Goal: Check status: Check status

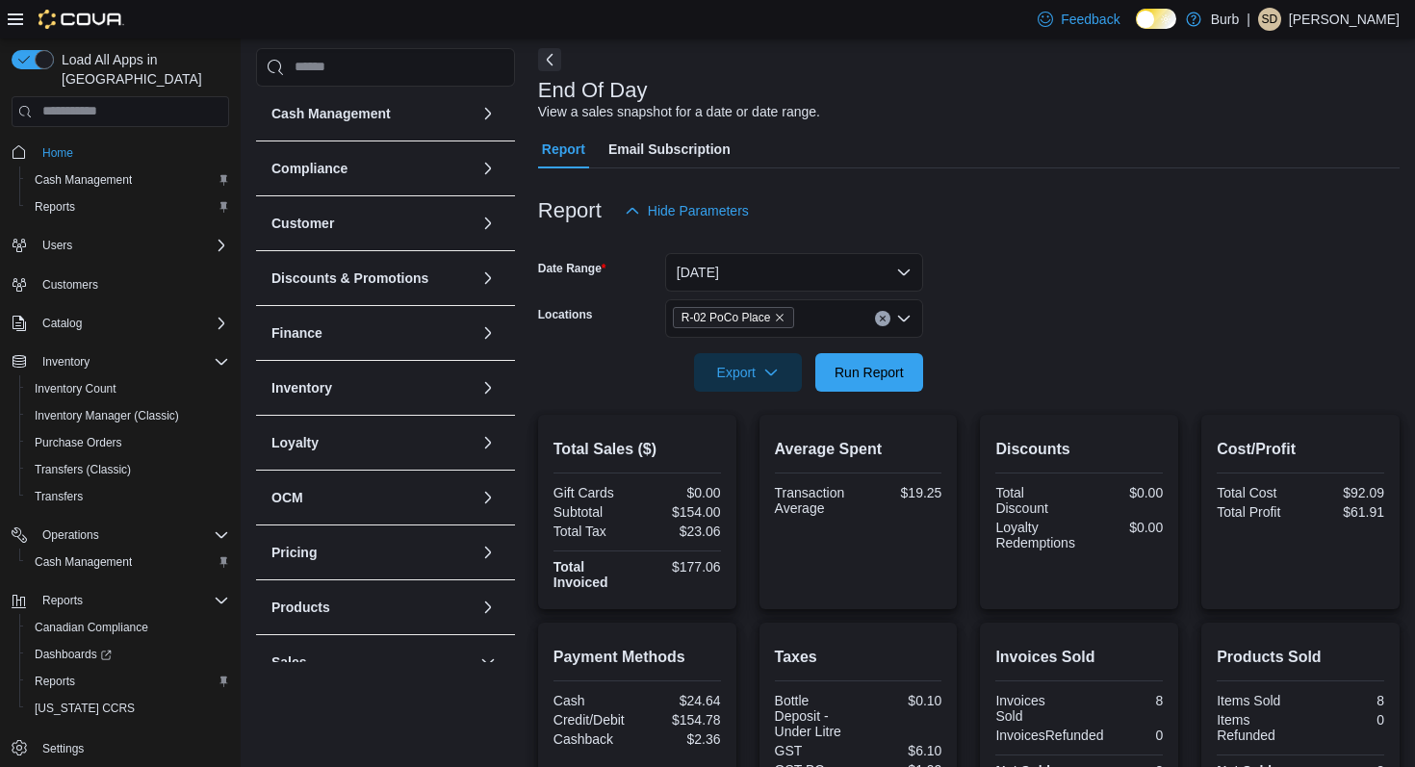
scroll to position [43, 0]
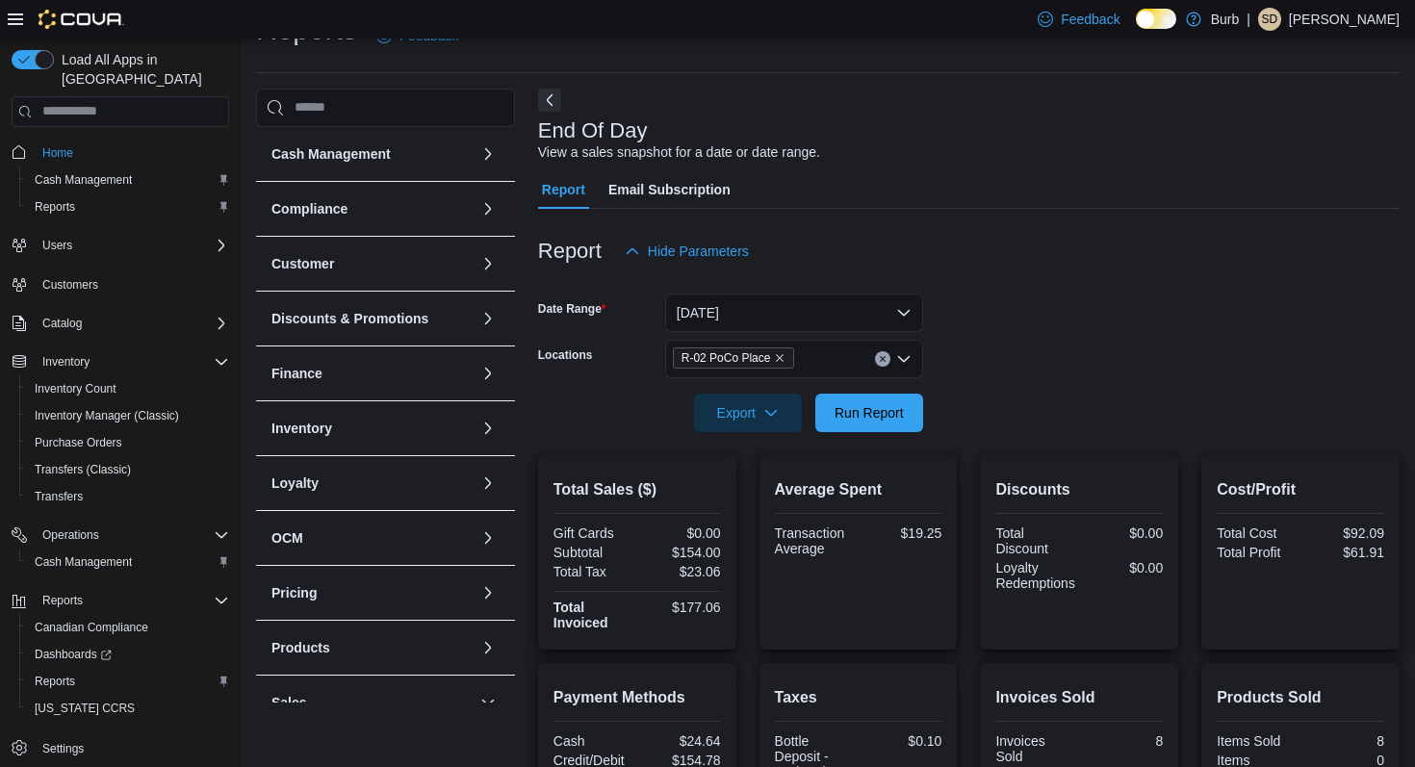
click at [884, 357] on icon "Clear input" at bounding box center [882, 358] width 5 height 5
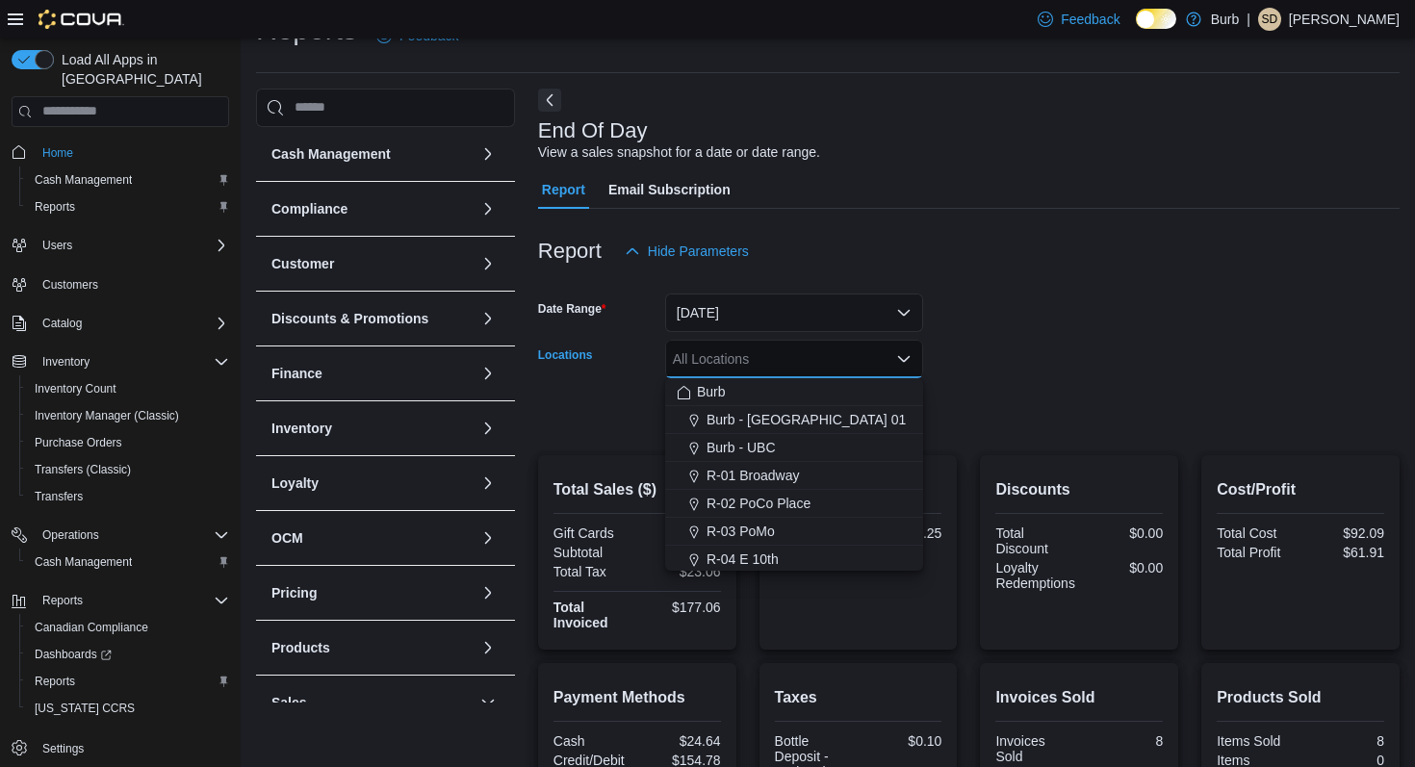
click at [984, 349] on form "Date Range [DATE] Locations All Locations Combo box. Selected. Combo box input.…" at bounding box center [969, 352] width 862 height 162
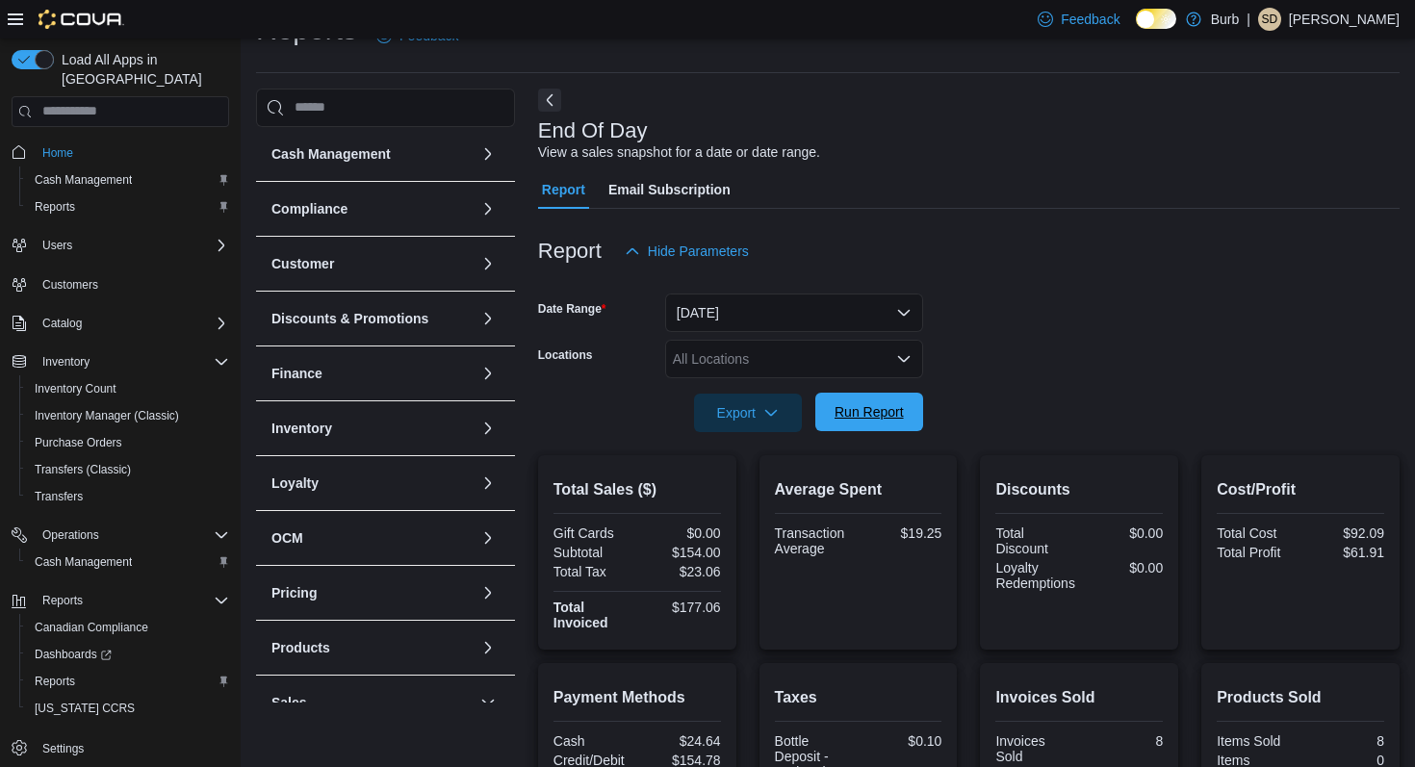
click at [912, 404] on button "Run Report" at bounding box center [870, 412] width 108 height 39
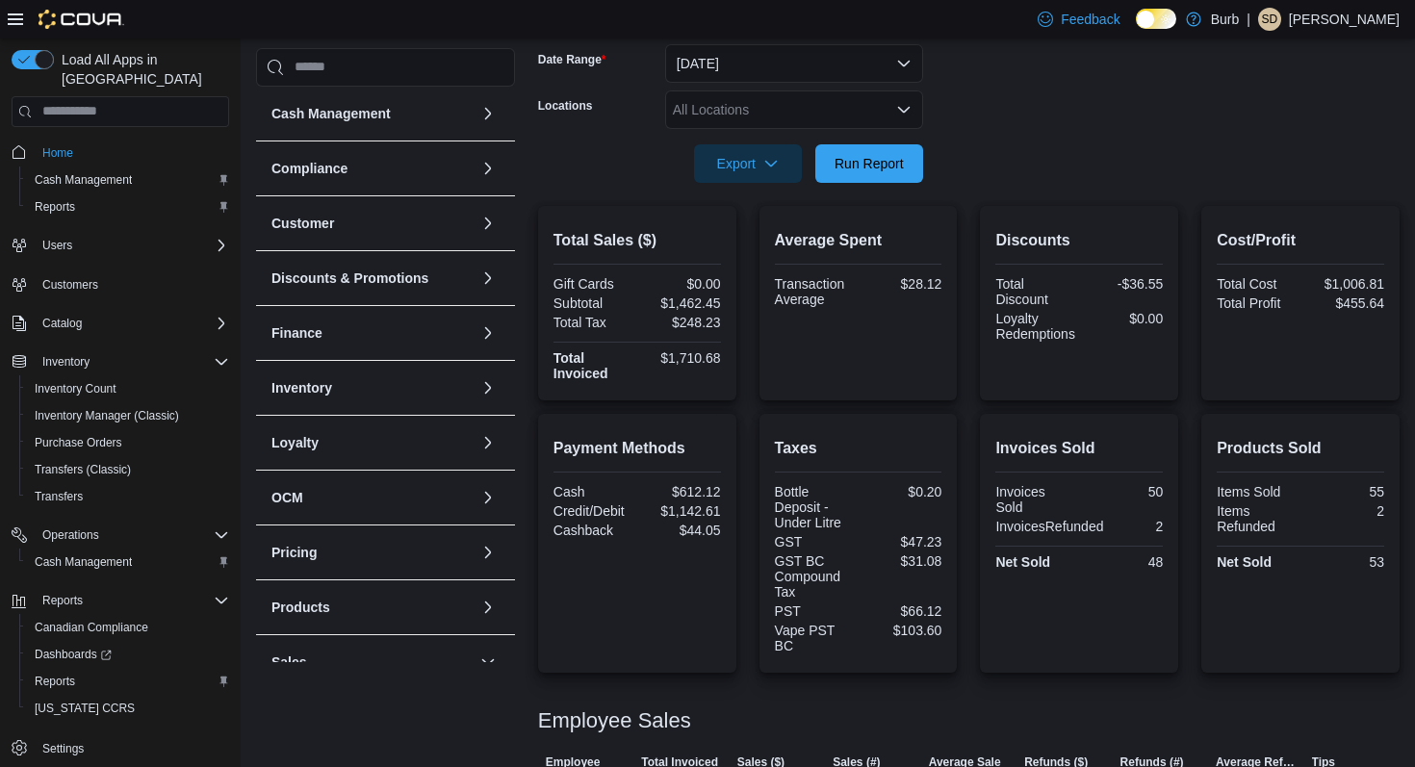
scroll to position [246, 0]
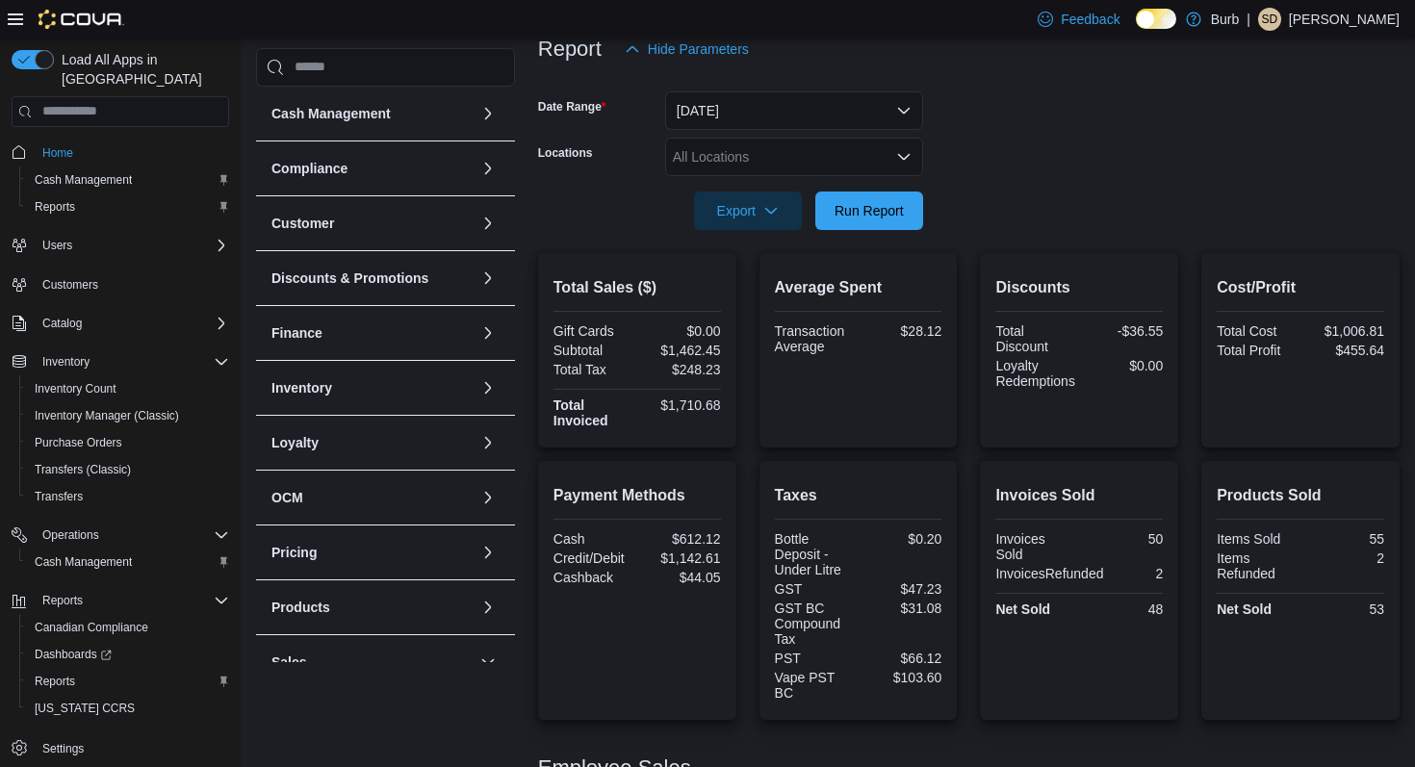
click at [795, 158] on div "All Locations" at bounding box center [794, 157] width 258 height 39
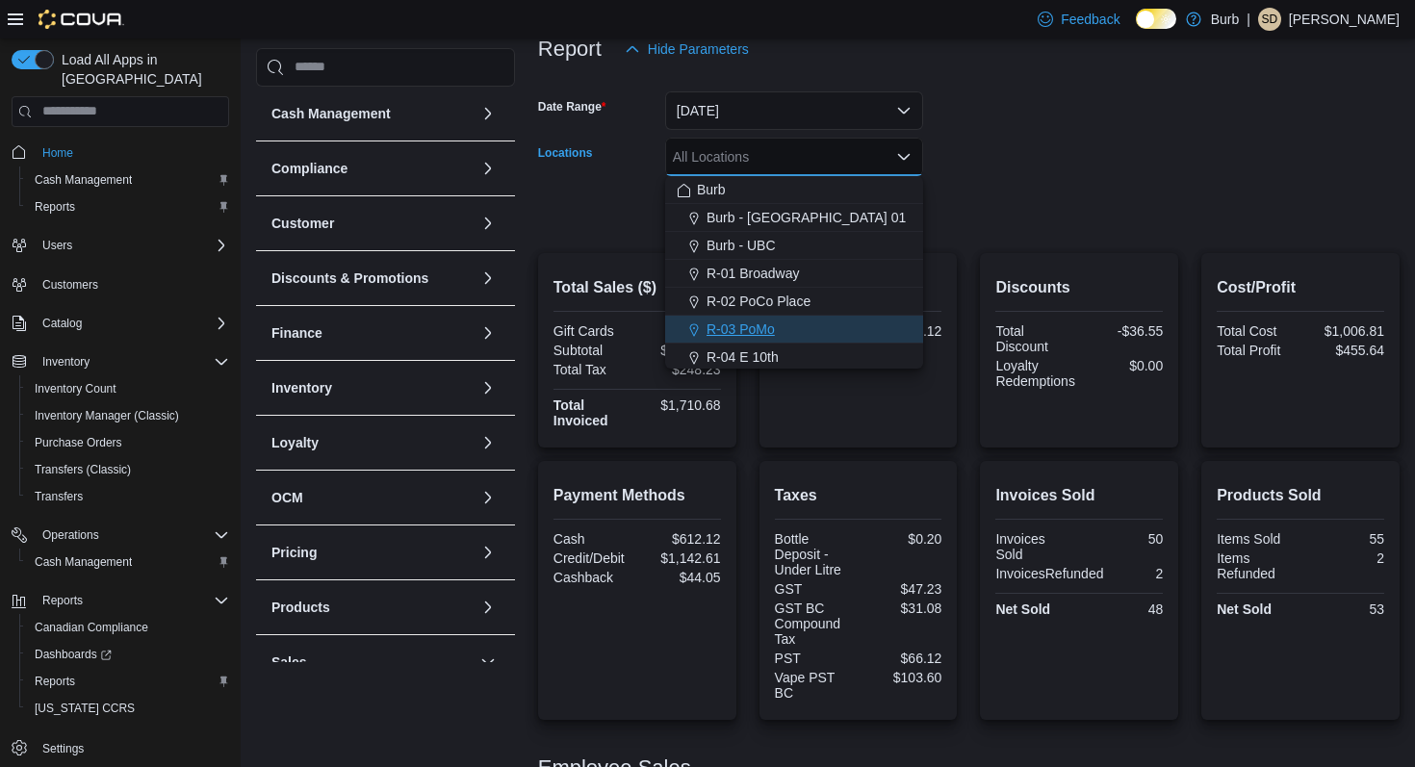
click at [789, 326] on div "R-03 PoMo" at bounding box center [794, 329] width 235 height 19
click at [1038, 169] on form "Date Range [DATE] Locations R-03 PoMo Combo box. Selected. R-03 PoMo. Press Bac…" at bounding box center [969, 149] width 862 height 162
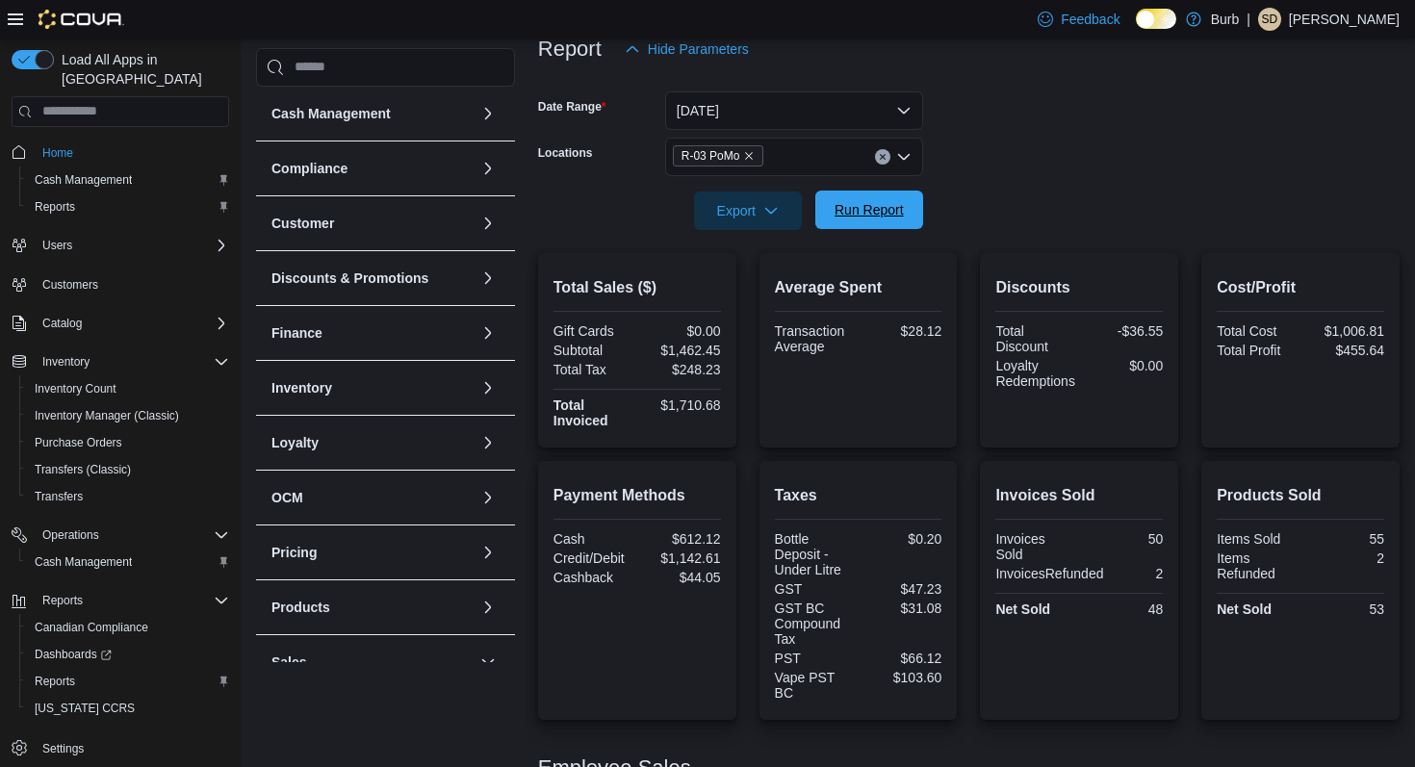
click at [899, 212] on span "Run Report" at bounding box center [869, 209] width 69 height 19
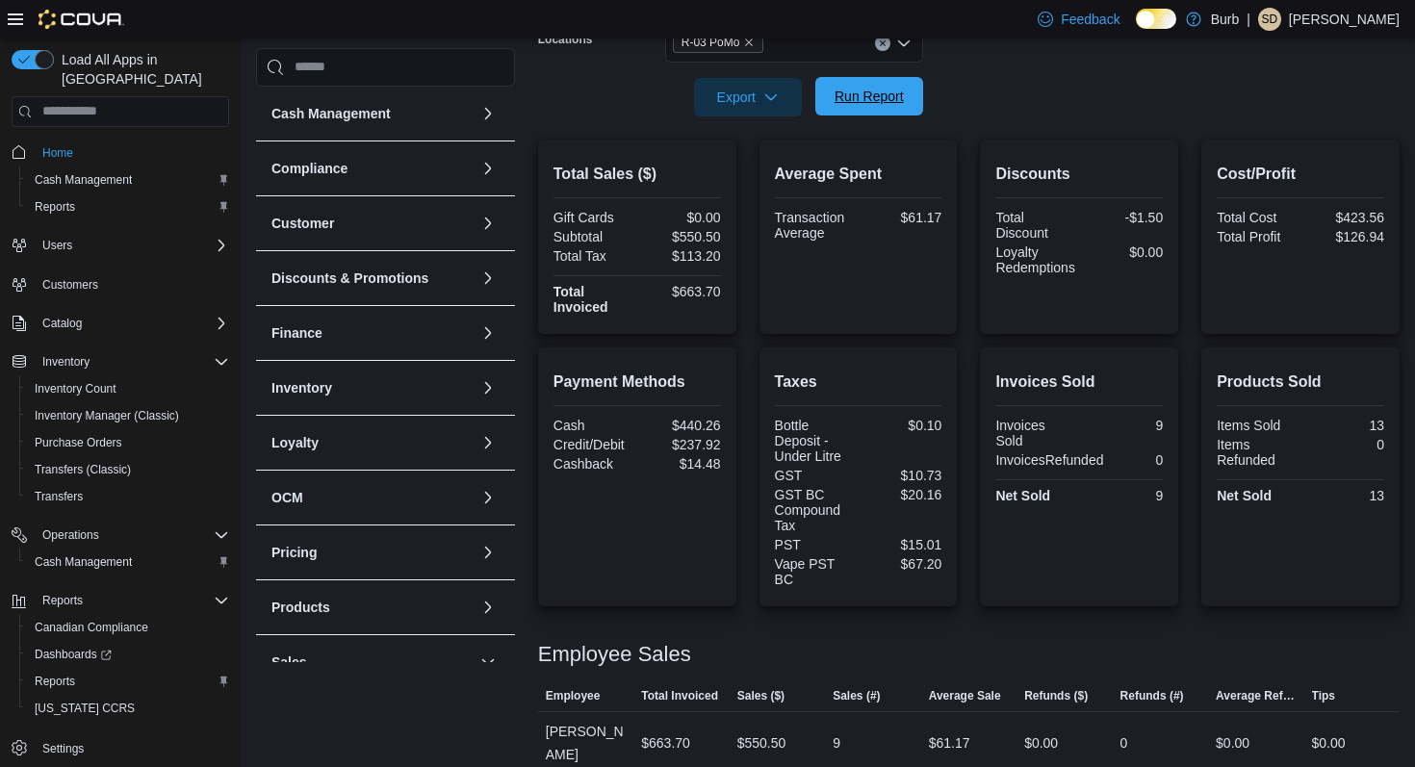
click at [845, 91] on span "Run Report" at bounding box center [869, 96] width 69 height 19
click at [882, 43] on icon "Clear input" at bounding box center [882, 42] width 5 height 5
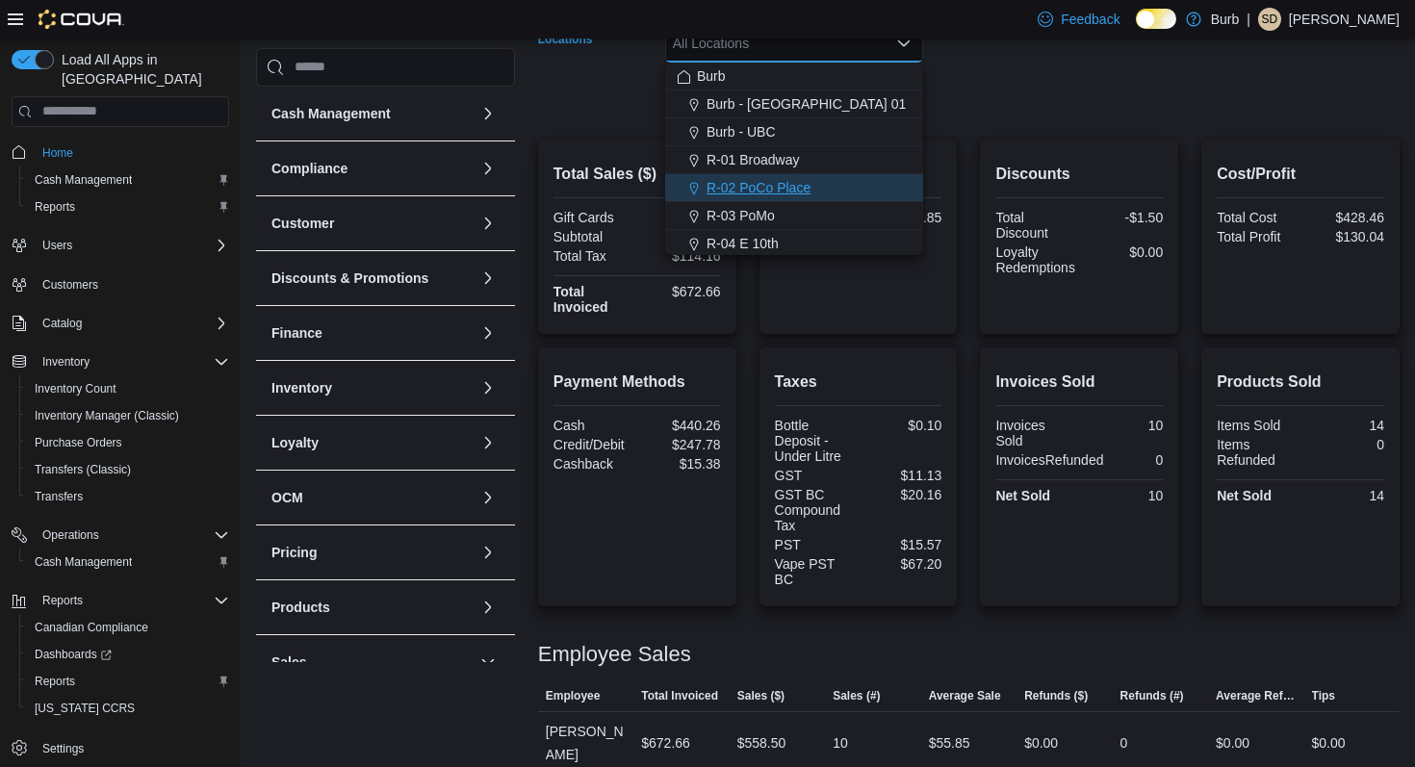
click at [848, 189] on div "R-02 PoCo Place" at bounding box center [794, 187] width 235 height 19
click at [1014, 78] on form "Date Range [DATE] Locations R-02 [GEOGRAPHIC_DATA] Combo box. Selected. R-02 [G…" at bounding box center [969, 36] width 862 height 162
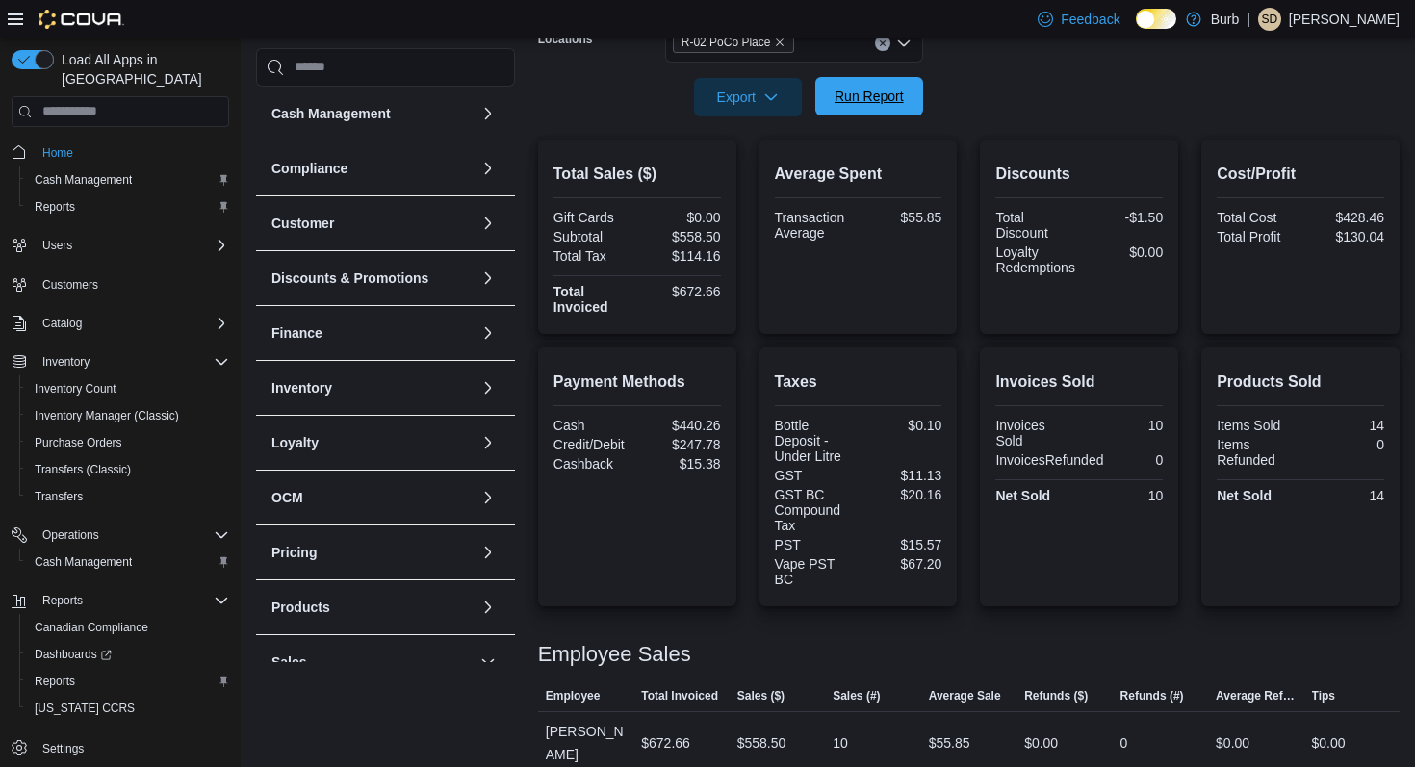
click at [905, 90] on span "Run Report" at bounding box center [869, 96] width 85 height 39
click at [894, 99] on span "Run Report" at bounding box center [869, 96] width 69 height 19
click at [823, 81] on button "Run Report" at bounding box center [870, 96] width 108 height 39
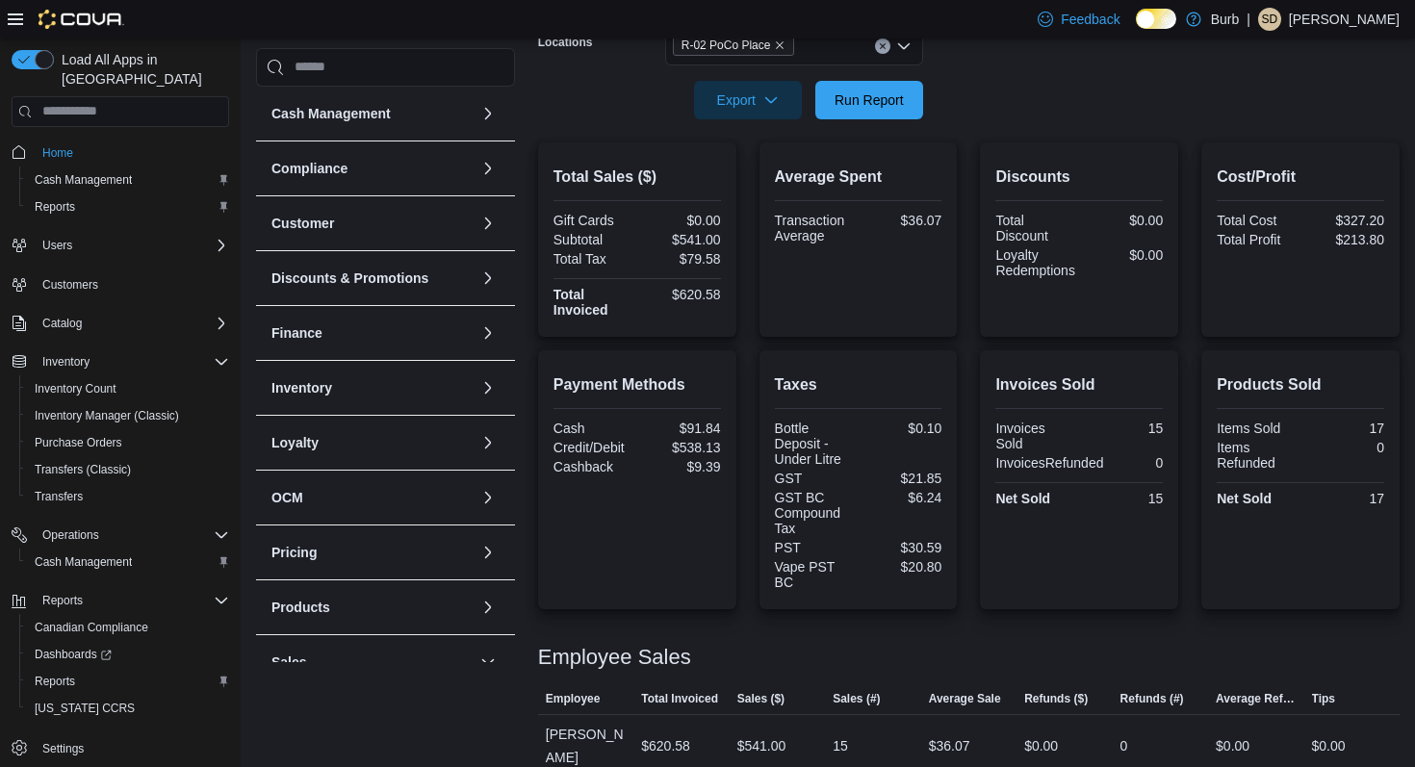
scroll to position [359, 0]
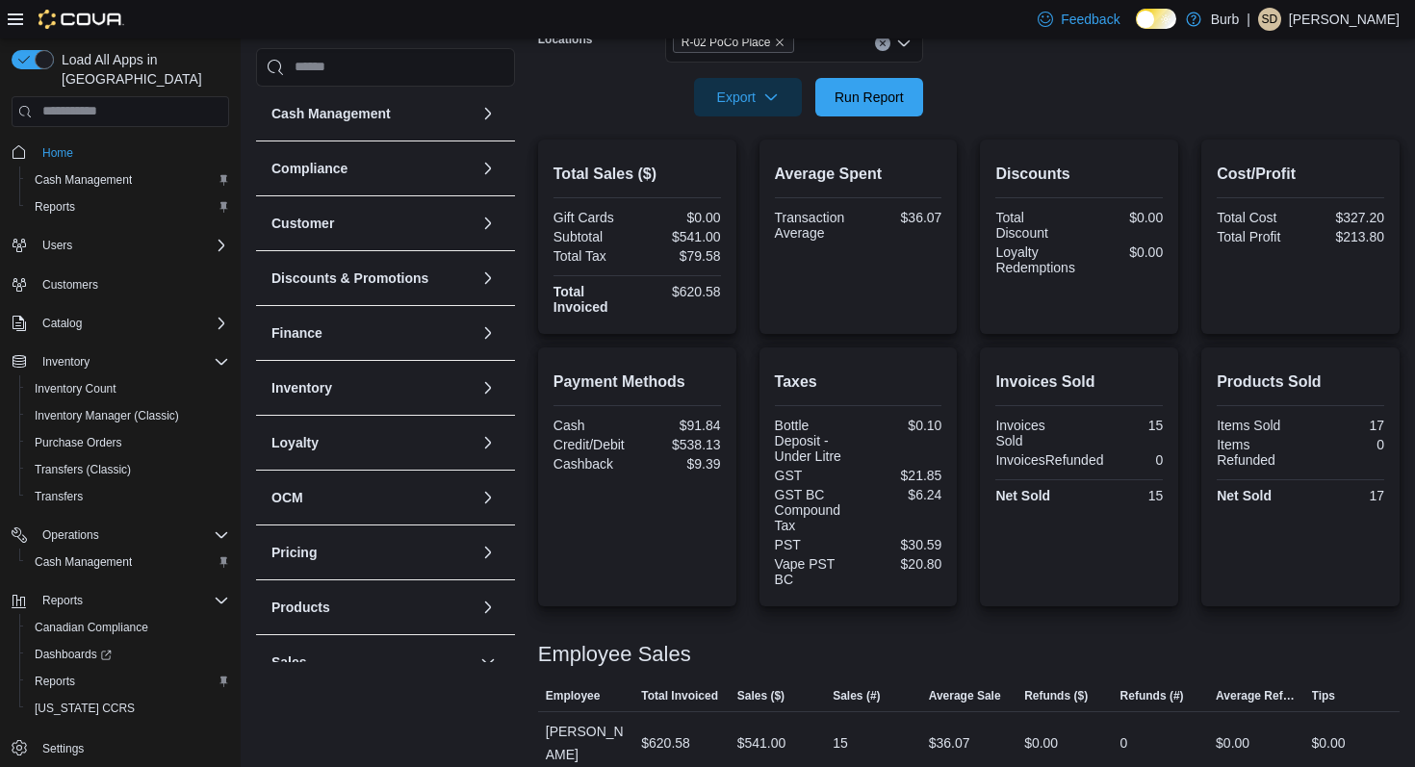
click at [881, 46] on icon "Clear input" at bounding box center [883, 43] width 8 height 8
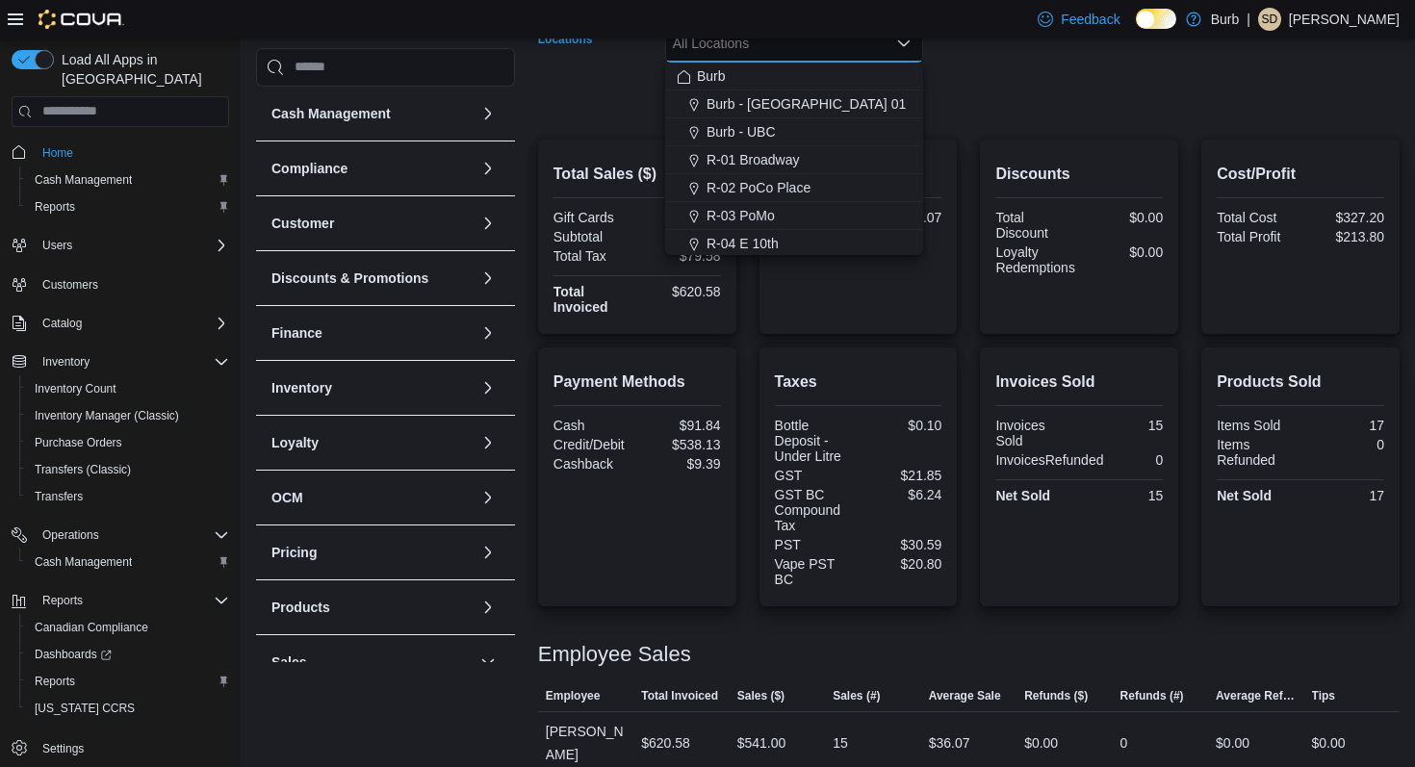
click at [981, 58] on form "Date Range [DATE] Locations All Locations Combo box. Selected. Combo box input.…" at bounding box center [969, 36] width 862 height 162
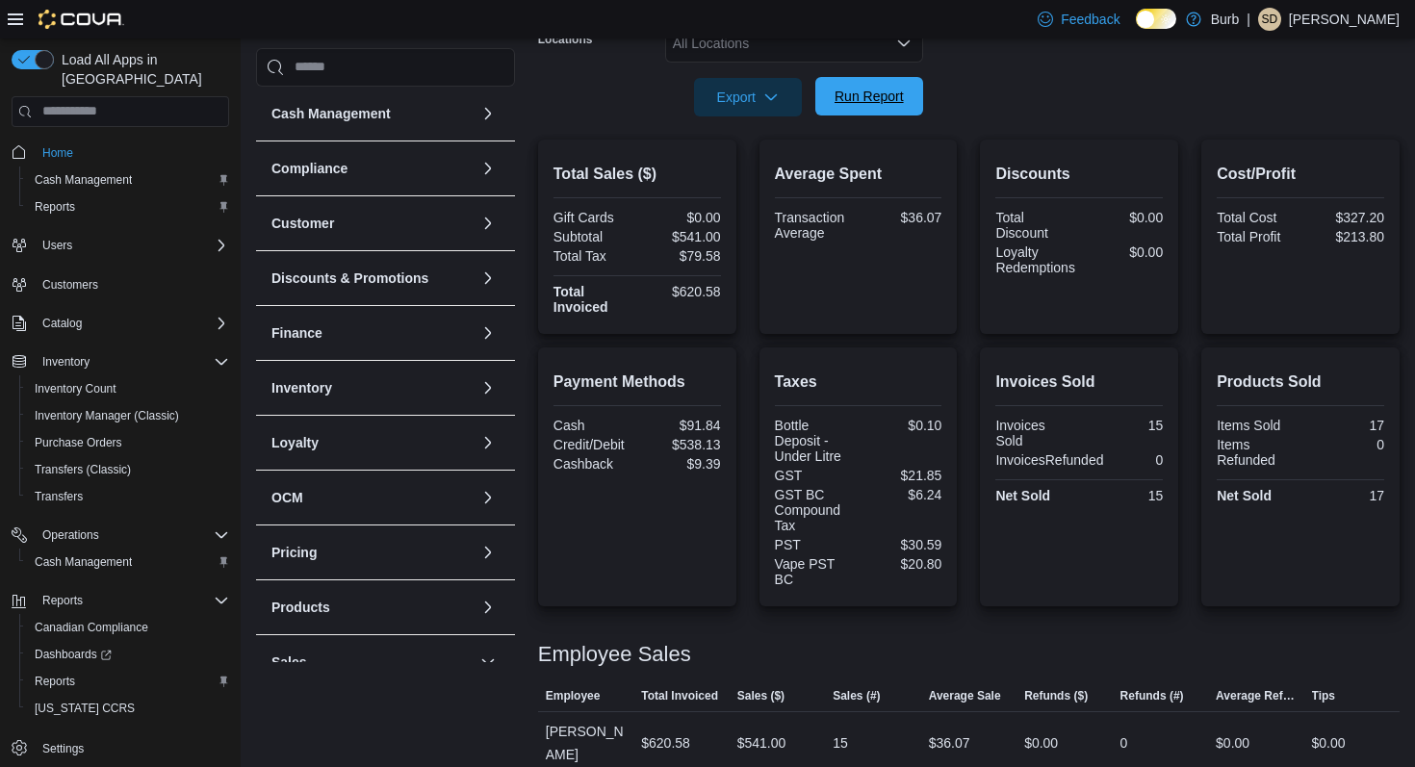
click at [896, 99] on span "Run Report" at bounding box center [869, 96] width 69 height 19
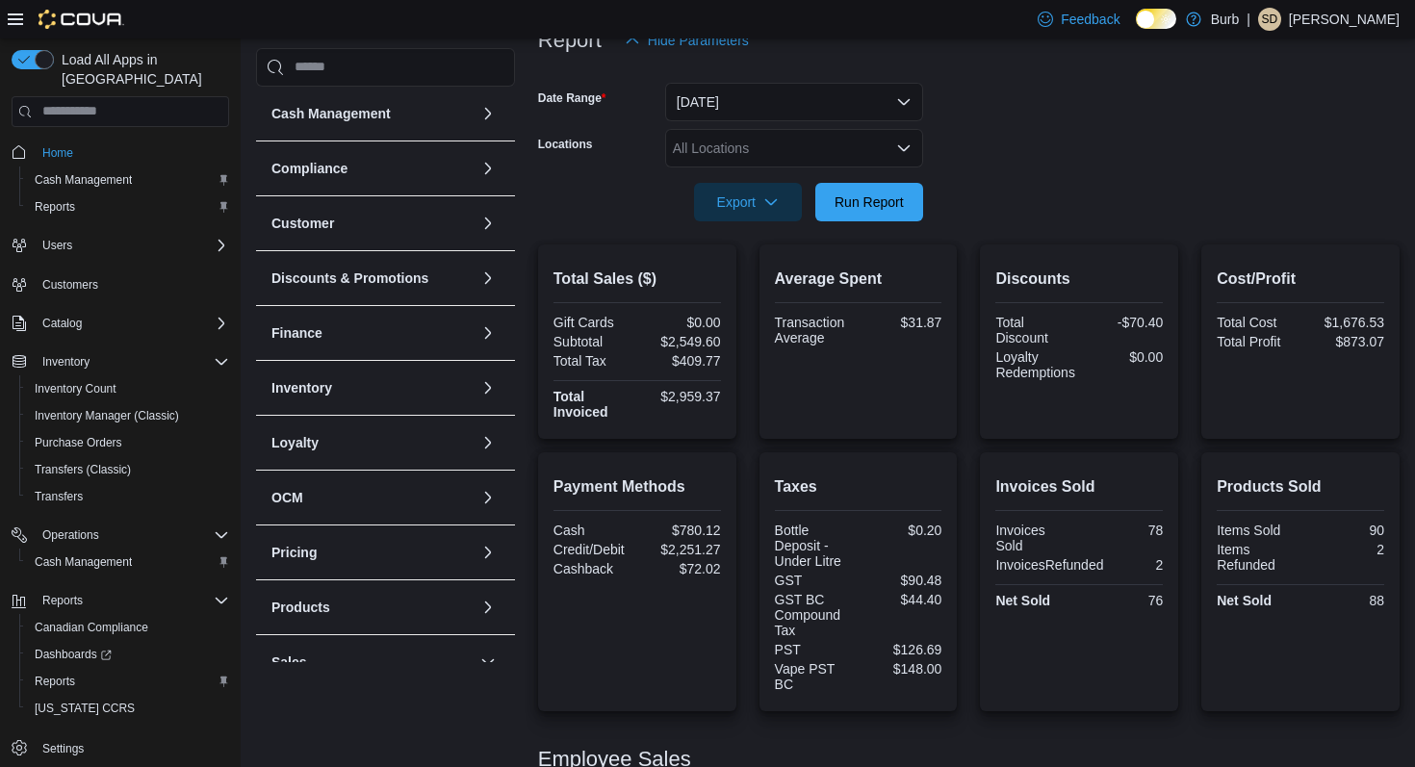
scroll to position [248, 0]
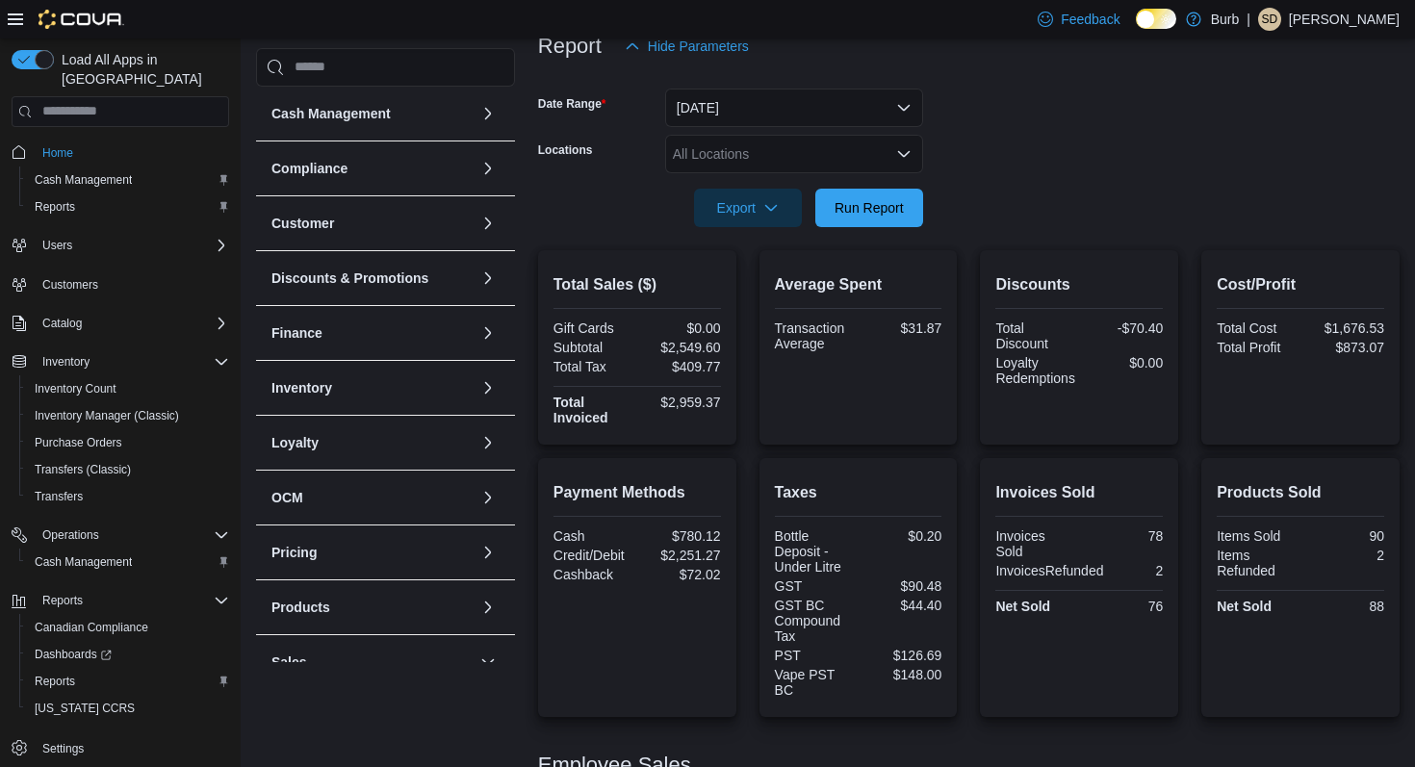
click at [906, 154] on icon "Open list of options" at bounding box center [904, 154] width 12 height 6
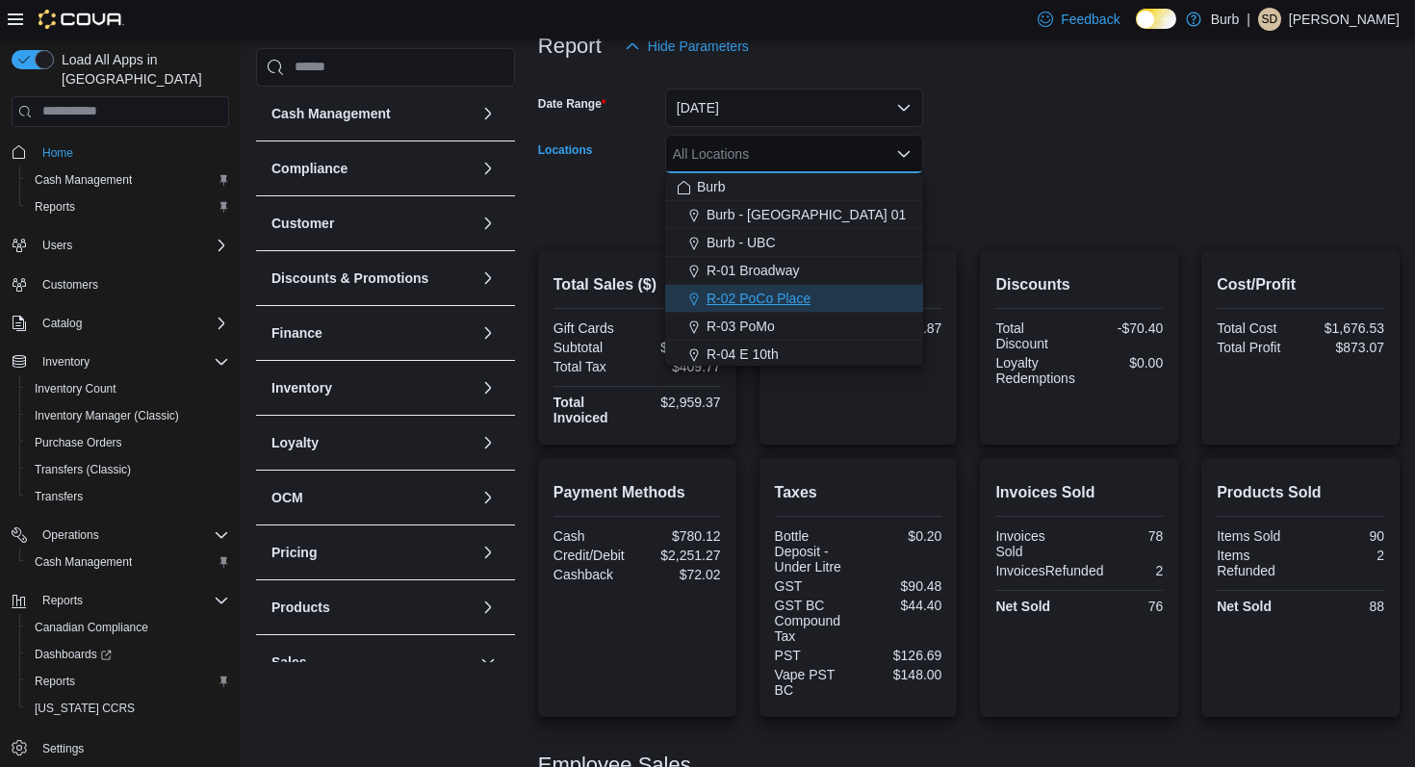
click at [860, 300] on div "R-02 PoCo Place" at bounding box center [794, 298] width 235 height 19
click at [1023, 167] on form "Date Range [DATE] Locations R-02 [GEOGRAPHIC_DATA] Combo box. Selected. R-02 [G…" at bounding box center [969, 146] width 862 height 162
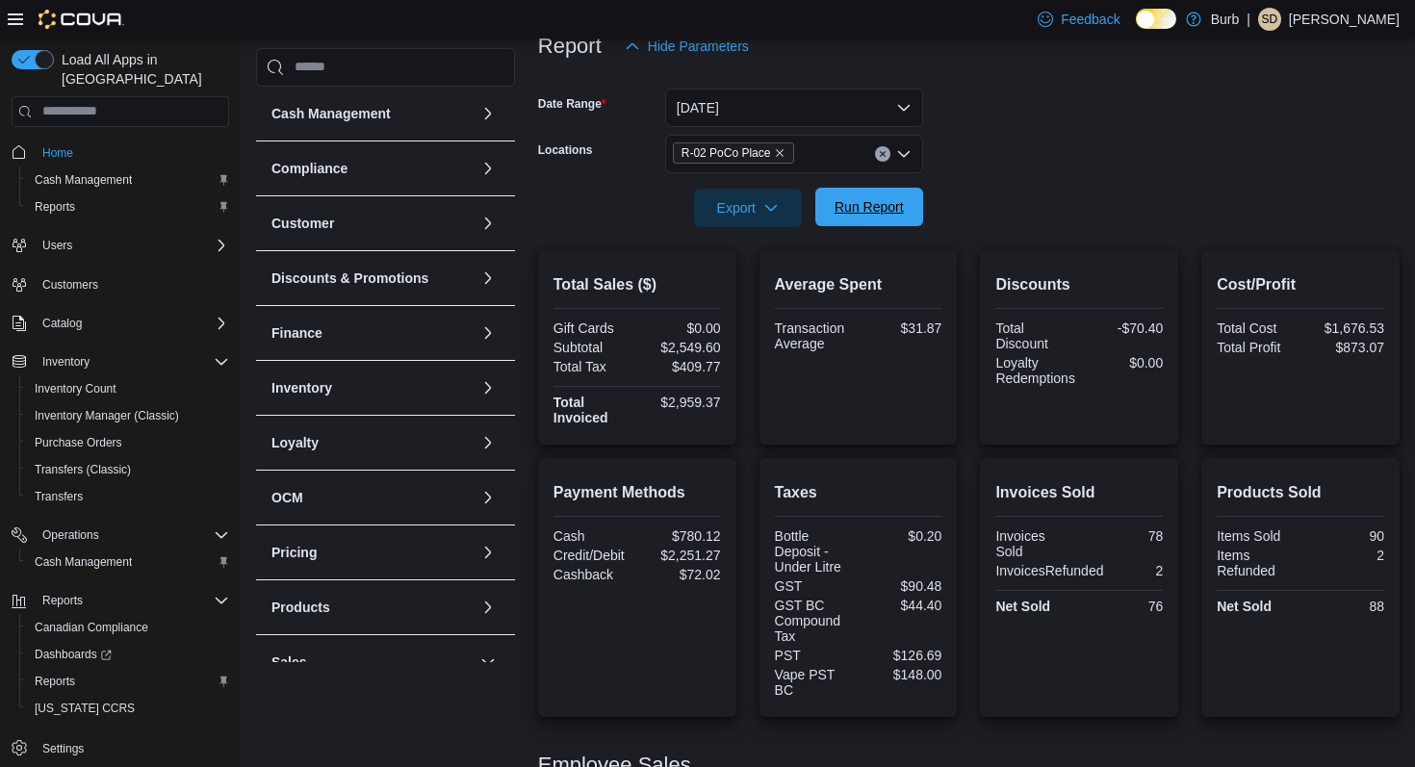
click at [900, 215] on span "Run Report" at bounding box center [869, 206] width 69 height 19
click at [919, 217] on button "Run Report" at bounding box center [870, 207] width 108 height 39
click at [887, 208] on span "Run Report" at bounding box center [869, 206] width 69 height 19
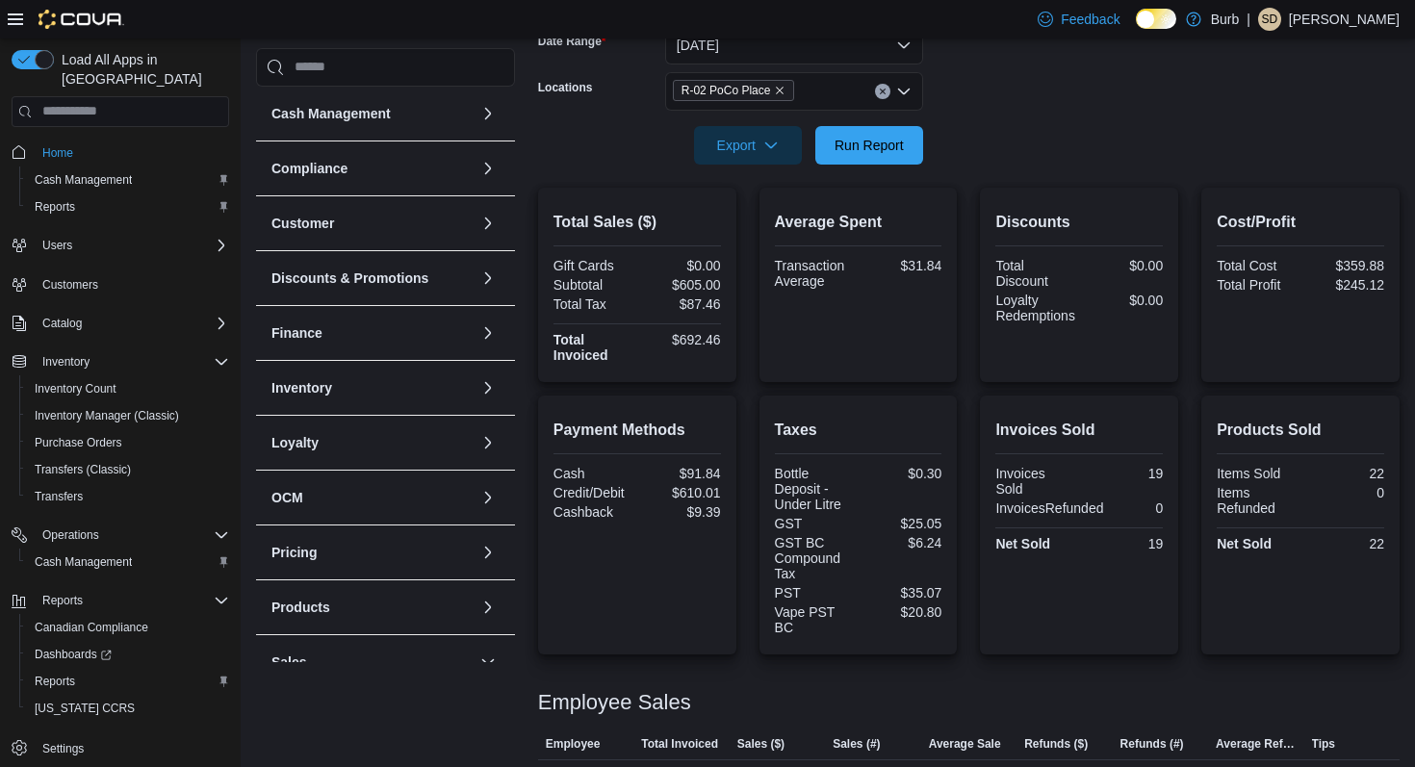
scroll to position [256, 0]
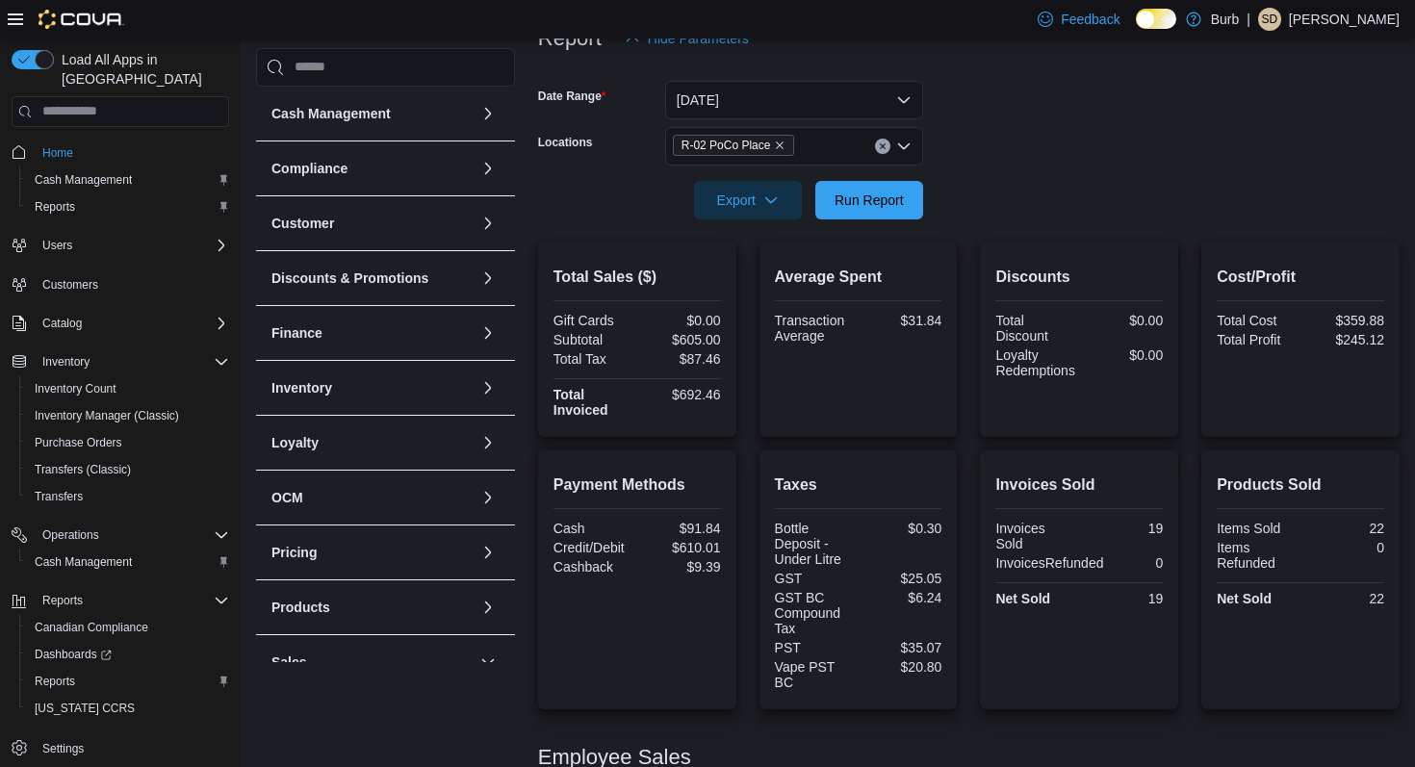
click at [881, 146] on icon "Clear input" at bounding box center [882, 145] width 5 height 5
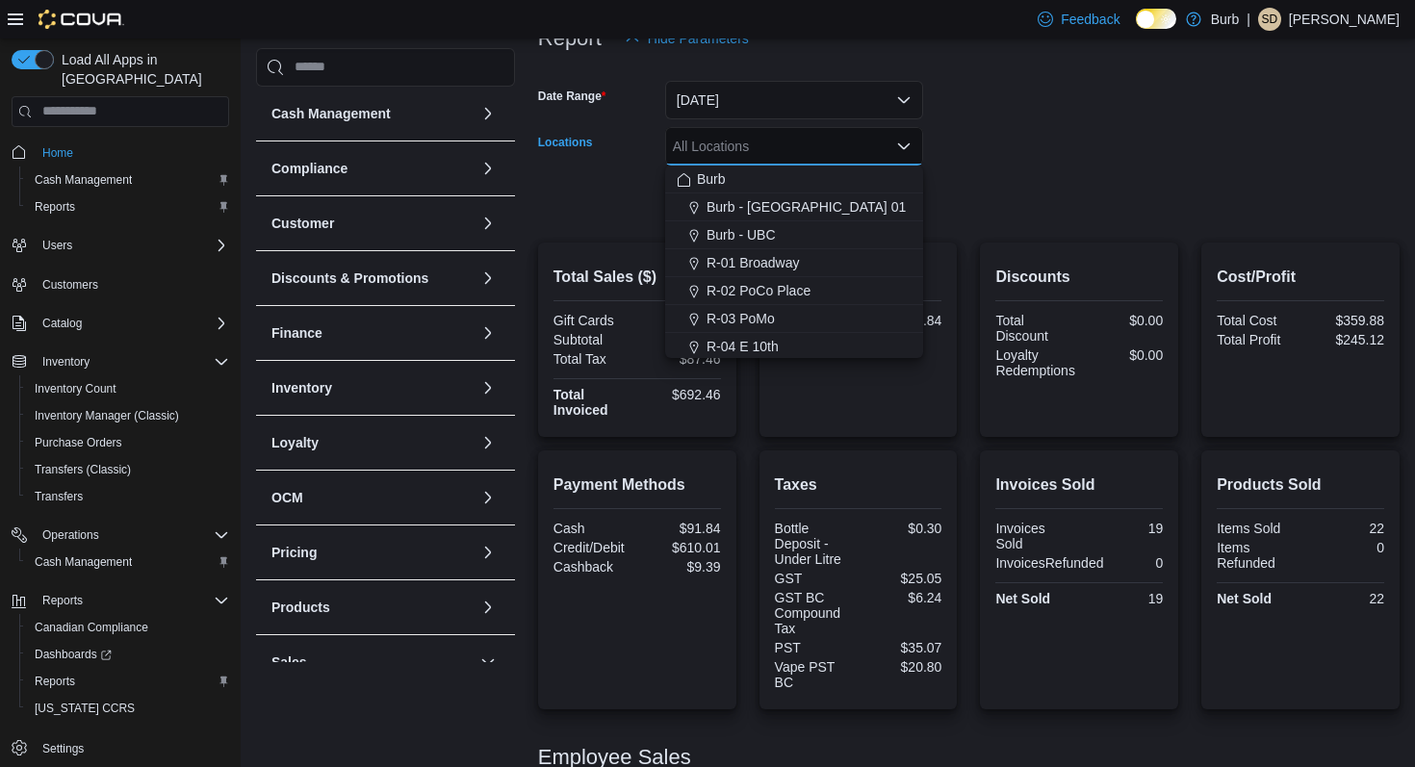
click at [985, 92] on form "Date Range [DATE] Locations All Locations Combo box. Selected. Combo box input.…" at bounding box center [969, 139] width 862 height 162
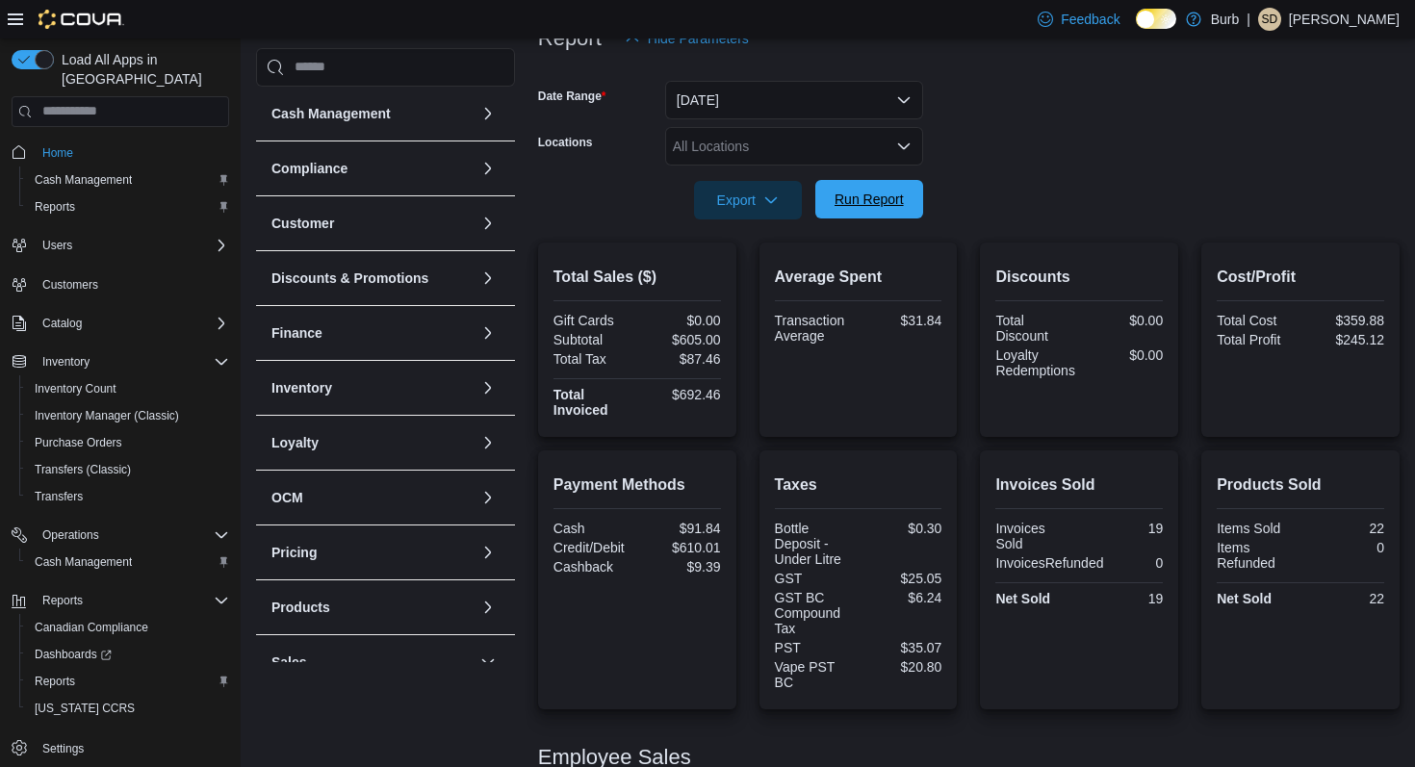
click at [858, 183] on span "Run Report" at bounding box center [869, 199] width 85 height 39
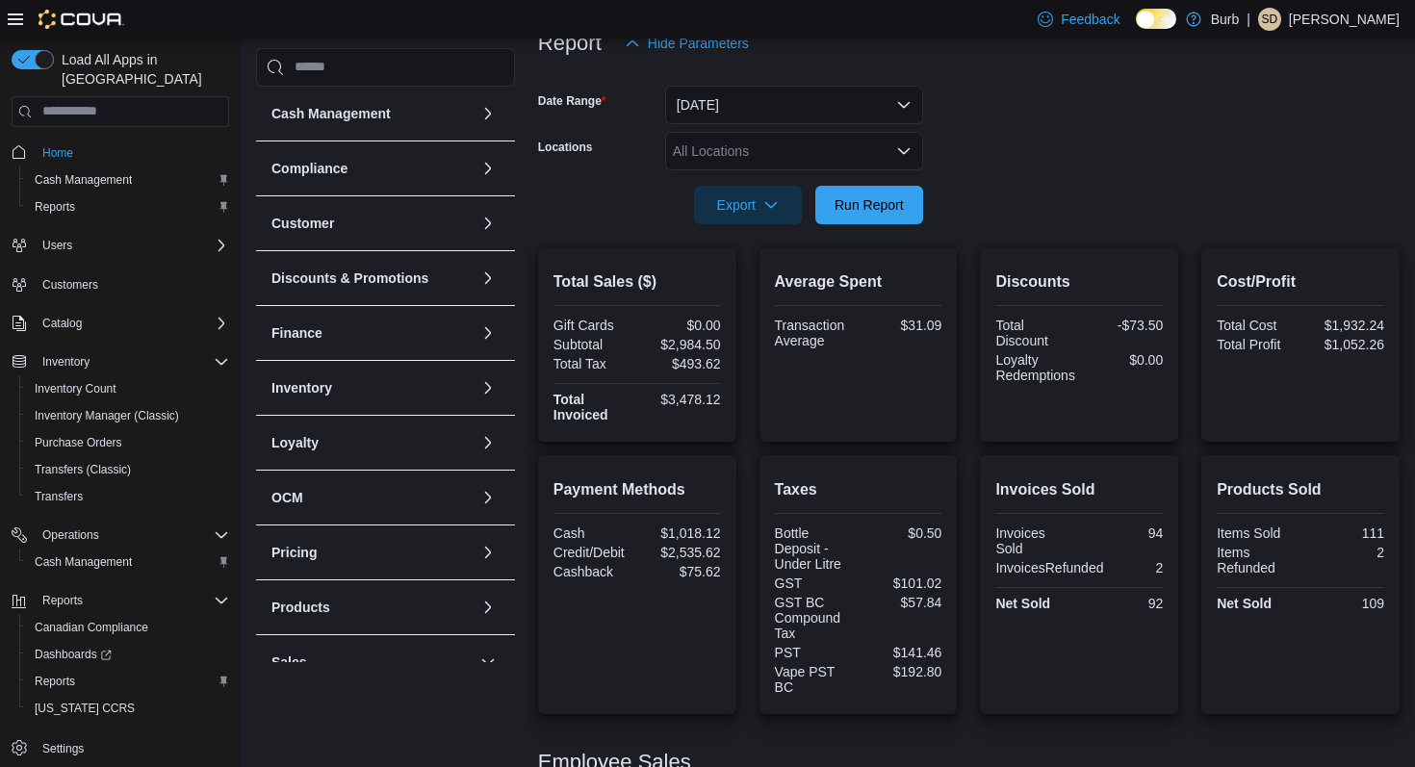
scroll to position [250, 0]
click at [847, 155] on div "All Locations" at bounding box center [794, 152] width 258 height 39
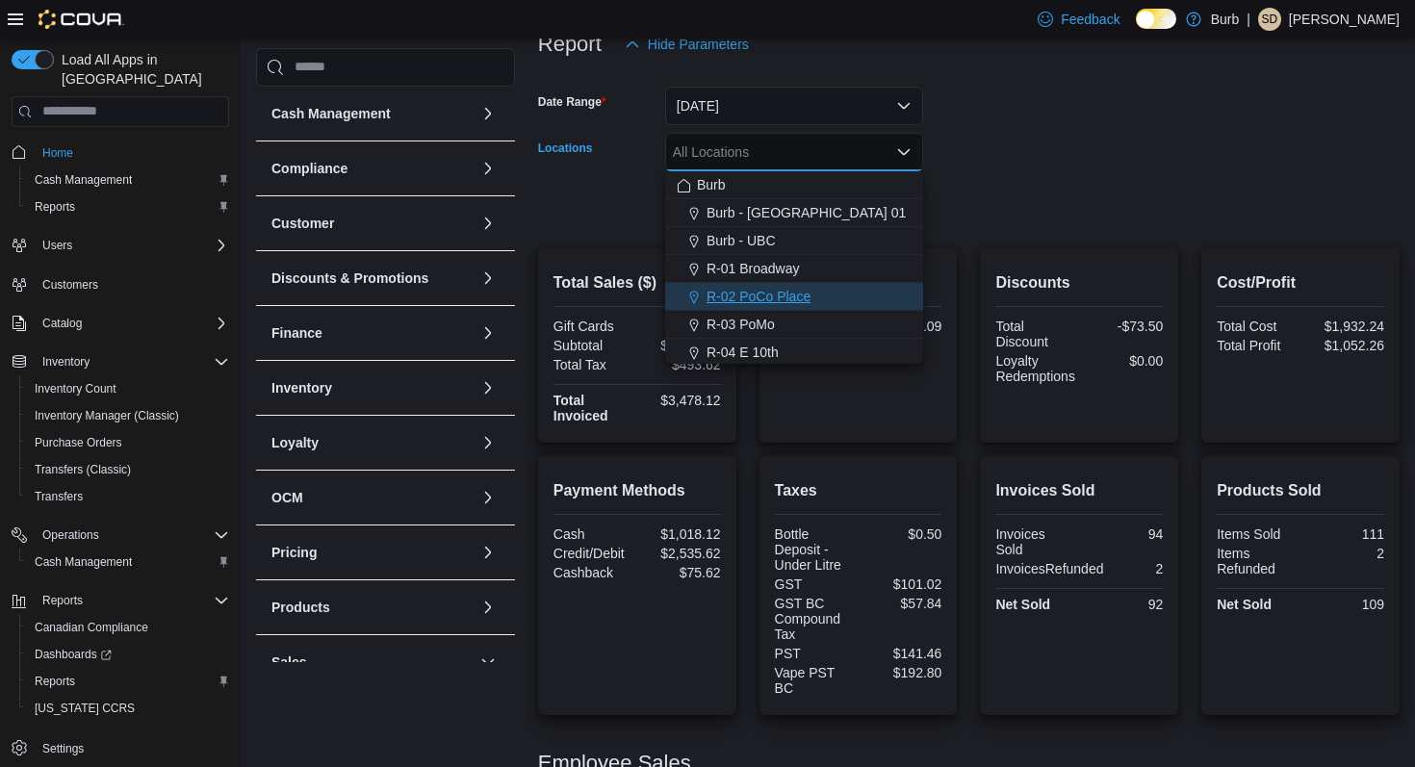
click at [784, 297] on span "R-02 PoCo Place" at bounding box center [759, 296] width 104 height 19
click at [1029, 145] on form "Date Range [DATE] Locations R-02 [GEOGRAPHIC_DATA] Combo box. Selected. R-02 [G…" at bounding box center [969, 145] width 862 height 162
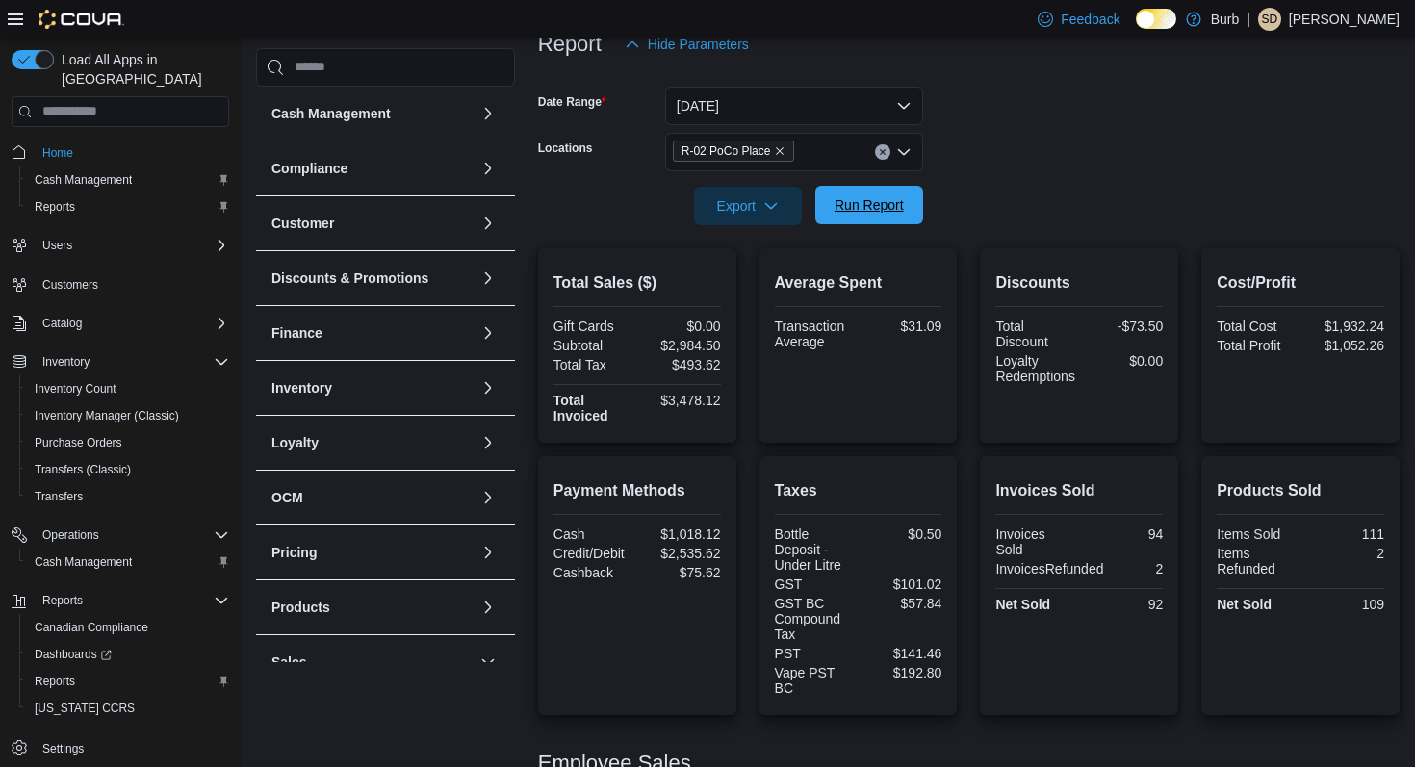
click at [868, 217] on span "Run Report" at bounding box center [869, 205] width 85 height 39
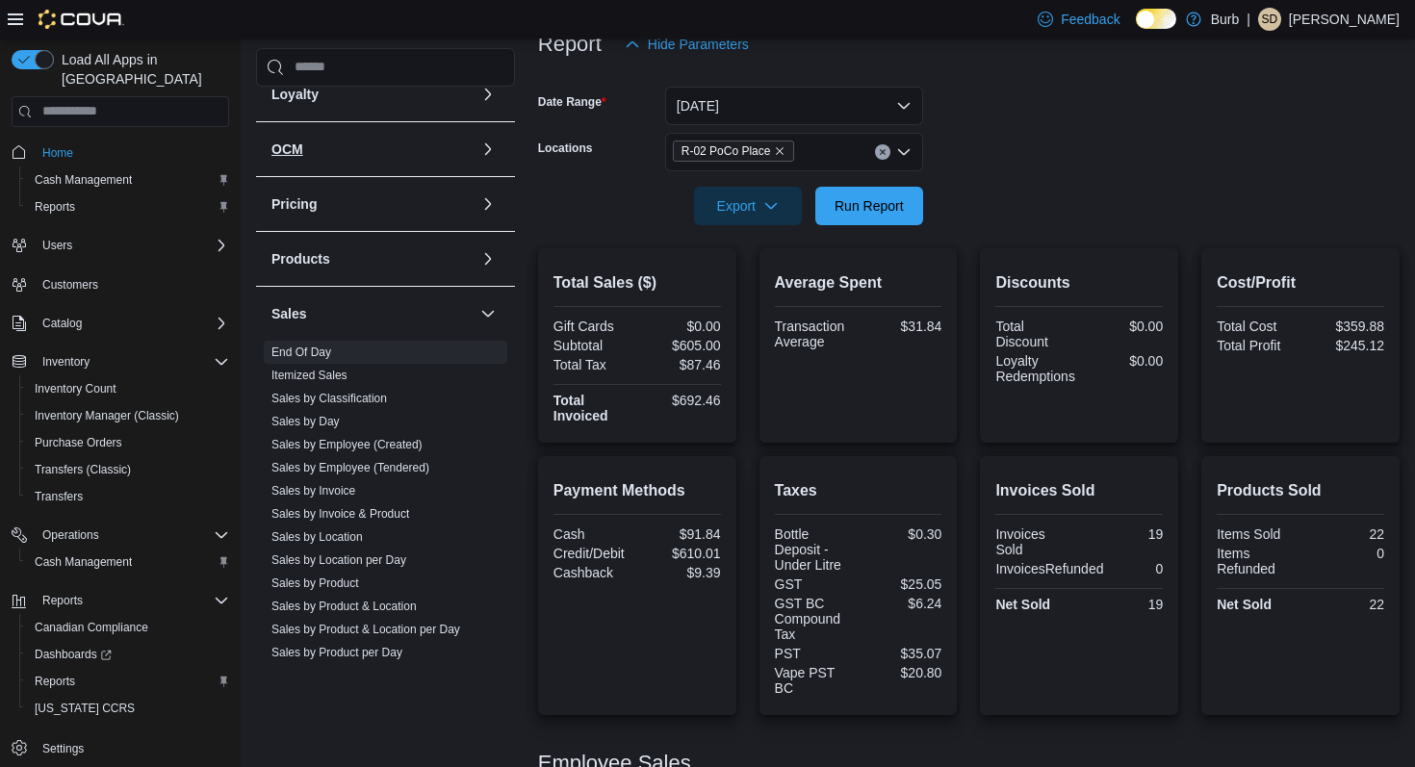
scroll to position [361, 0]
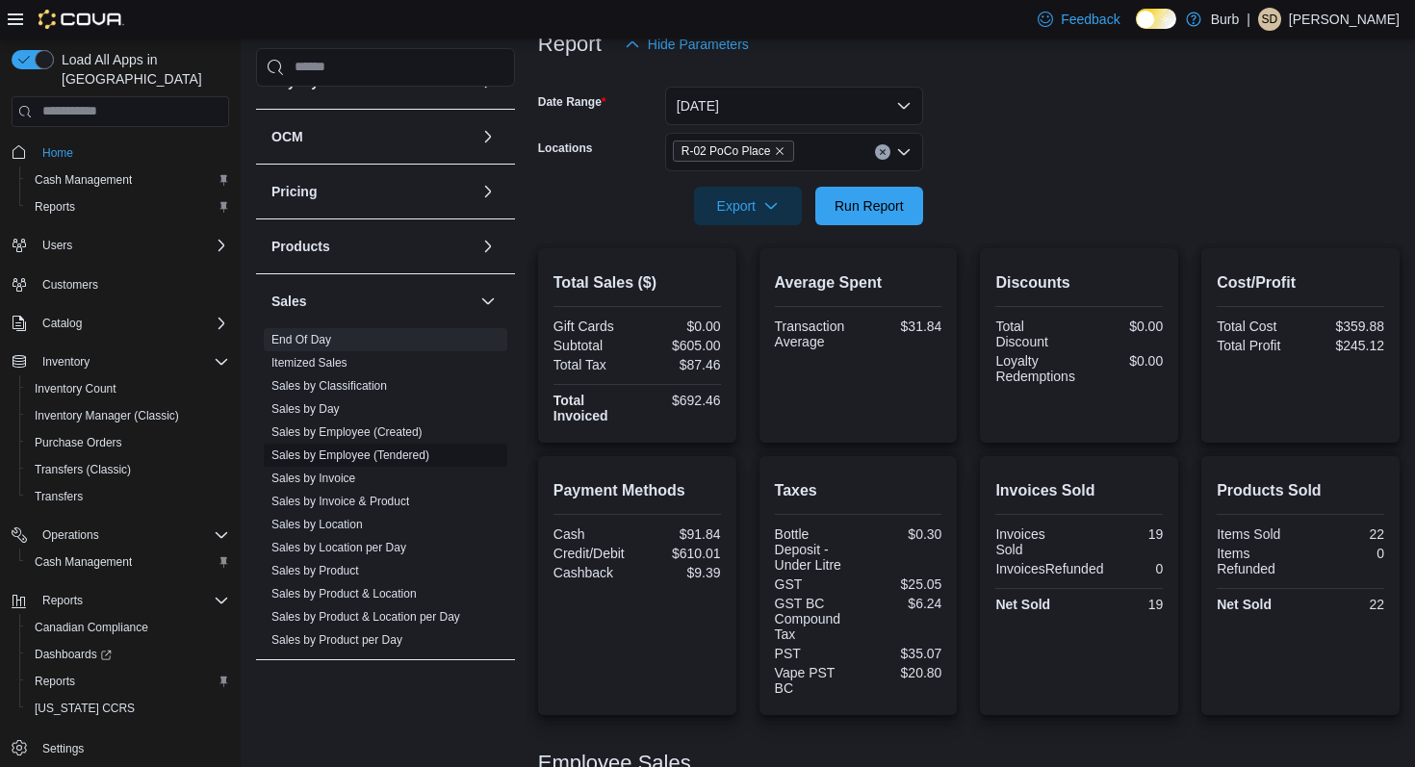
click at [422, 454] on link "Sales by Employee (Tendered)" at bounding box center [351, 455] width 158 height 13
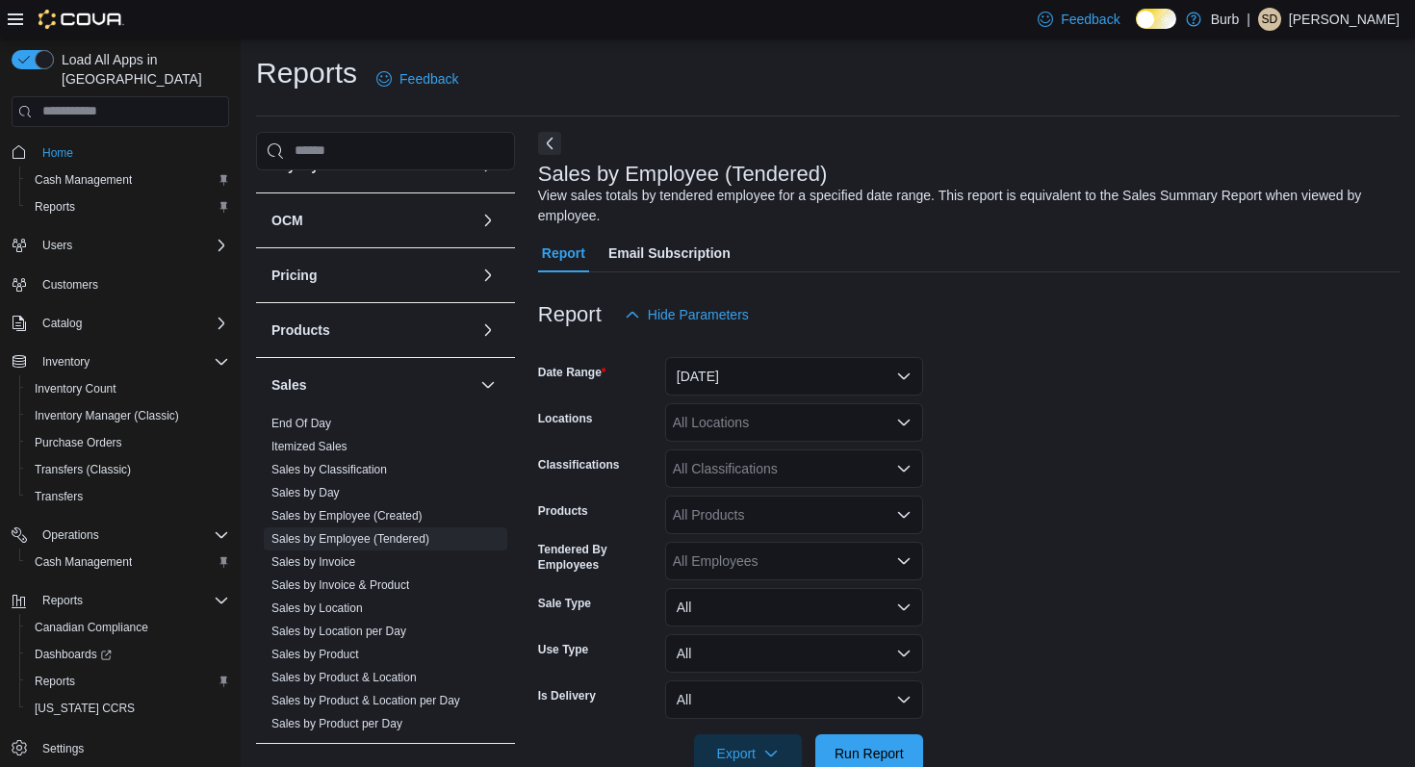
scroll to position [44, 0]
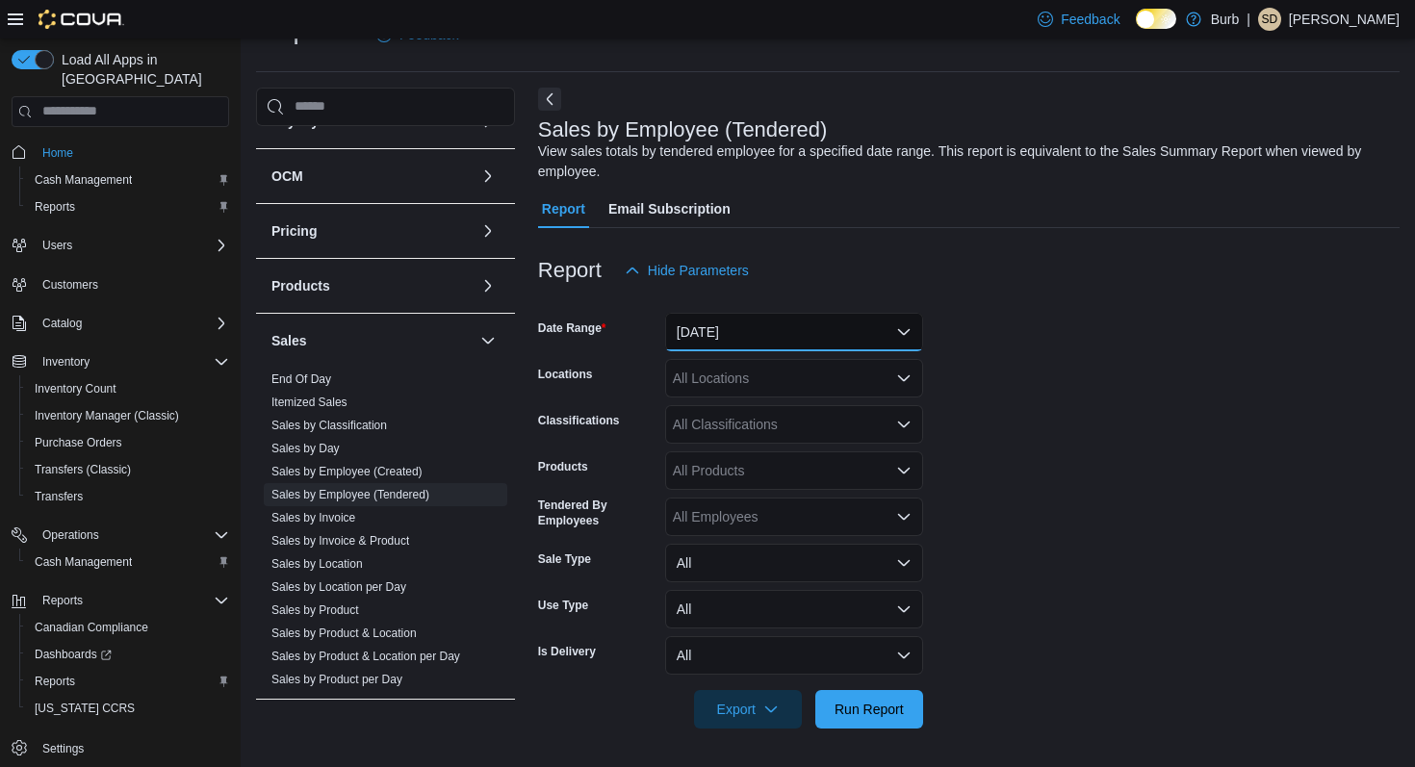
click at [736, 331] on button "[DATE]" at bounding box center [794, 332] width 258 height 39
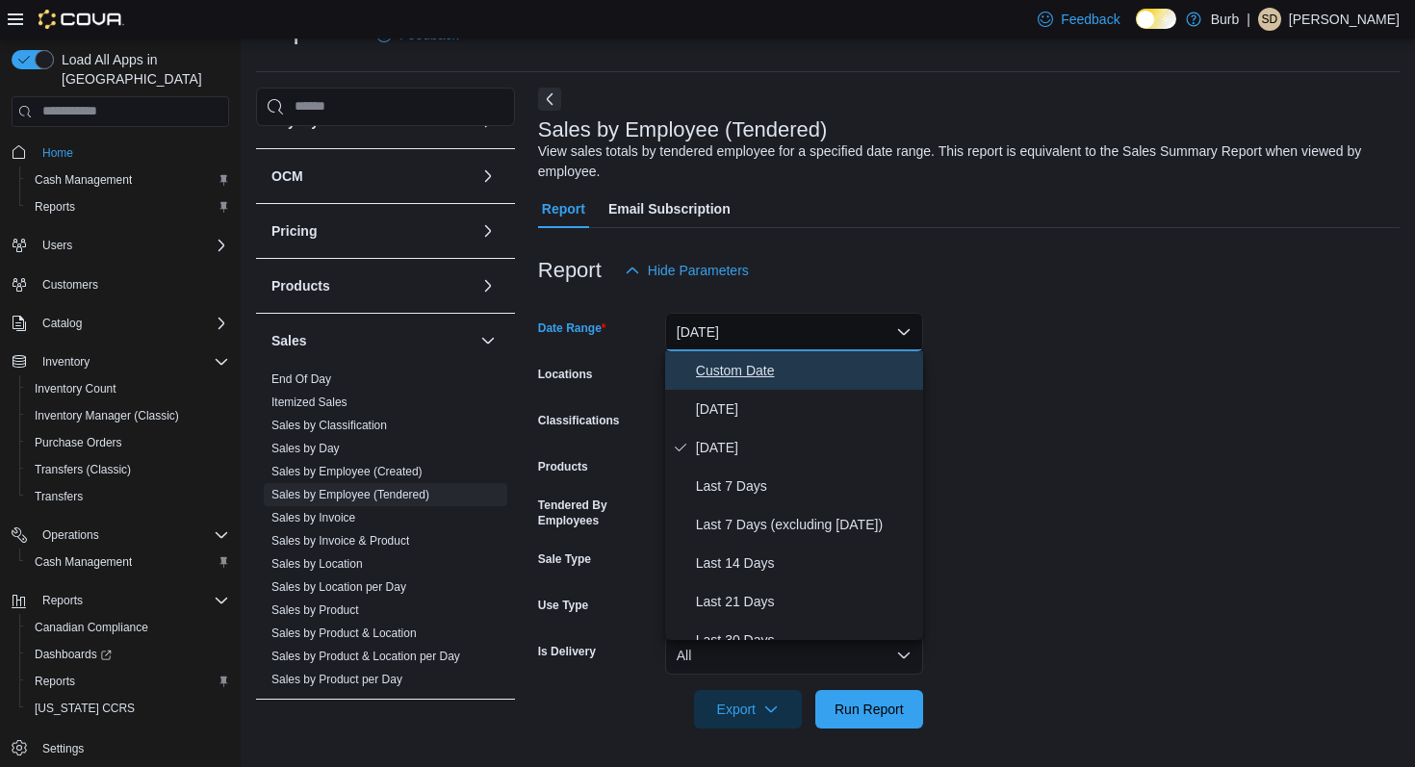
click at [725, 377] on span "Custom Date" at bounding box center [806, 370] width 220 height 23
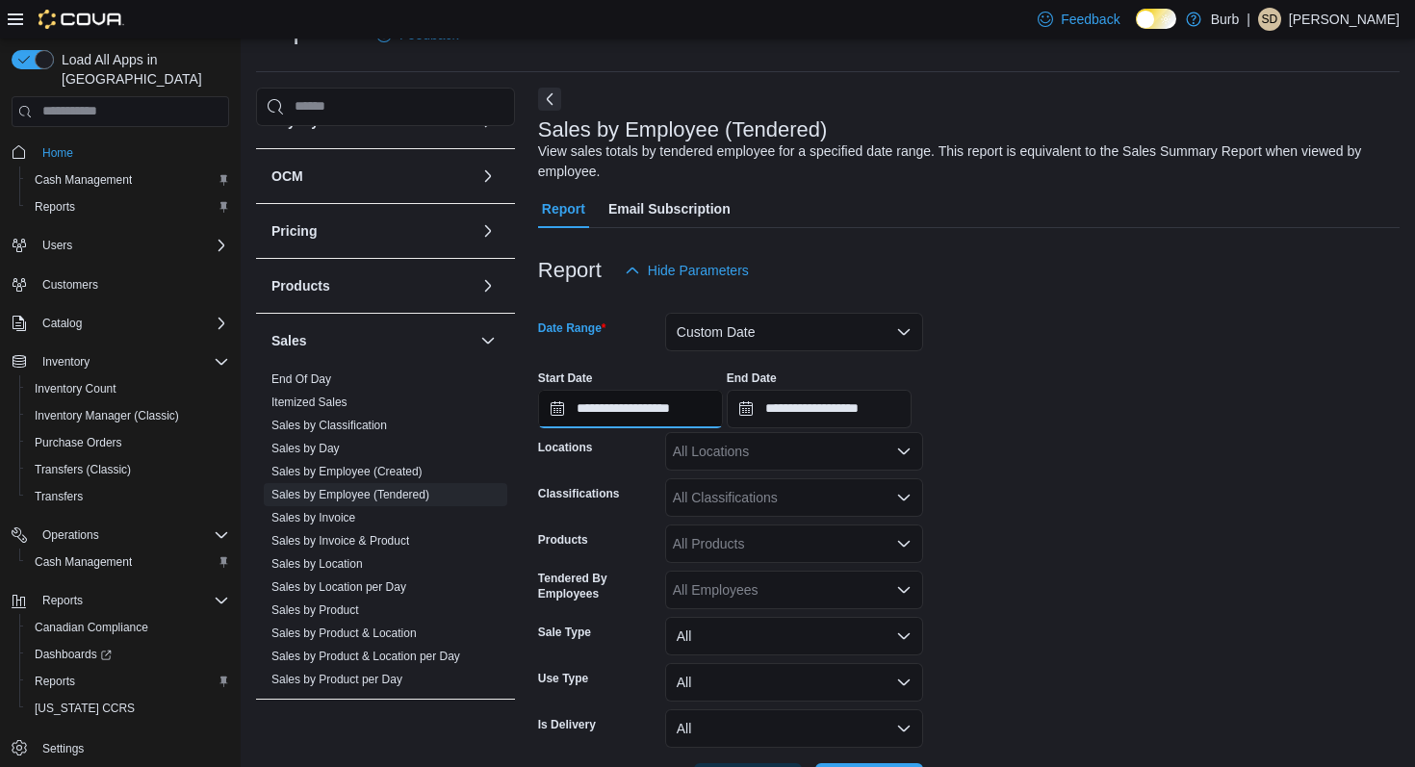
click at [561, 403] on input "**********" at bounding box center [630, 409] width 185 height 39
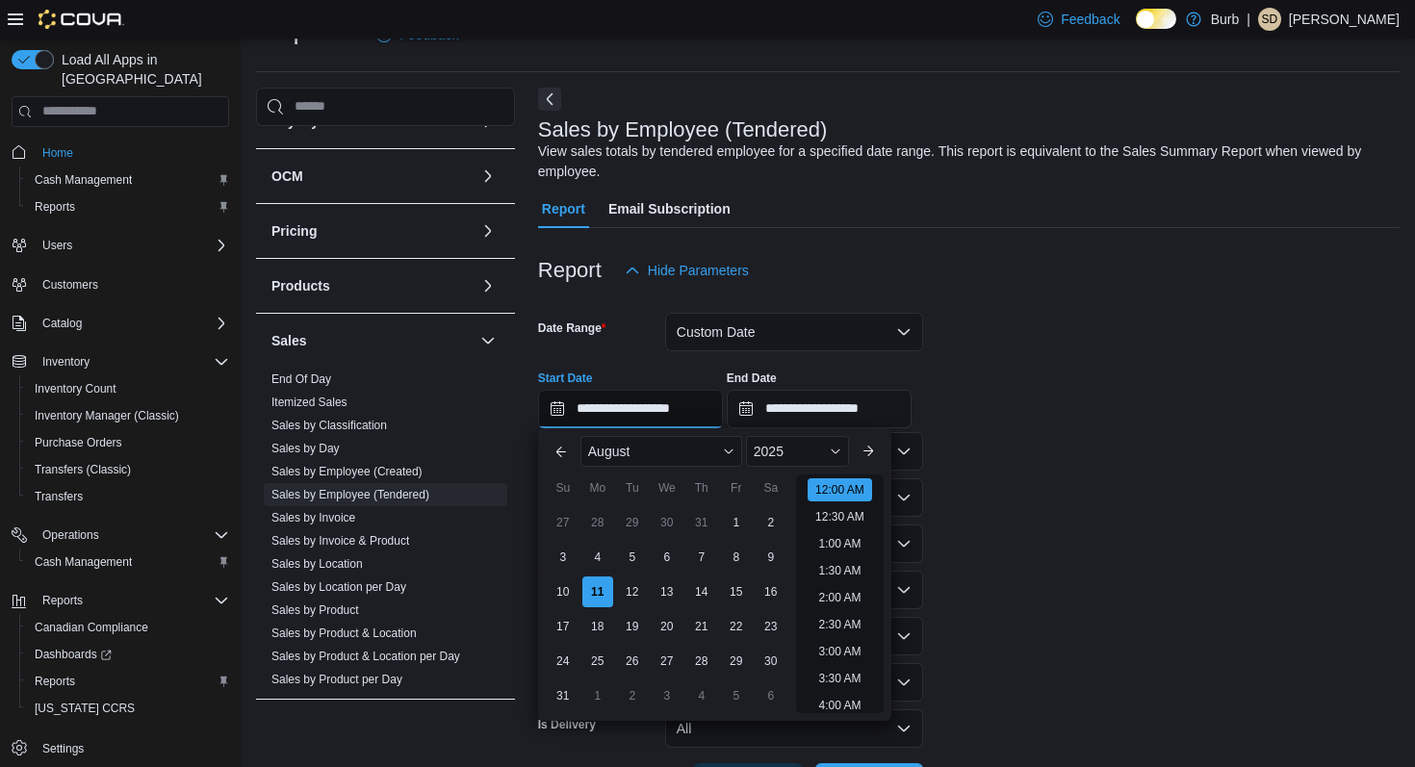
scroll to position [60, 0]
click at [738, 512] on div "1" at bounding box center [736, 522] width 34 height 34
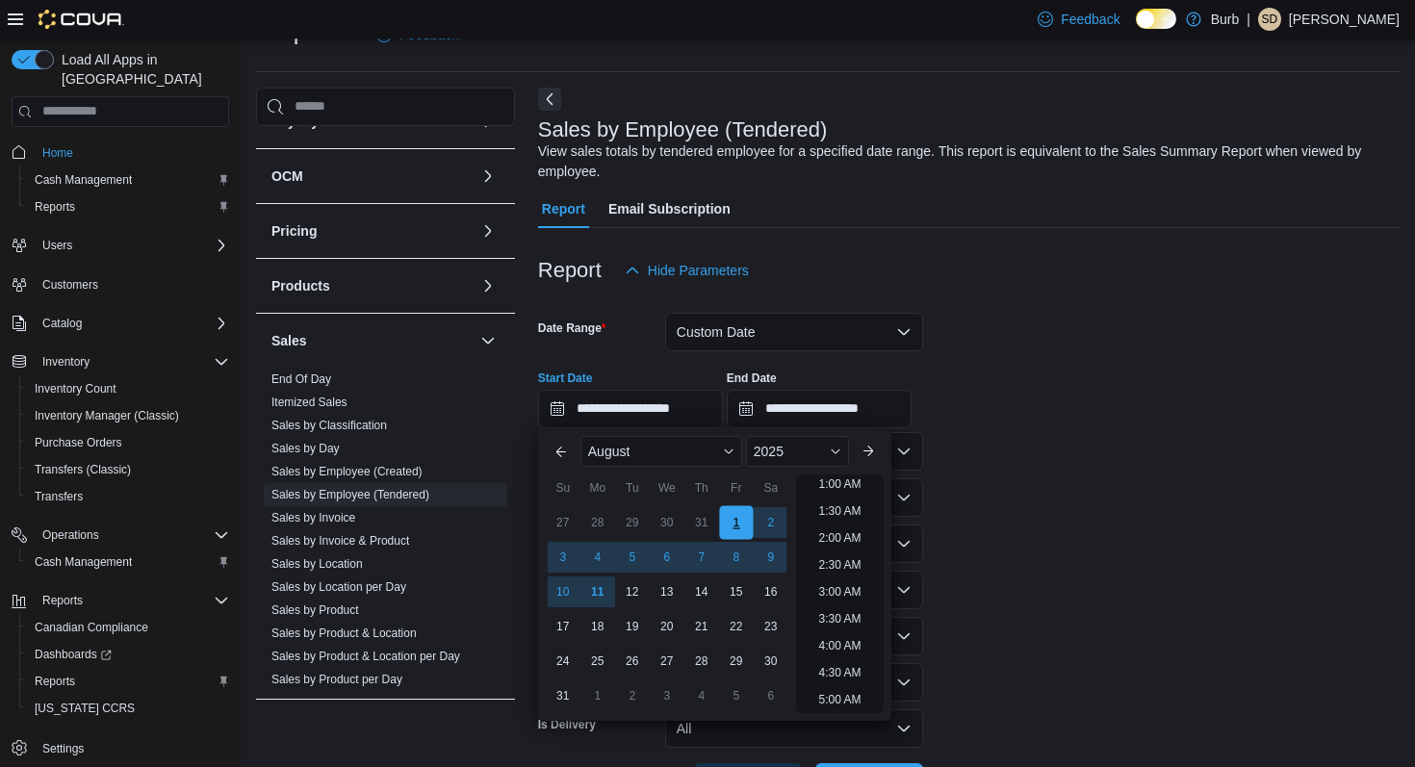
scroll to position [4, 0]
click at [954, 306] on div at bounding box center [969, 301] width 862 height 23
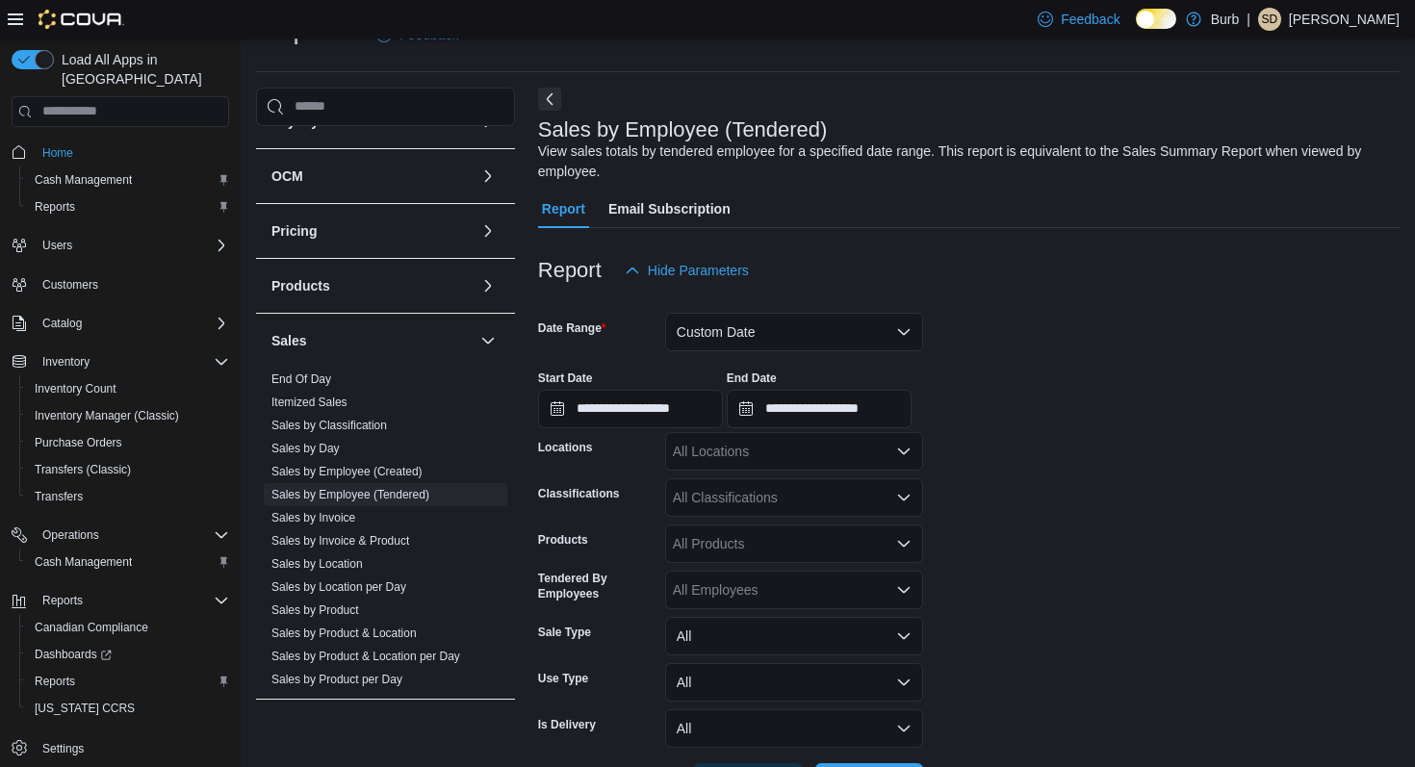
click at [835, 453] on div "All Locations" at bounding box center [794, 451] width 258 height 39
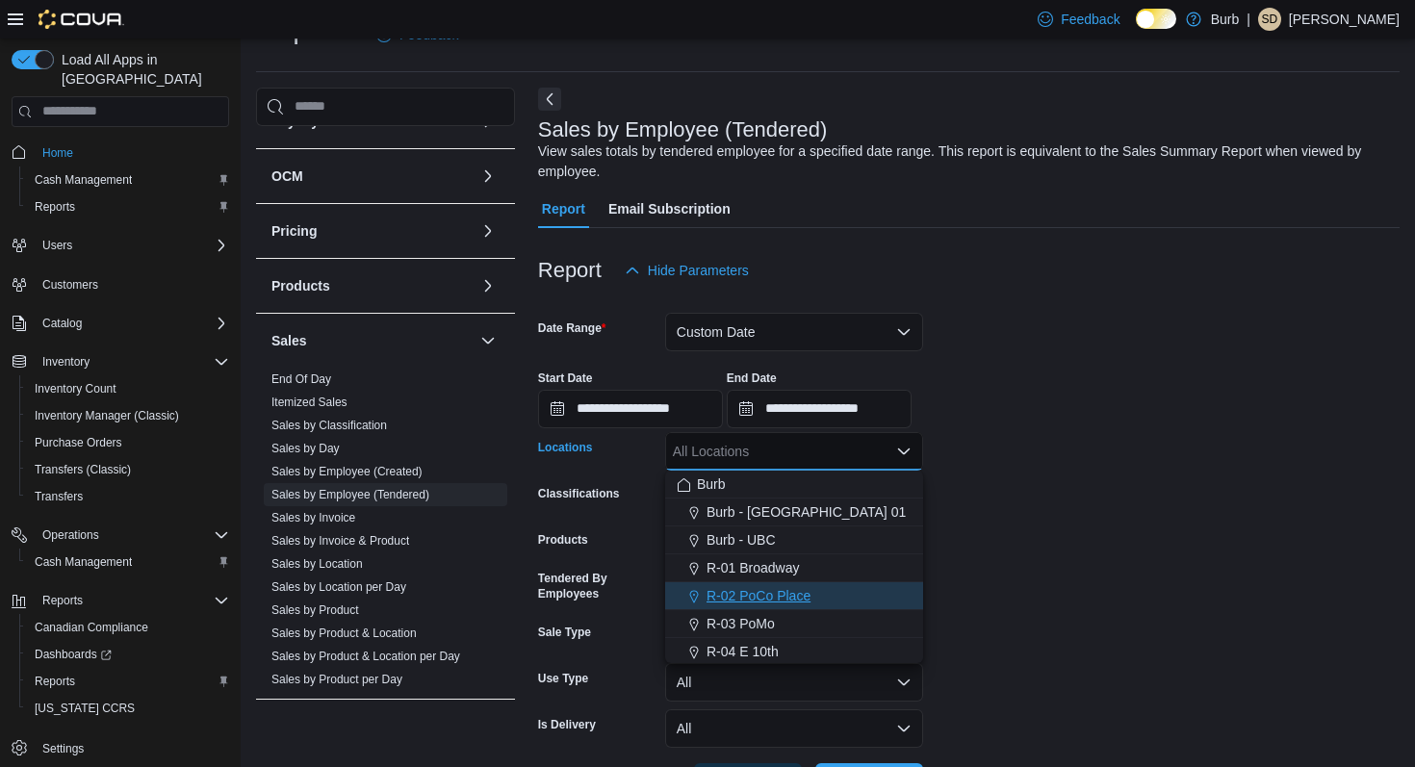
click at [813, 597] on div "R-02 PoCo Place" at bounding box center [794, 595] width 235 height 19
click at [1076, 468] on form "**********" at bounding box center [969, 546] width 862 height 512
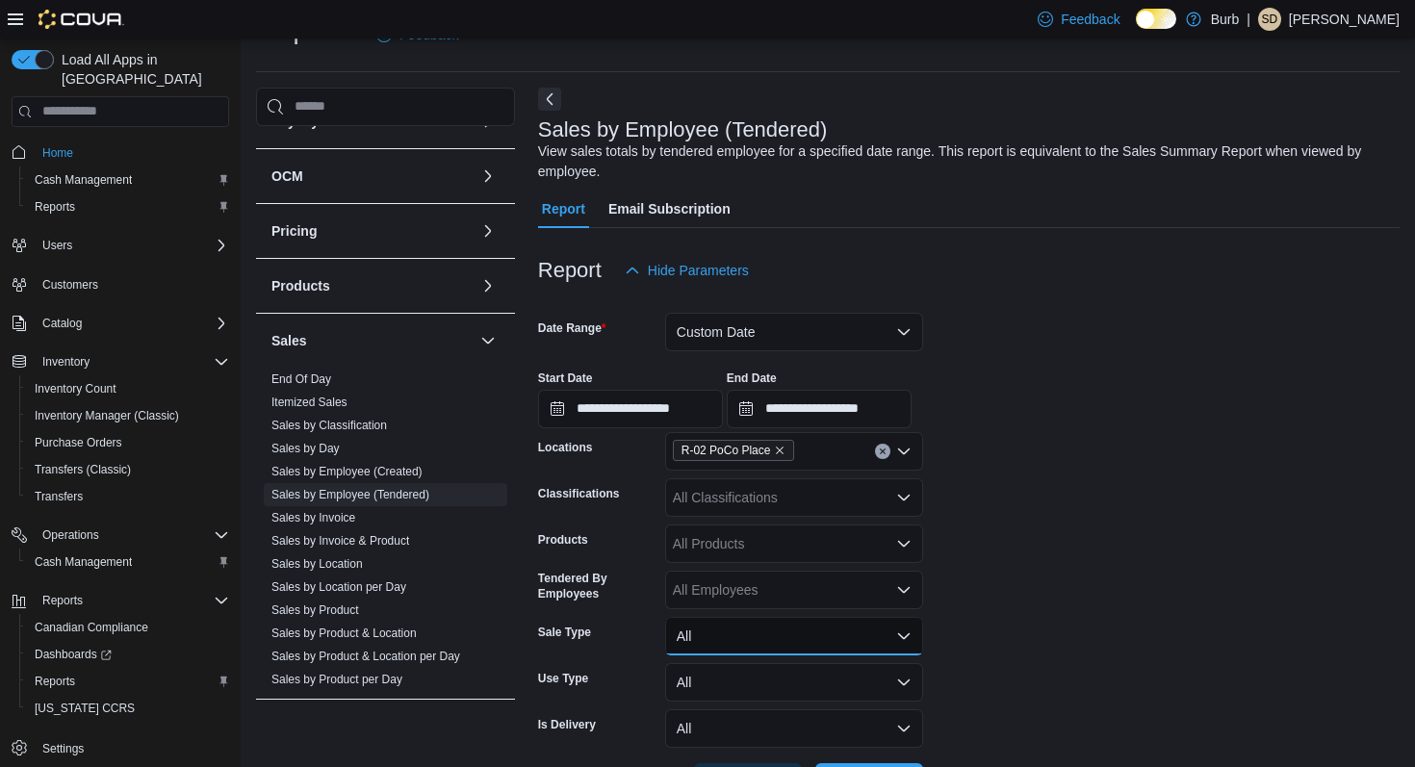
click at [891, 633] on button "All" at bounding box center [794, 636] width 258 height 39
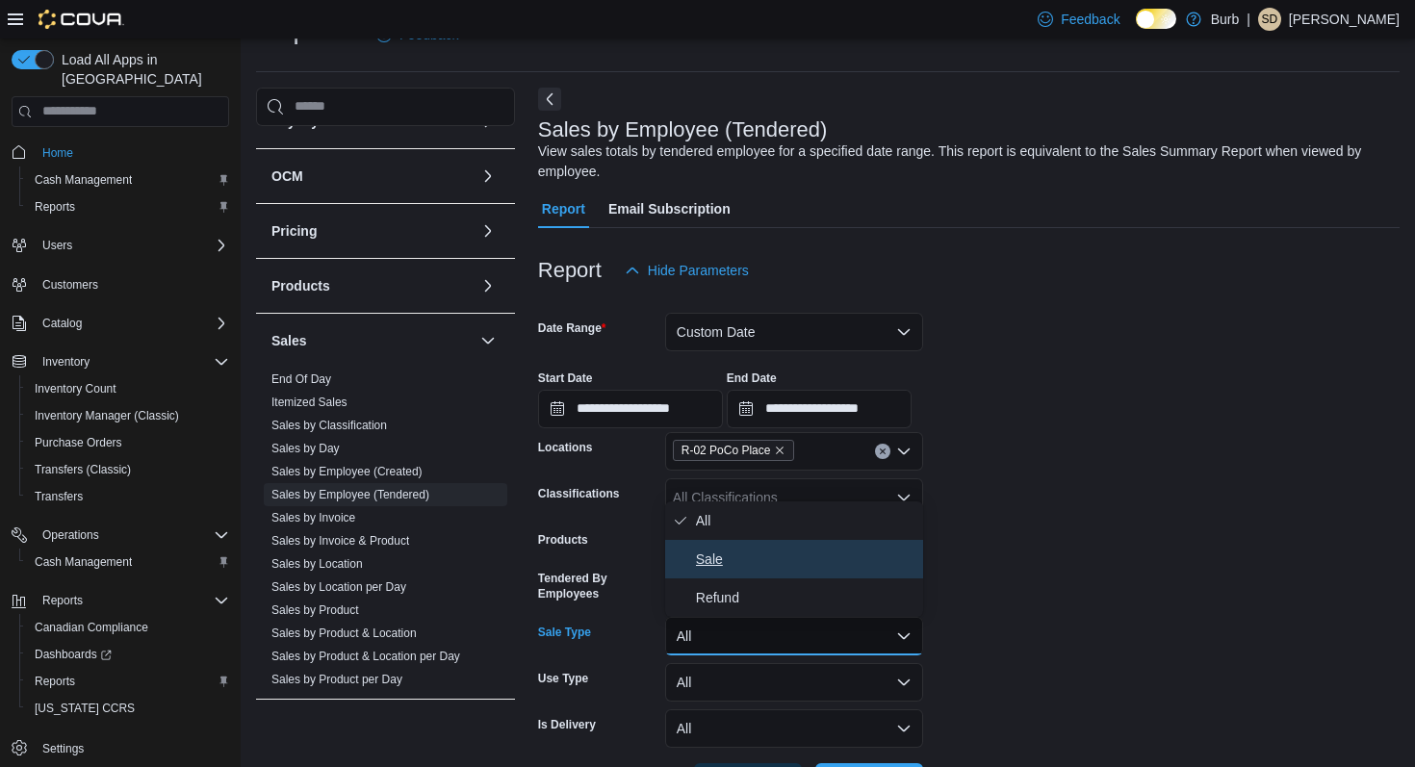
click at [867, 566] on span "Sale" at bounding box center [806, 559] width 220 height 23
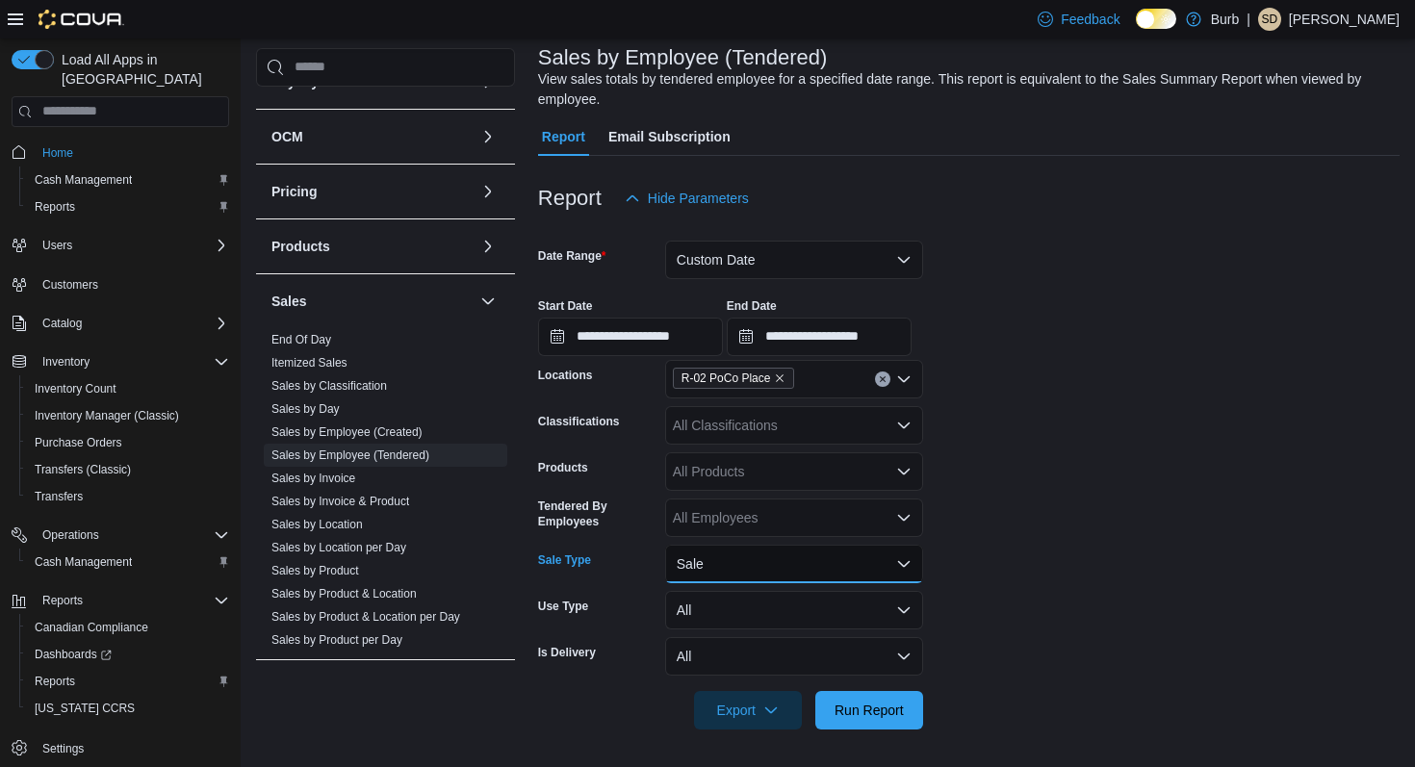
scroll to position [117, 0]
click at [902, 697] on span "Run Report" at bounding box center [869, 708] width 85 height 39
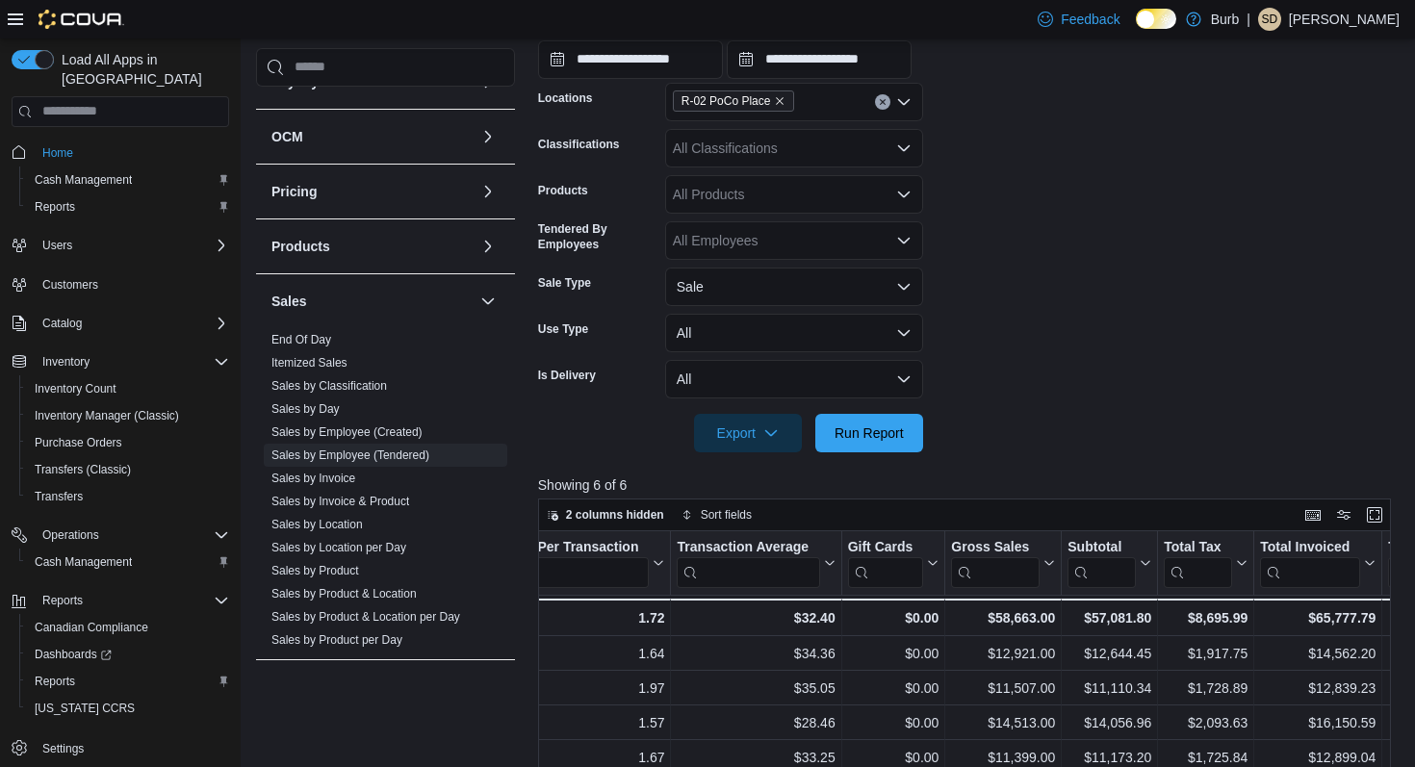
scroll to position [393, 0]
click at [555, 57] on input "**********" at bounding box center [630, 60] width 185 height 39
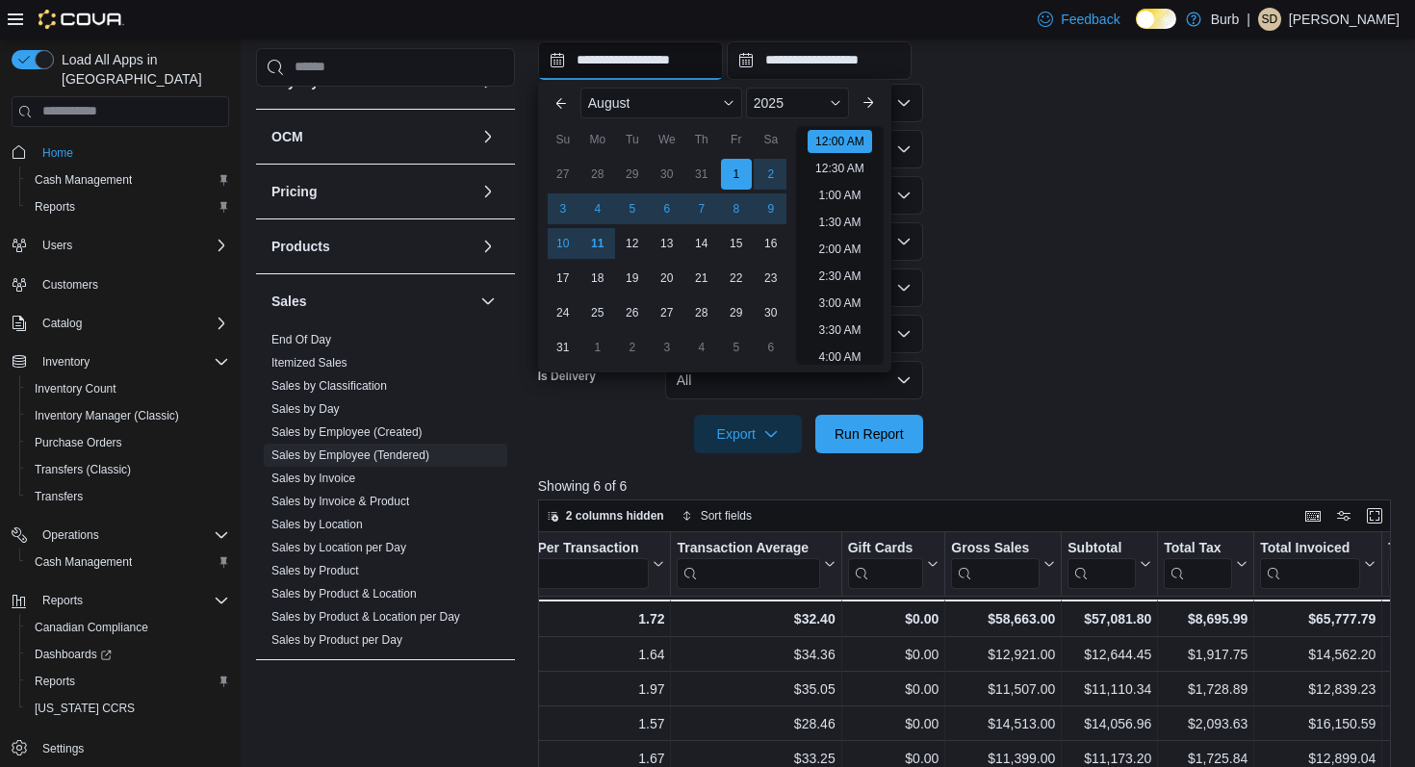
scroll to position [60, 0]
click at [715, 100] on div "August" at bounding box center [662, 103] width 162 height 31
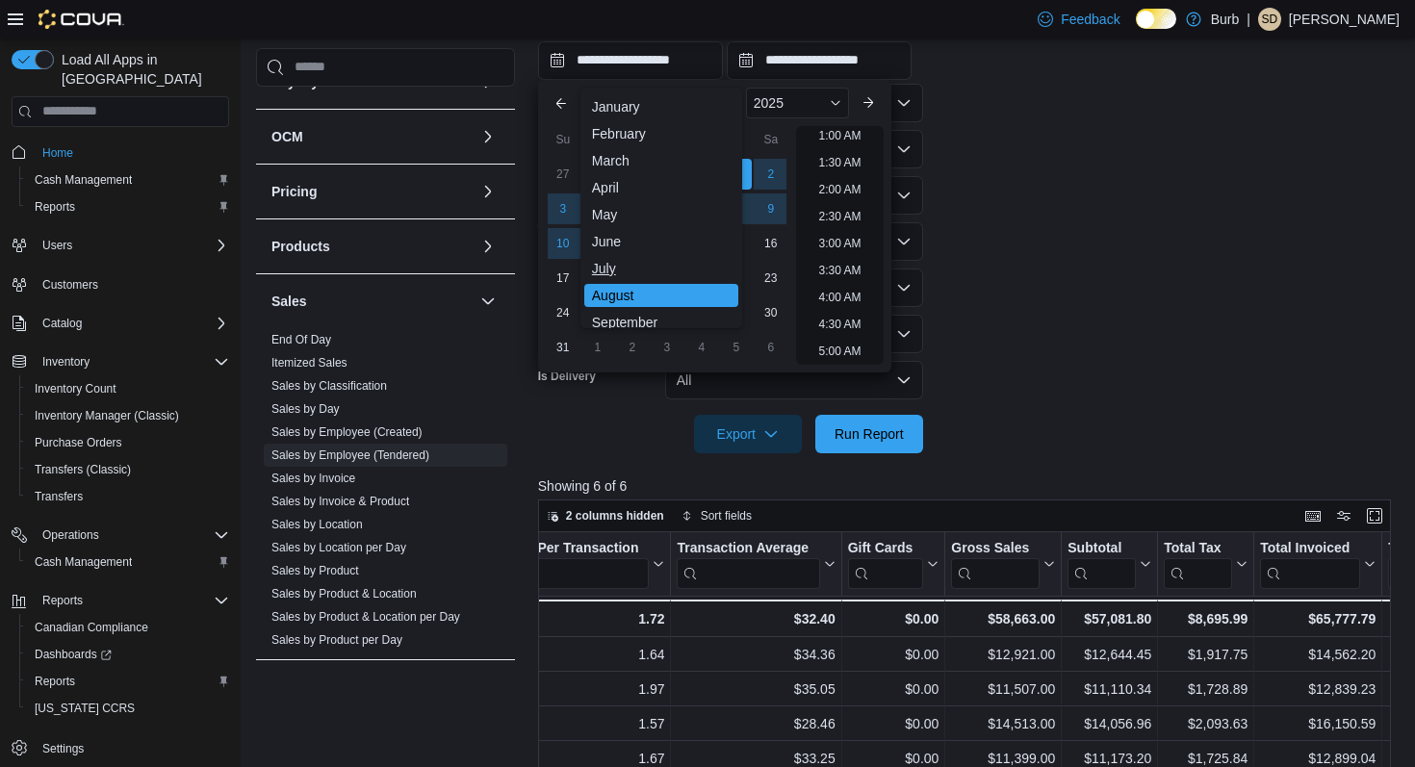
click at [640, 267] on div "July" at bounding box center [661, 268] width 154 height 23
type input "**********"
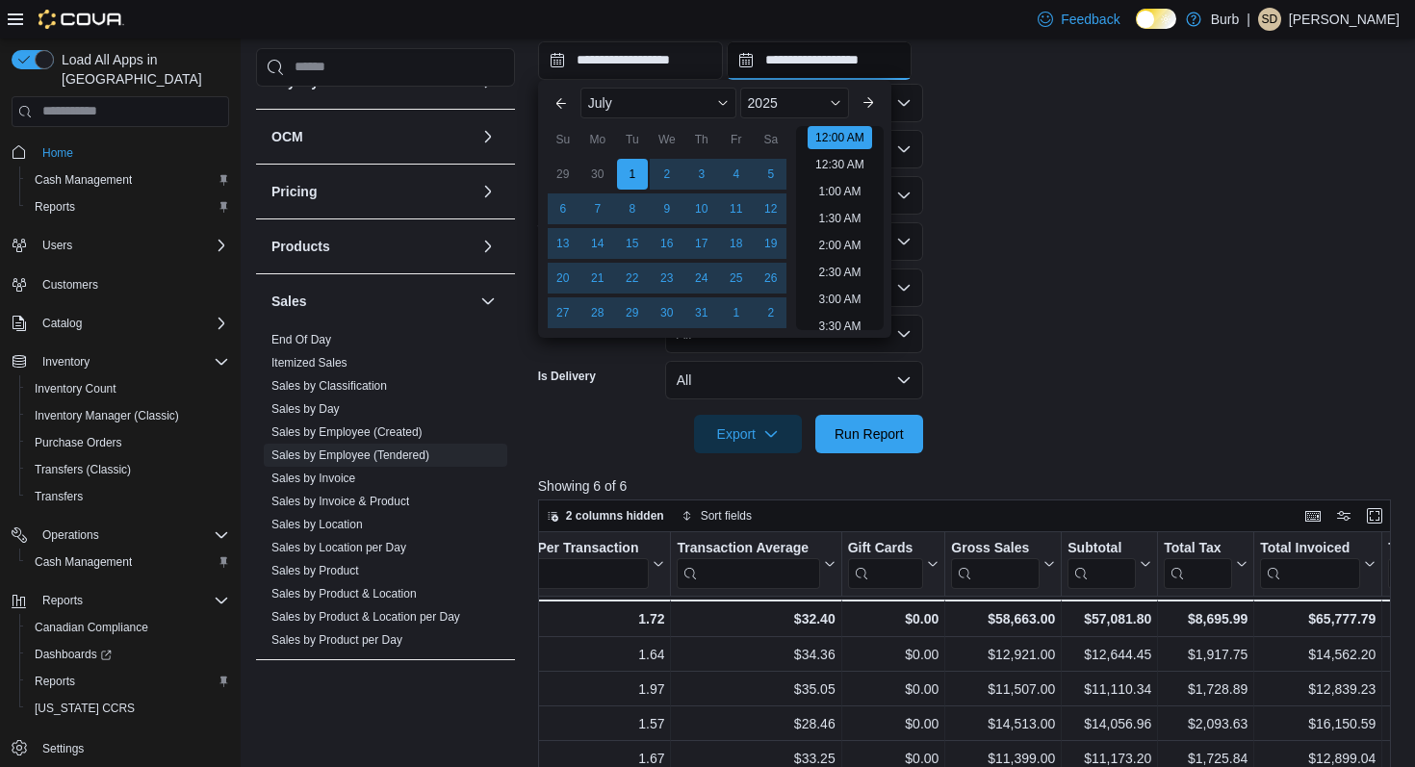
click at [765, 60] on input "**********" at bounding box center [819, 60] width 185 height 39
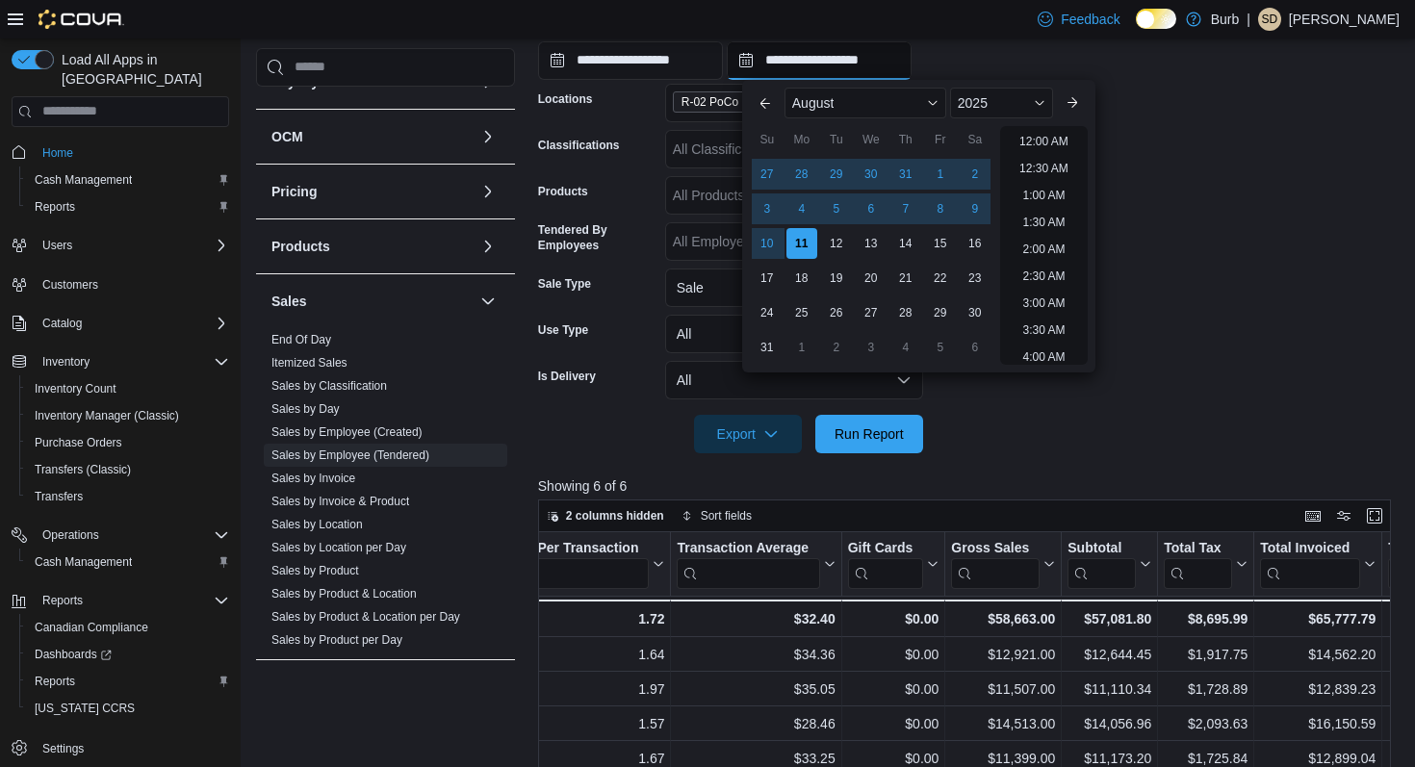
scroll to position [1059, 0]
click at [907, 169] on div "31" at bounding box center [906, 174] width 34 height 34
type input "**********"
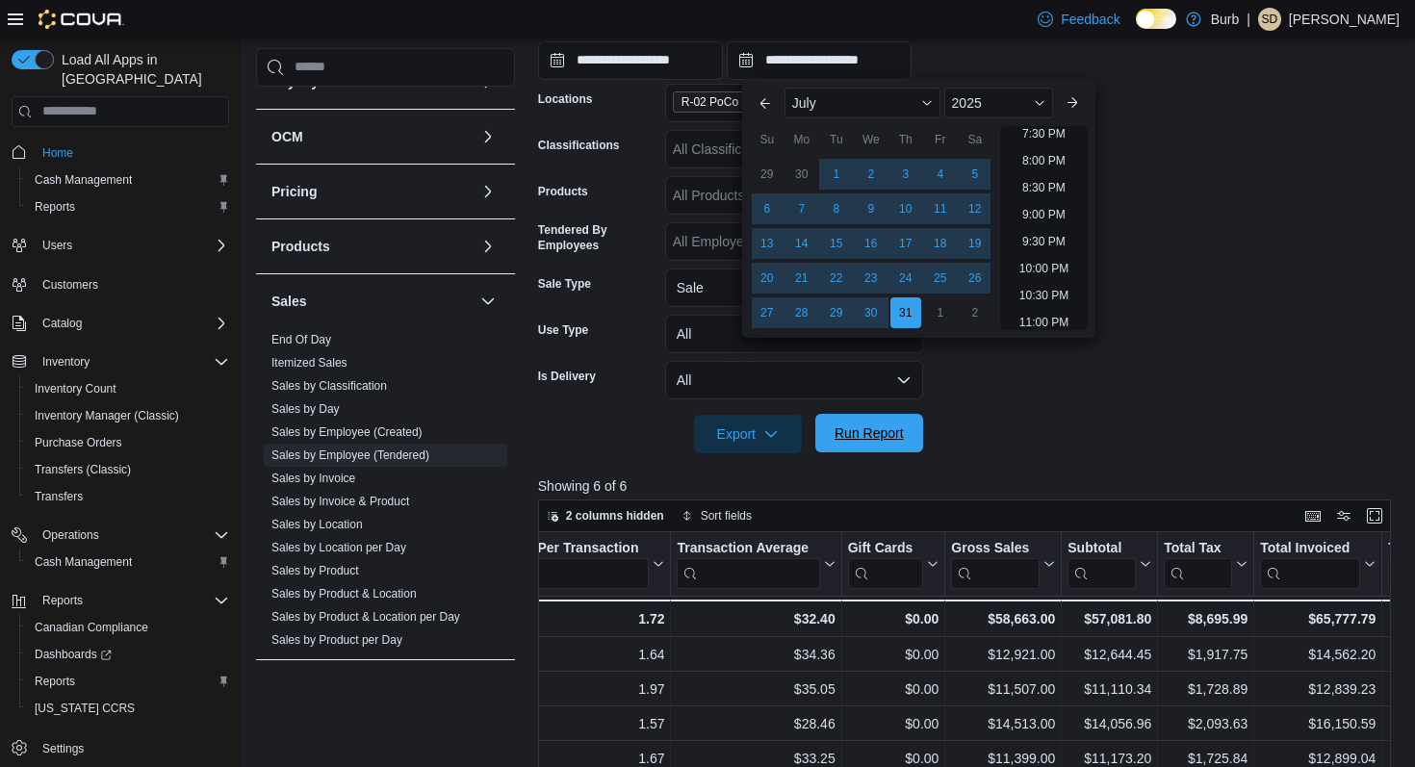
click at [894, 428] on span "Run Report" at bounding box center [869, 433] width 69 height 19
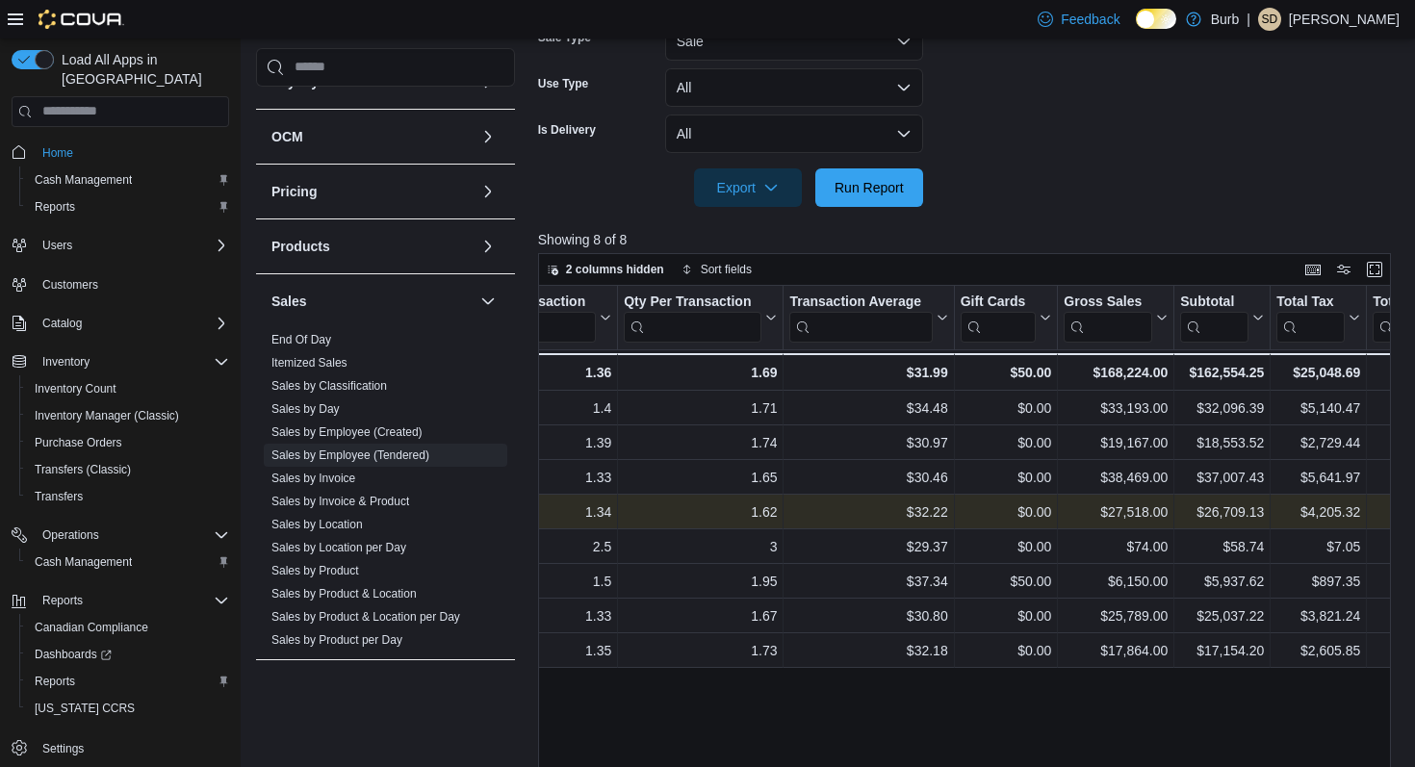
scroll to position [0, 609]
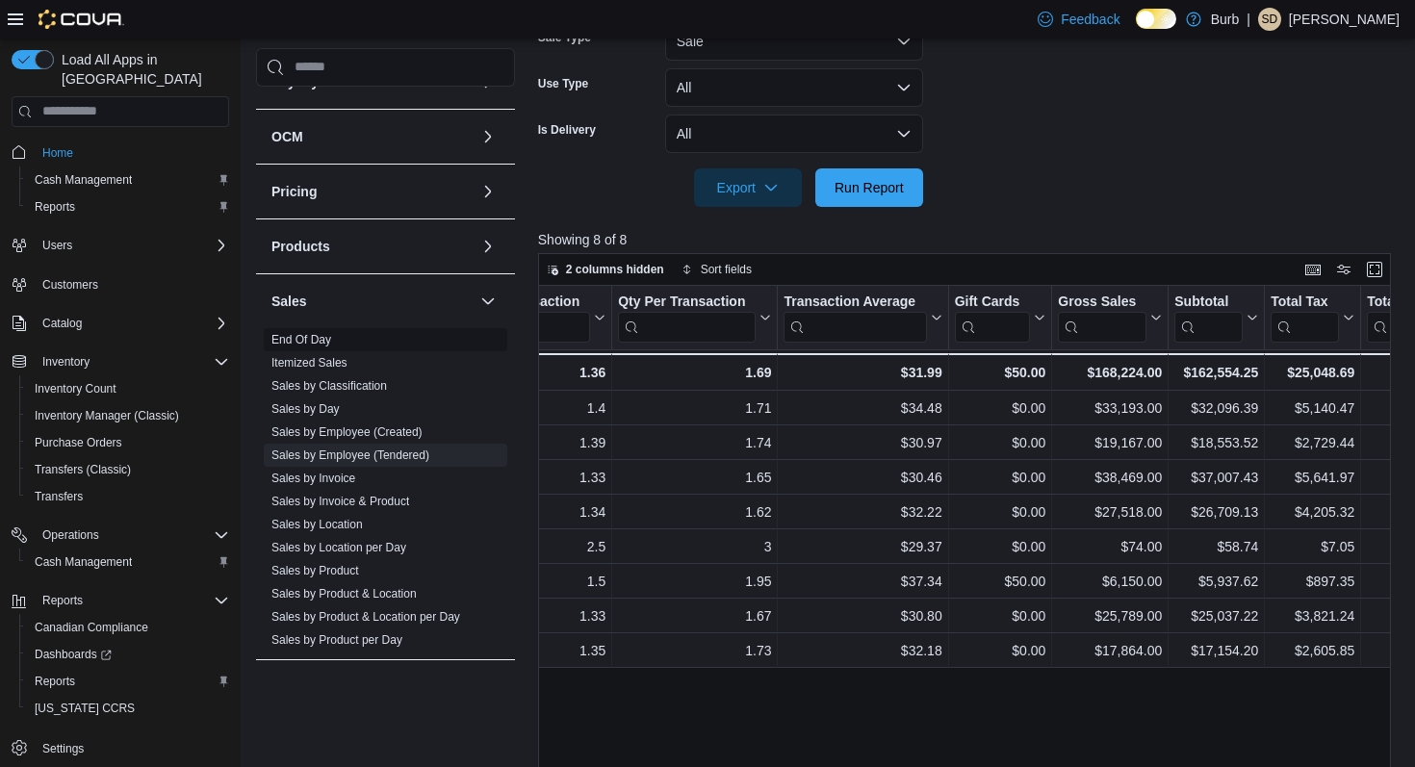
click at [401, 333] on span "End Of Day" at bounding box center [386, 339] width 244 height 23
click at [318, 341] on link "End Of Day" at bounding box center [302, 339] width 60 height 13
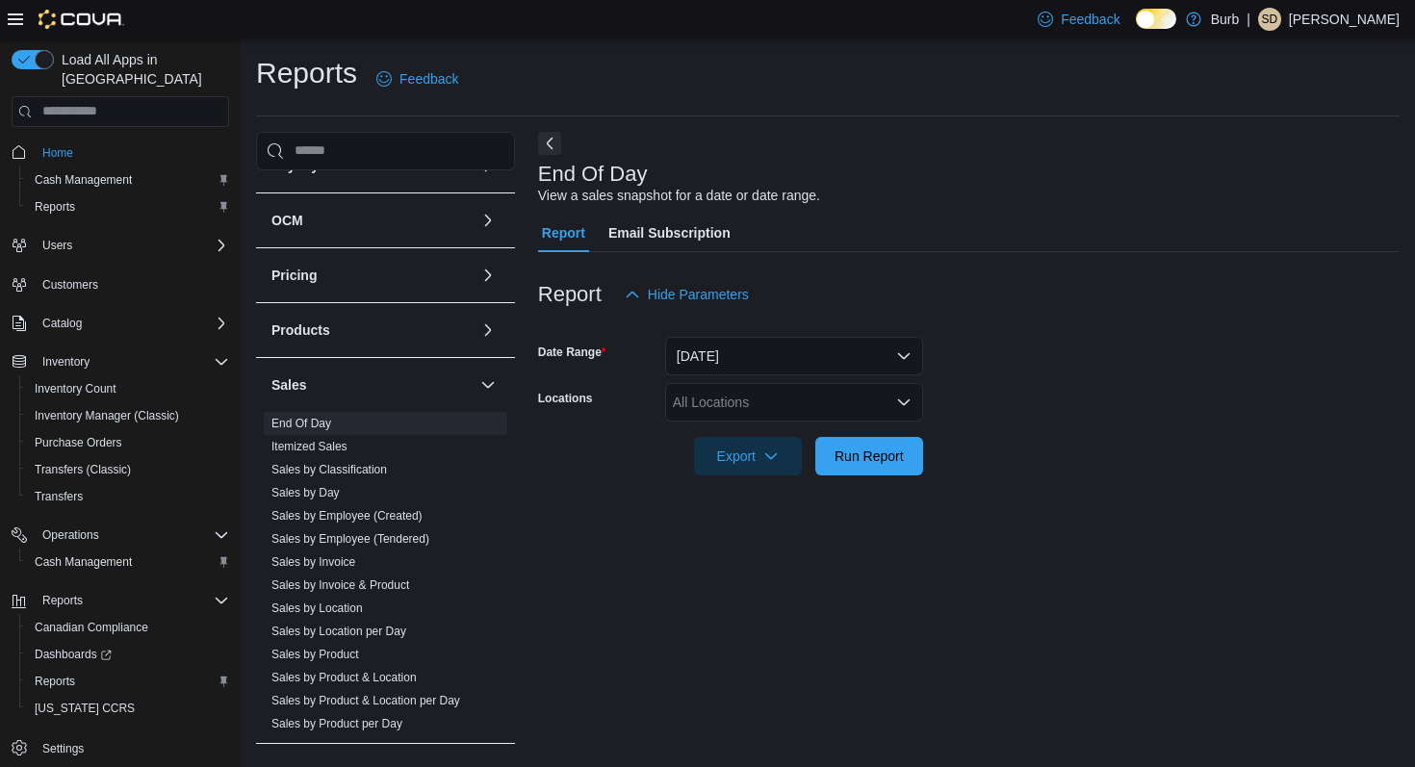
click at [725, 406] on div "All Locations" at bounding box center [794, 402] width 258 height 39
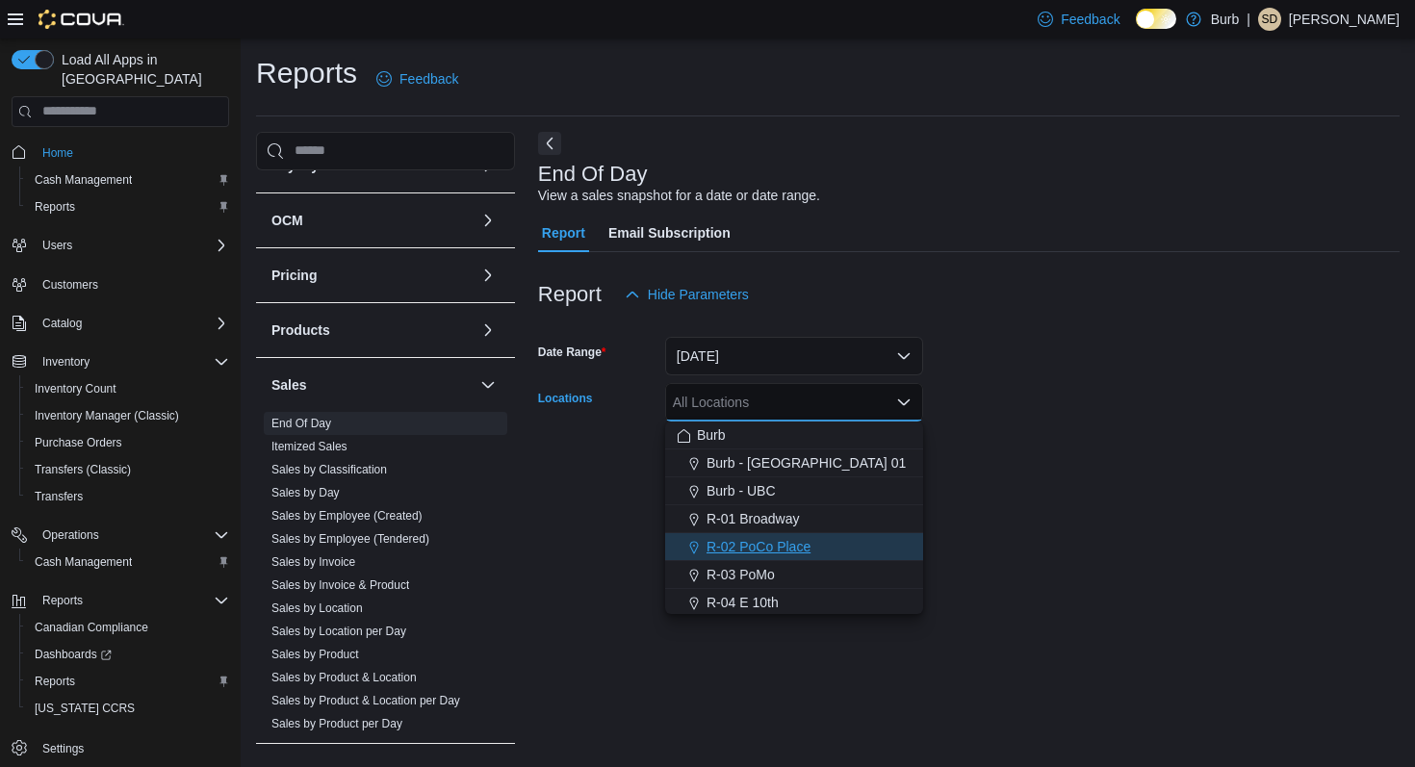
click at [715, 538] on span "R-02 PoCo Place" at bounding box center [759, 546] width 104 height 19
click at [606, 524] on div "End Of Day View a sales snapshot for a date or date range. Report Email Subscri…" at bounding box center [969, 439] width 862 height 614
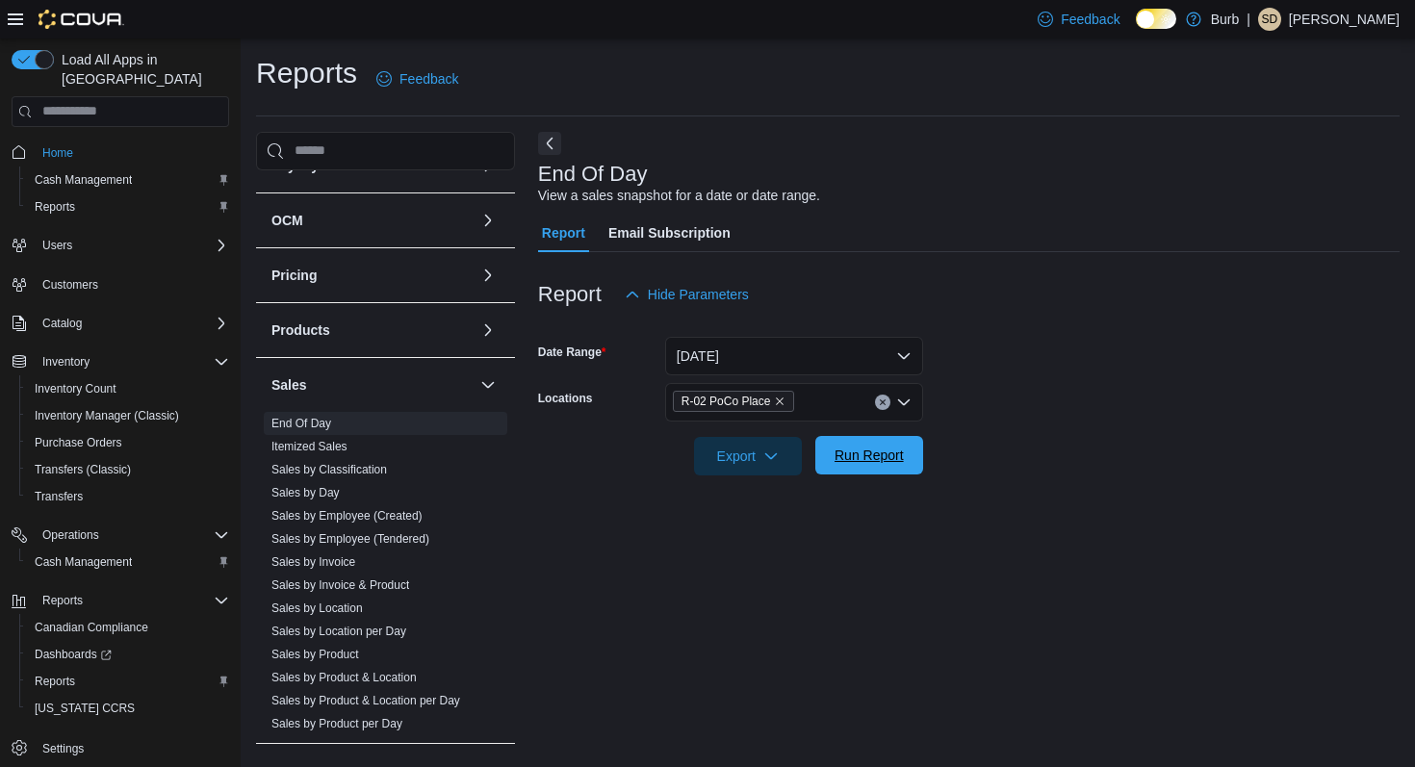
click at [897, 463] on span "Run Report" at bounding box center [869, 455] width 69 height 19
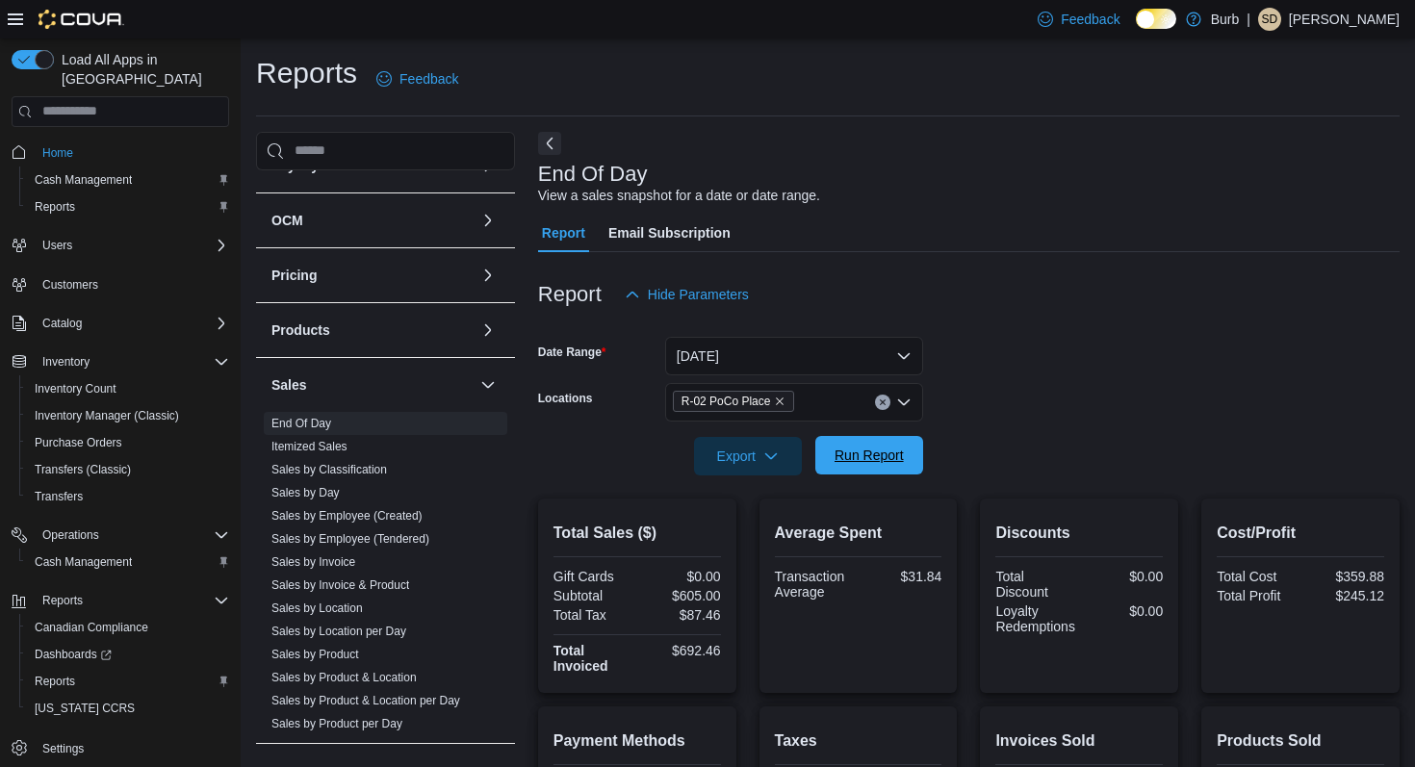
click at [845, 459] on span "Run Report" at bounding box center [869, 455] width 69 height 19
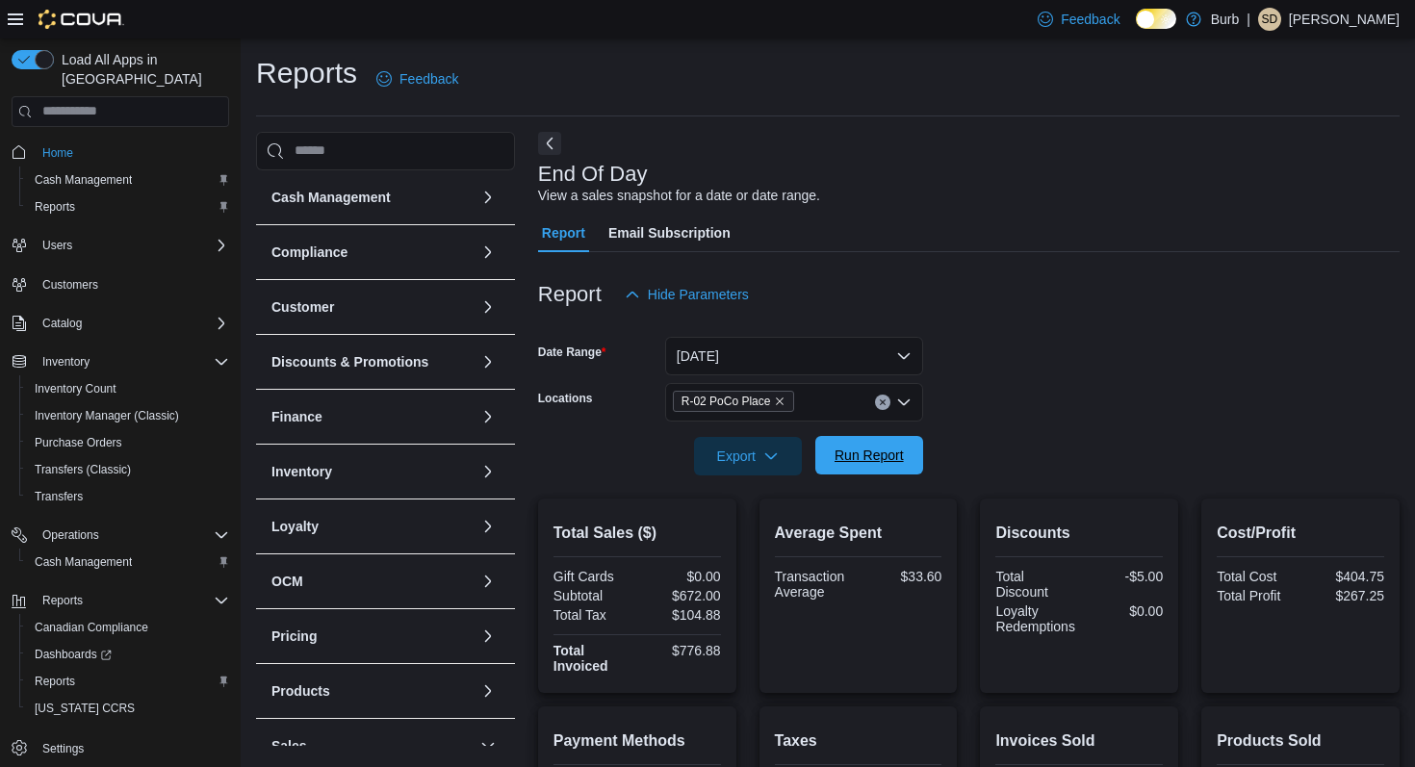
click at [854, 453] on span "Run Report" at bounding box center [869, 455] width 69 height 19
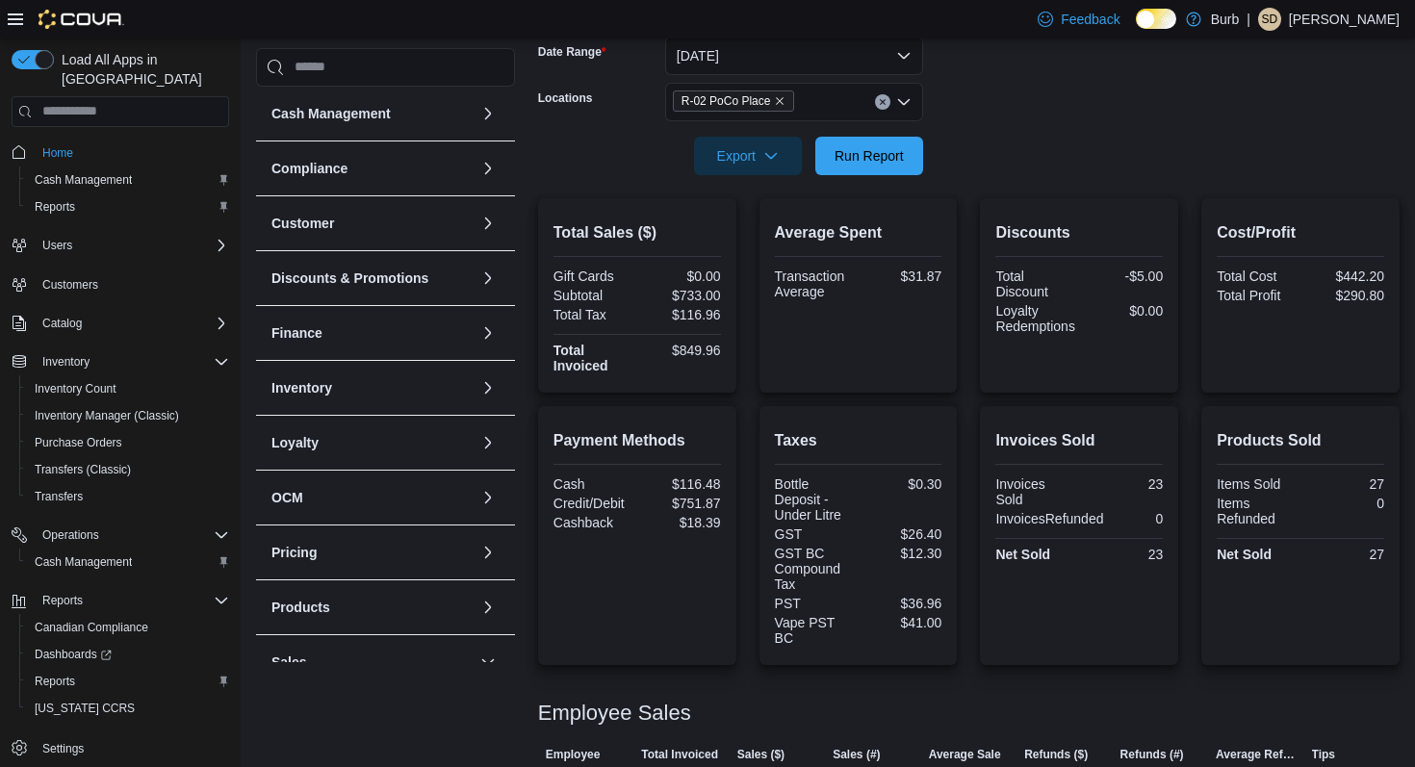
scroll to position [382, 0]
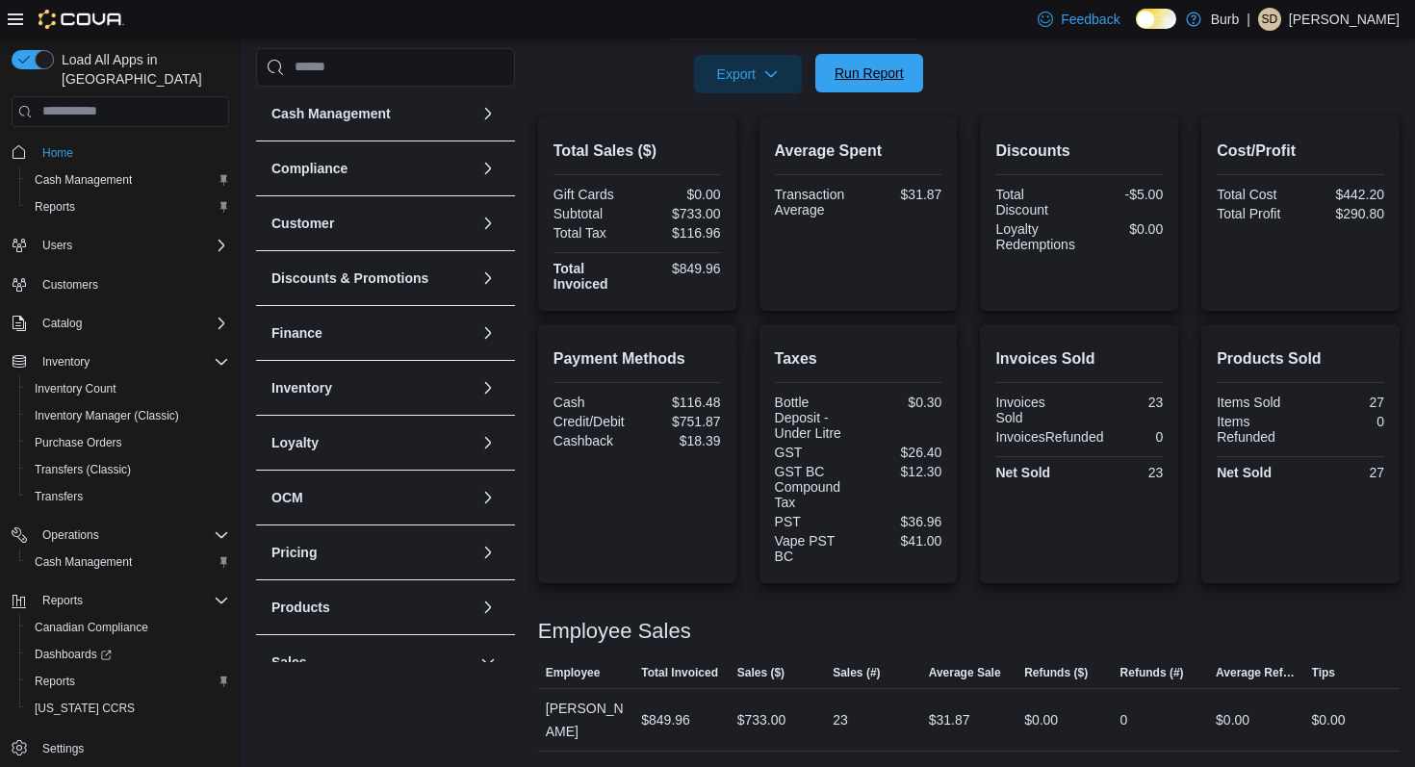
click at [871, 85] on span "Run Report" at bounding box center [869, 73] width 85 height 39
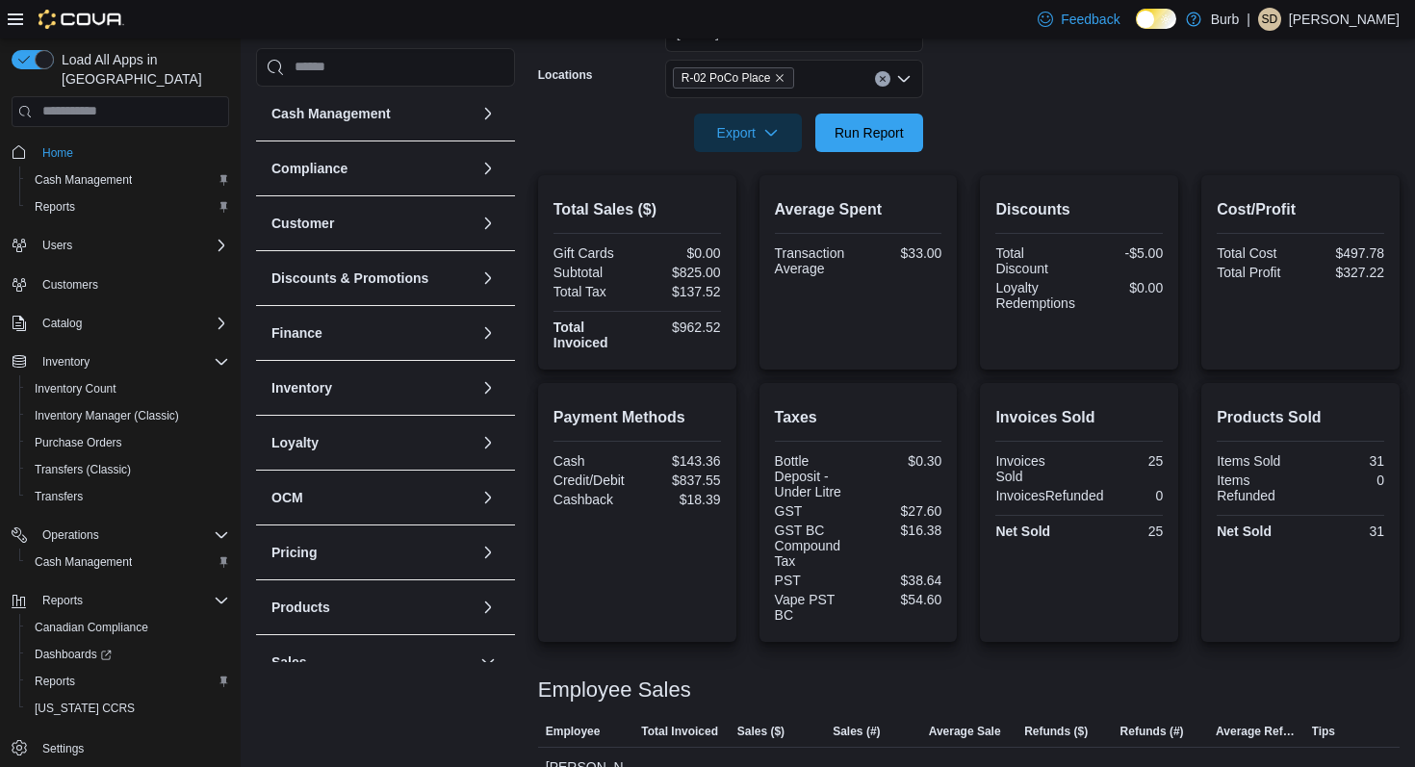
scroll to position [323, 0]
click at [885, 77] on icon "Clear input" at bounding box center [882, 79] width 5 height 5
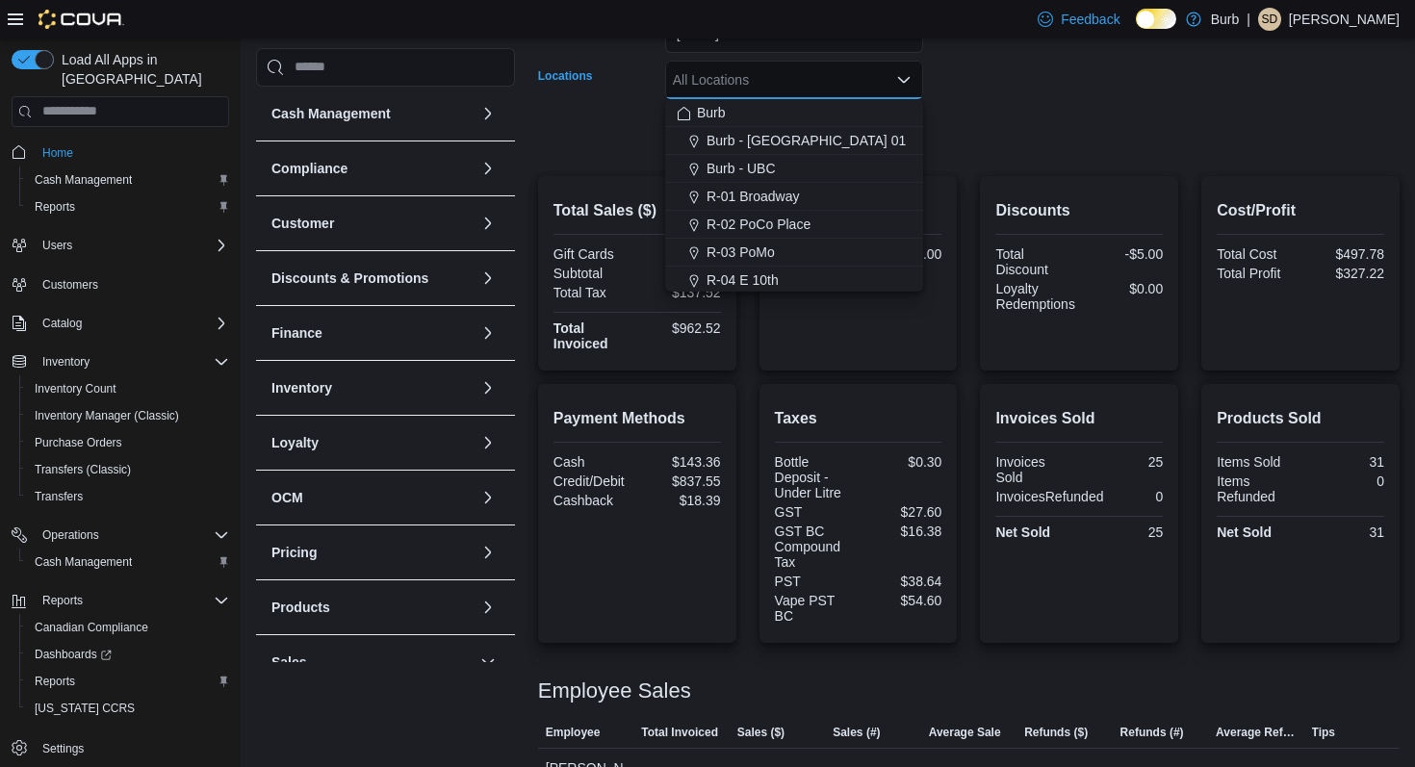
click at [1001, 80] on form "Date Range [DATE] Locations All Locations Combo box. Selected. Combo box input.…" at bounding box center [969, 72] width 862 height 162
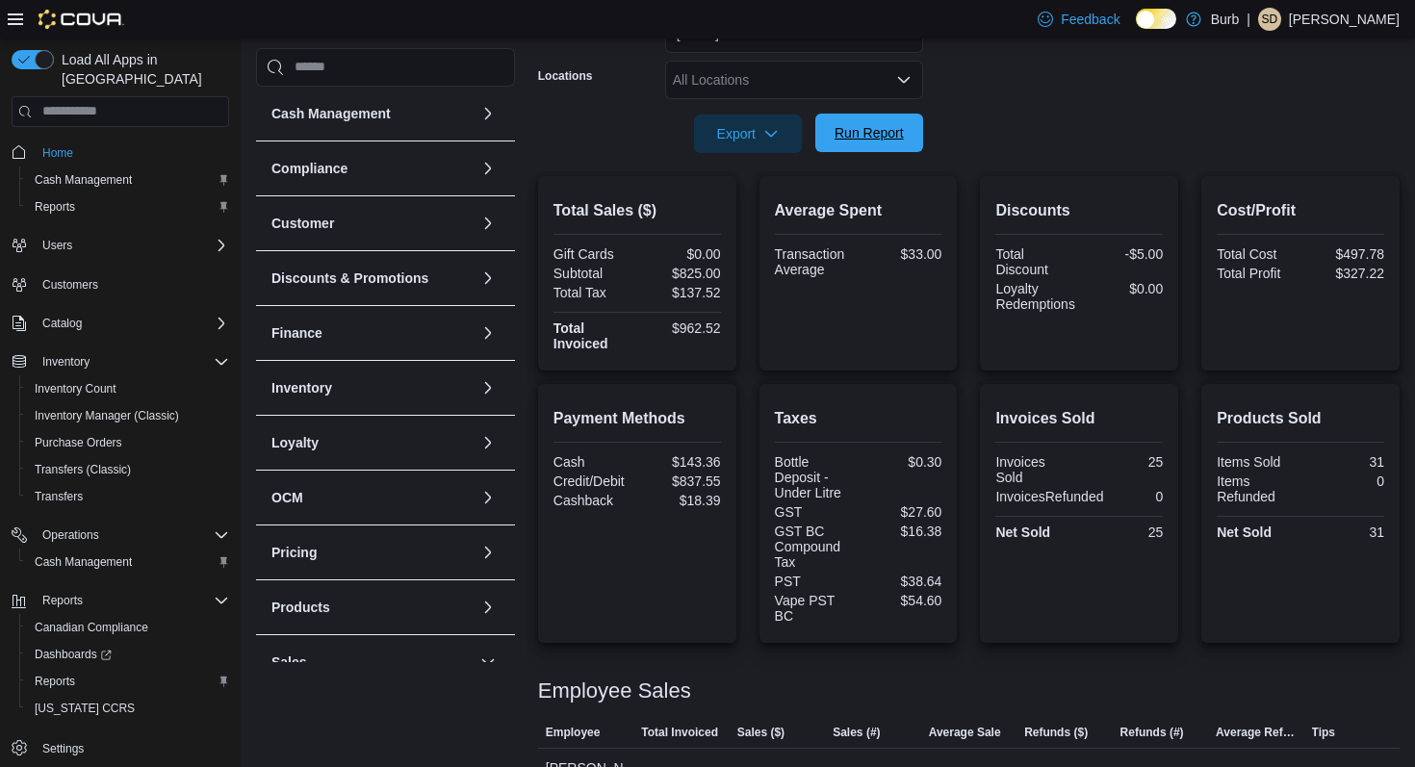
click at [871, 140] on span "Run Report" at bounding box center [869, 132] width 69 height 19
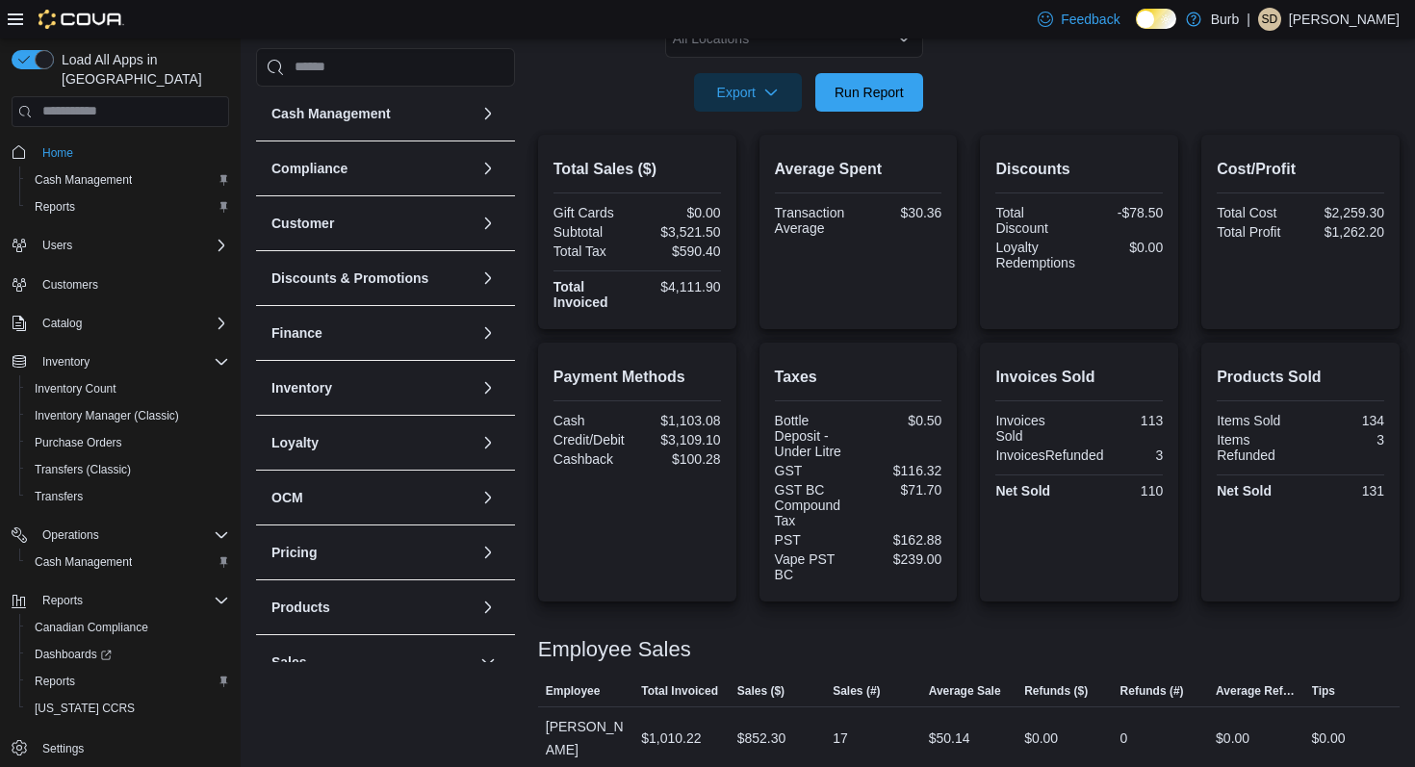
scroll to position [356, 0]
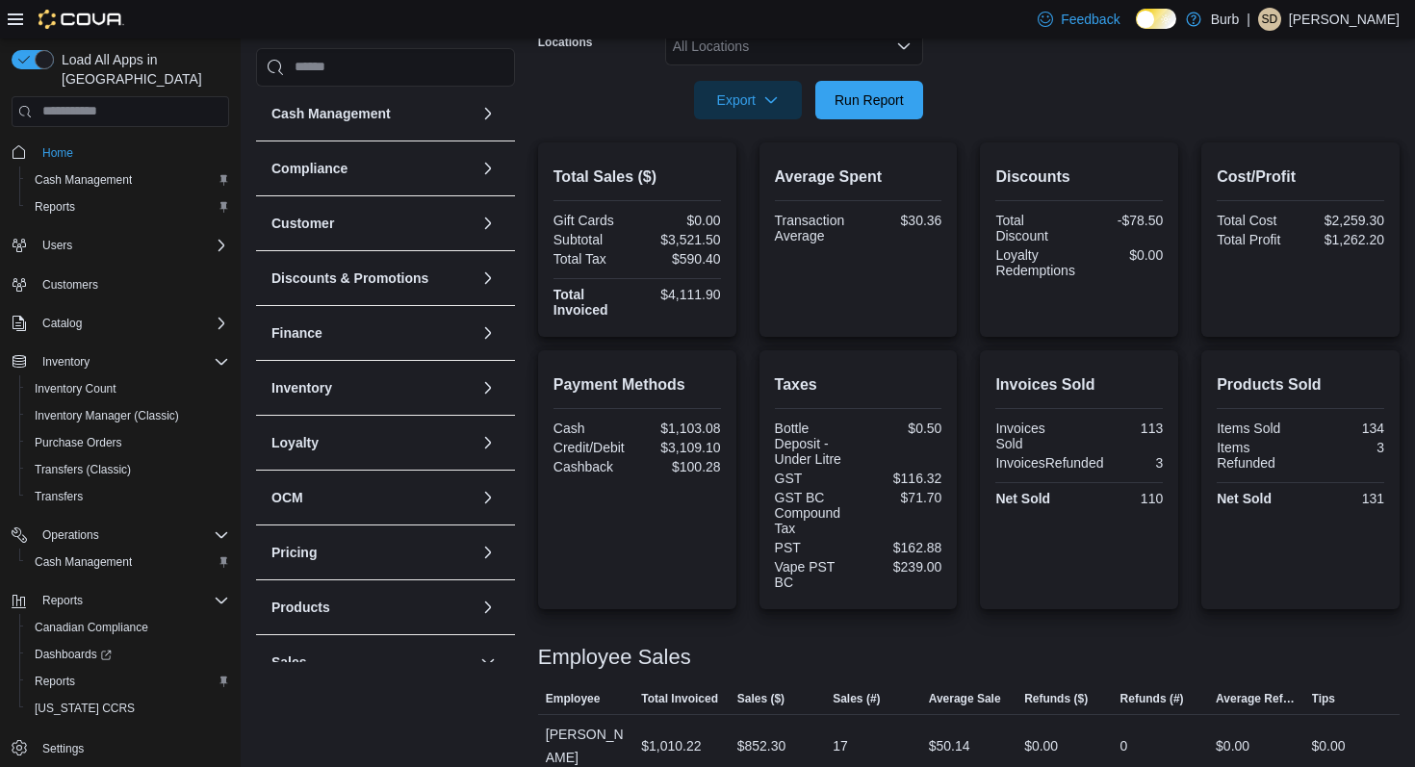
click at [872, 50] on div "All Locations" at bounding box center [794, 46] width 258 height 39
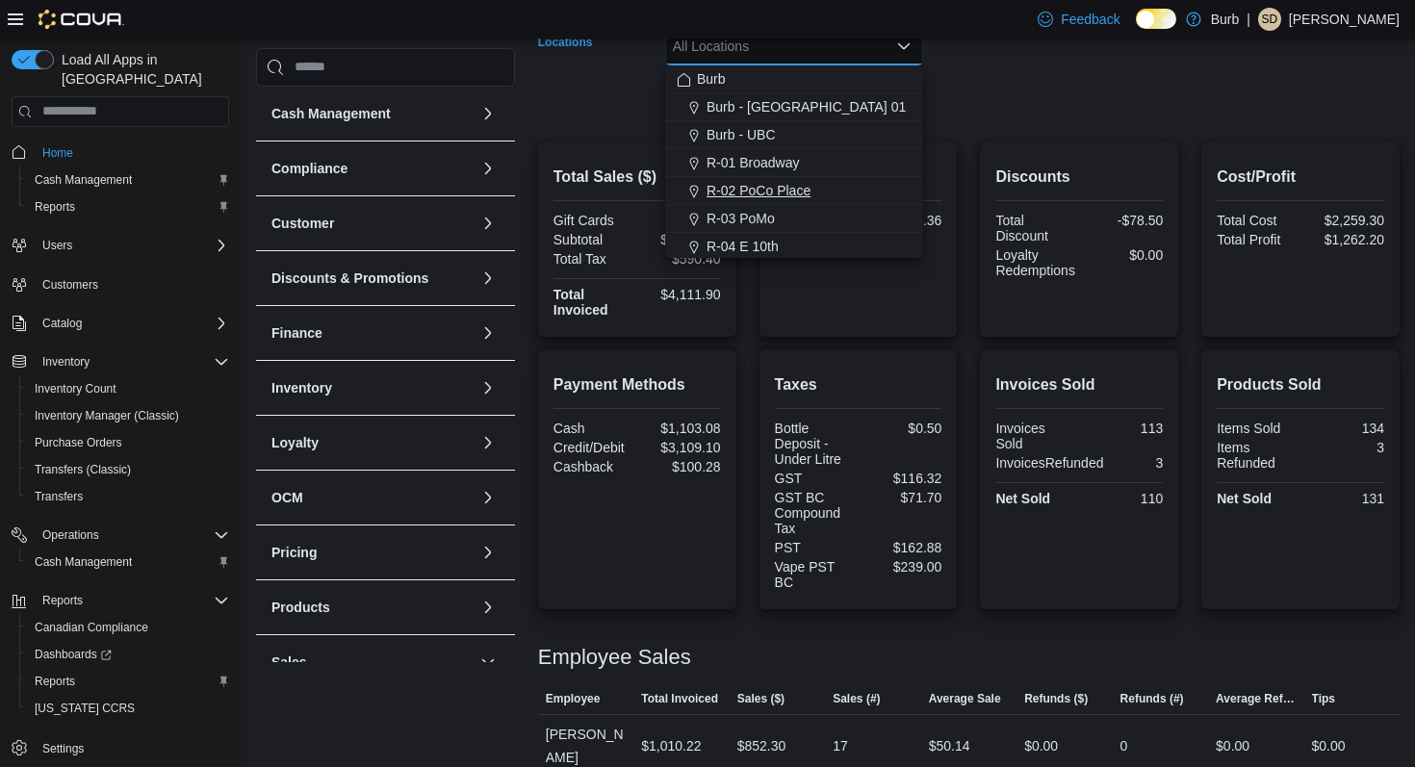
click at [819, 192] on div "R-02 PoCo Place" at bounding box center [794, 190] width 235 height 19
click at [1007, 93] on form "Date Range [DATE] Locations R-02 [GEOGRAPHIC_DATA] Combo box. Selected. R-02 [G…" at bounding box center [969, 39] width 862 height 162
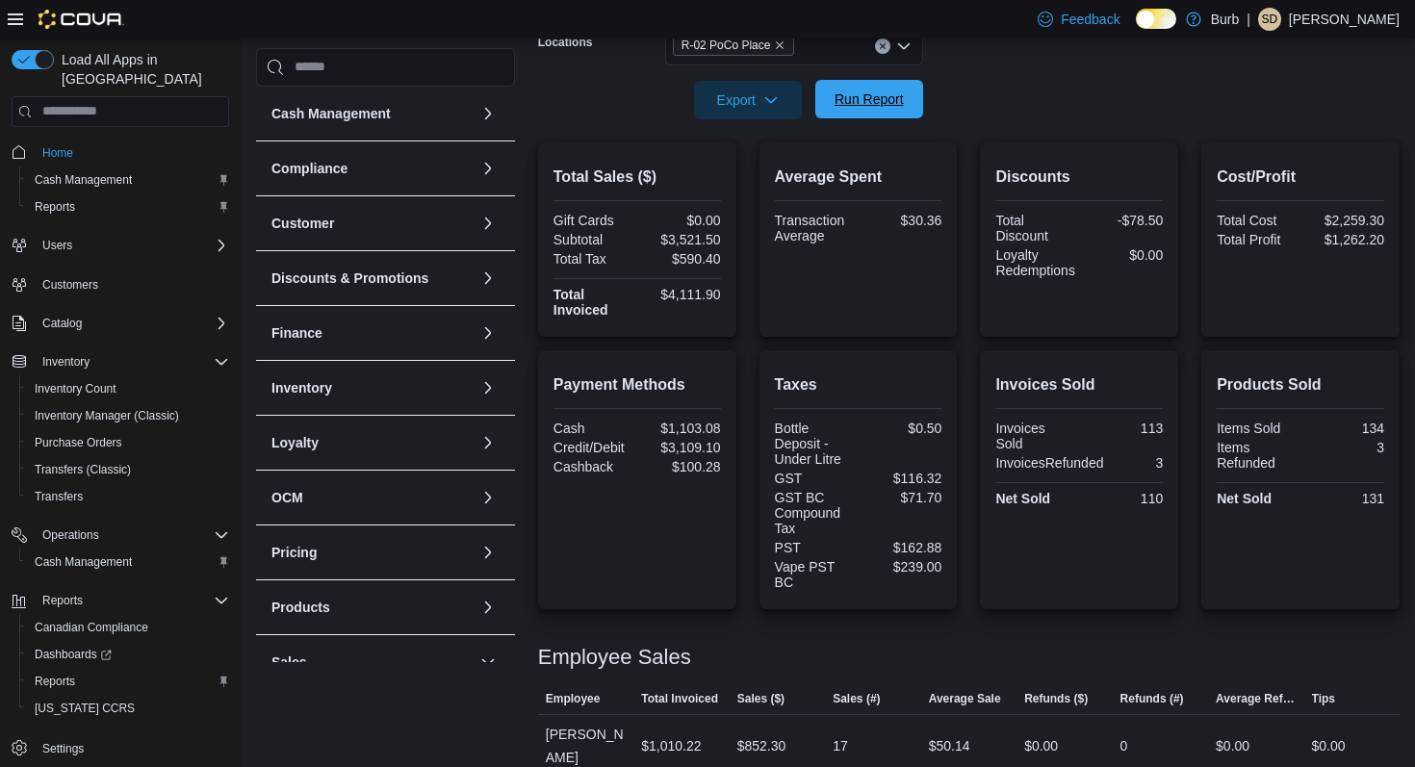
click at [868, 114] on span "Run Report" at bounding box center [869, 99] width 85 height 39
click at [870, 102] on span "Run Report" at bounding box center [869, 99] width 69 height 19
click at [883, 45] on icon "Clear input" at bounding box center [882, 45] width 5 height 5
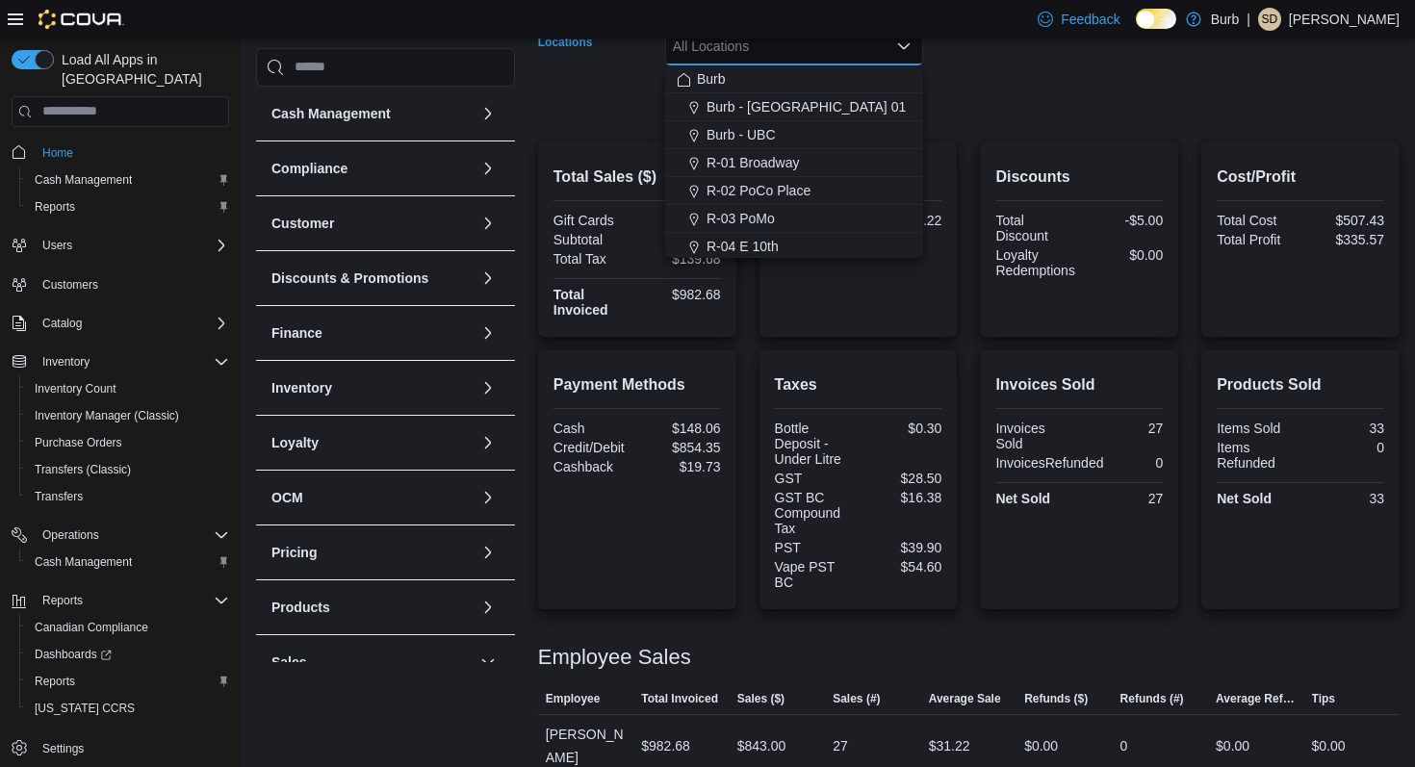
click at [996, 107] on form "Date Range [DATE] Locations All Locations Combo box. Selected. Combo box input.…" at bounding box center [969, 39] width 862 height 162
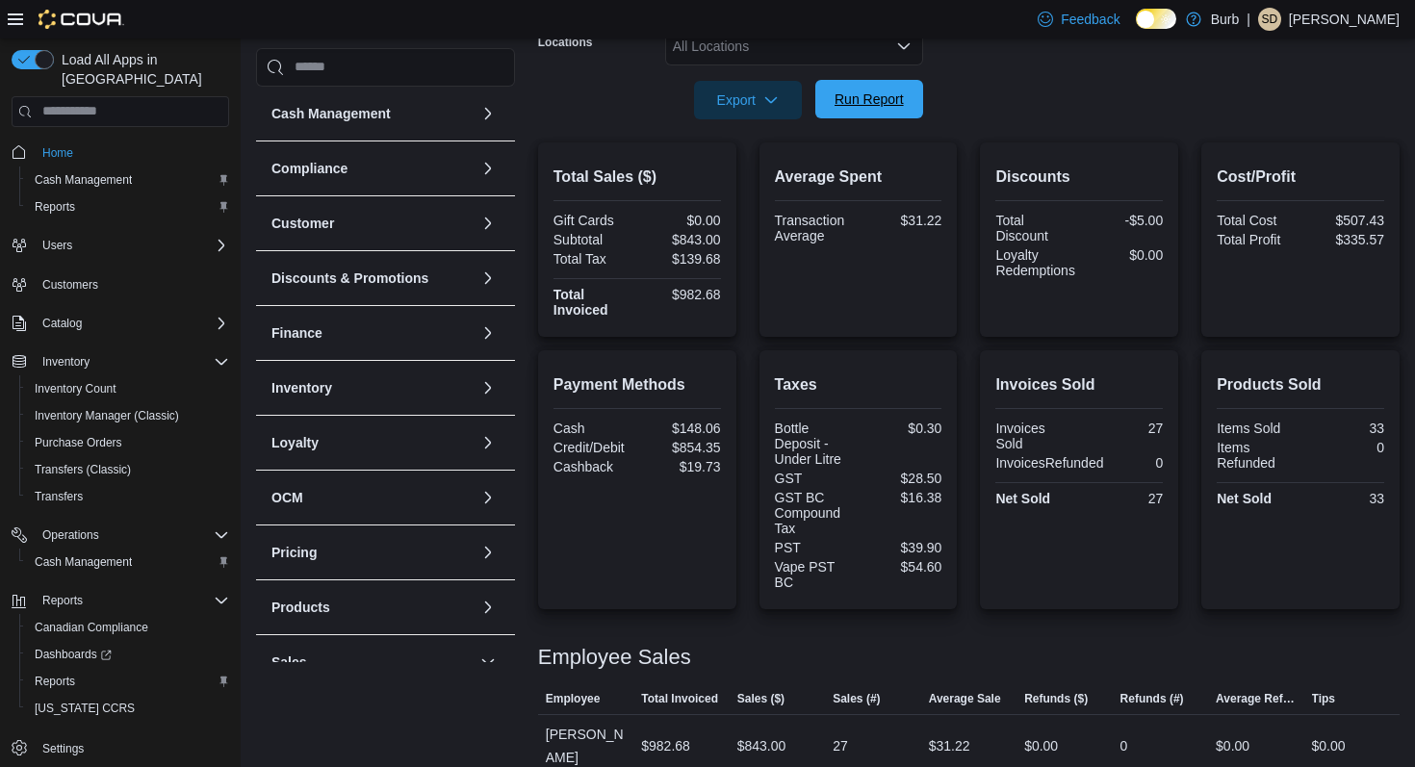
click at [903, 109] on span "Run Report" at bounding box center [869, 99] width 85 height 39
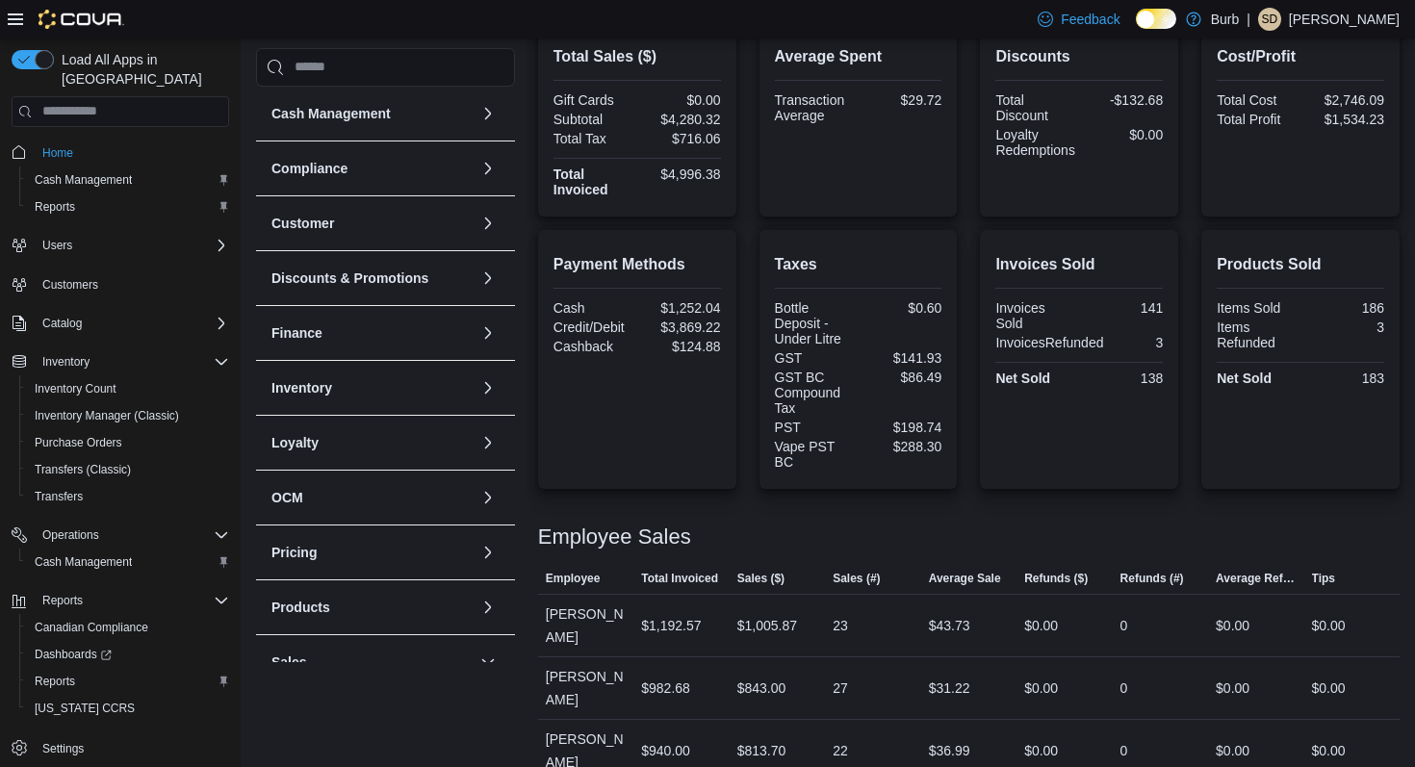
scroll to position [270, 0]
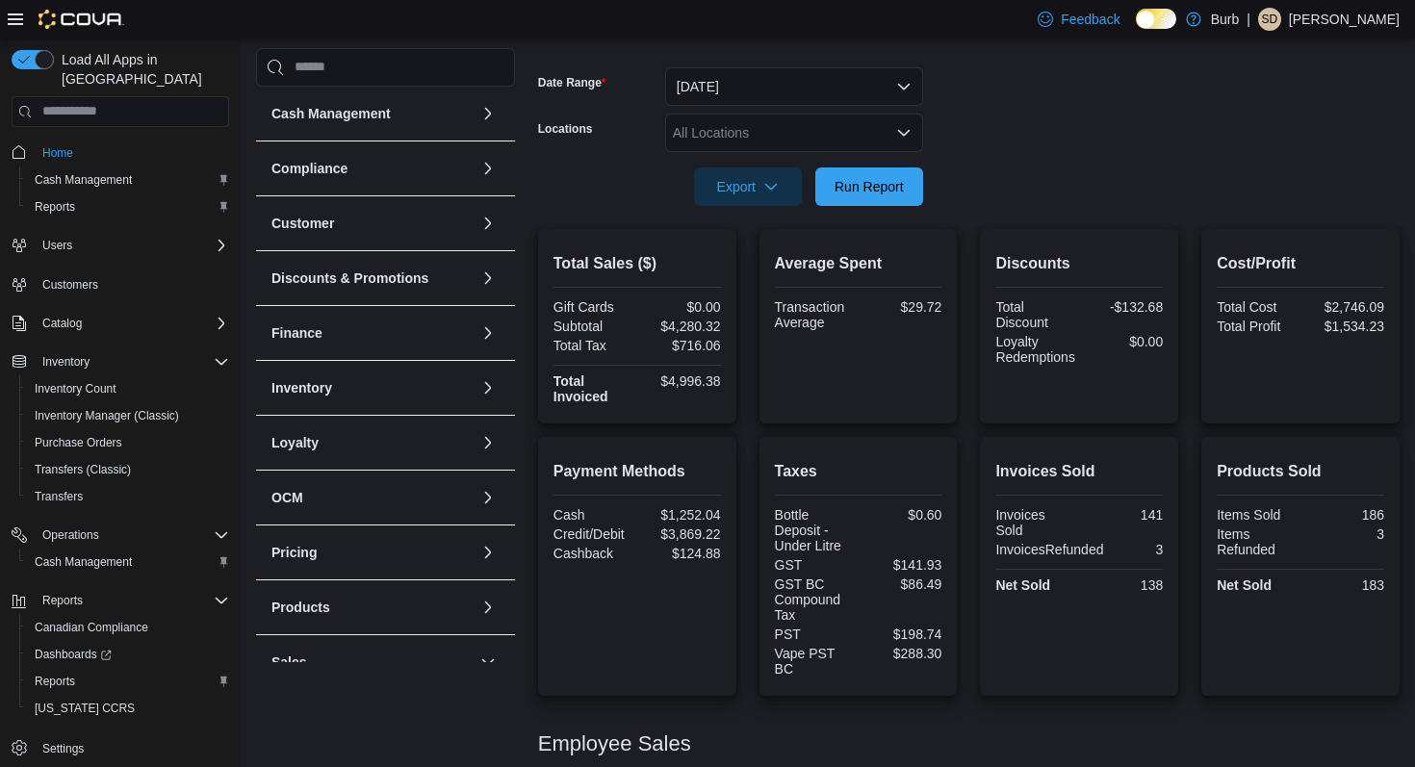
click at [881, 130] on div "All Locations" at bounding box center [794, 133] width 258 height 39
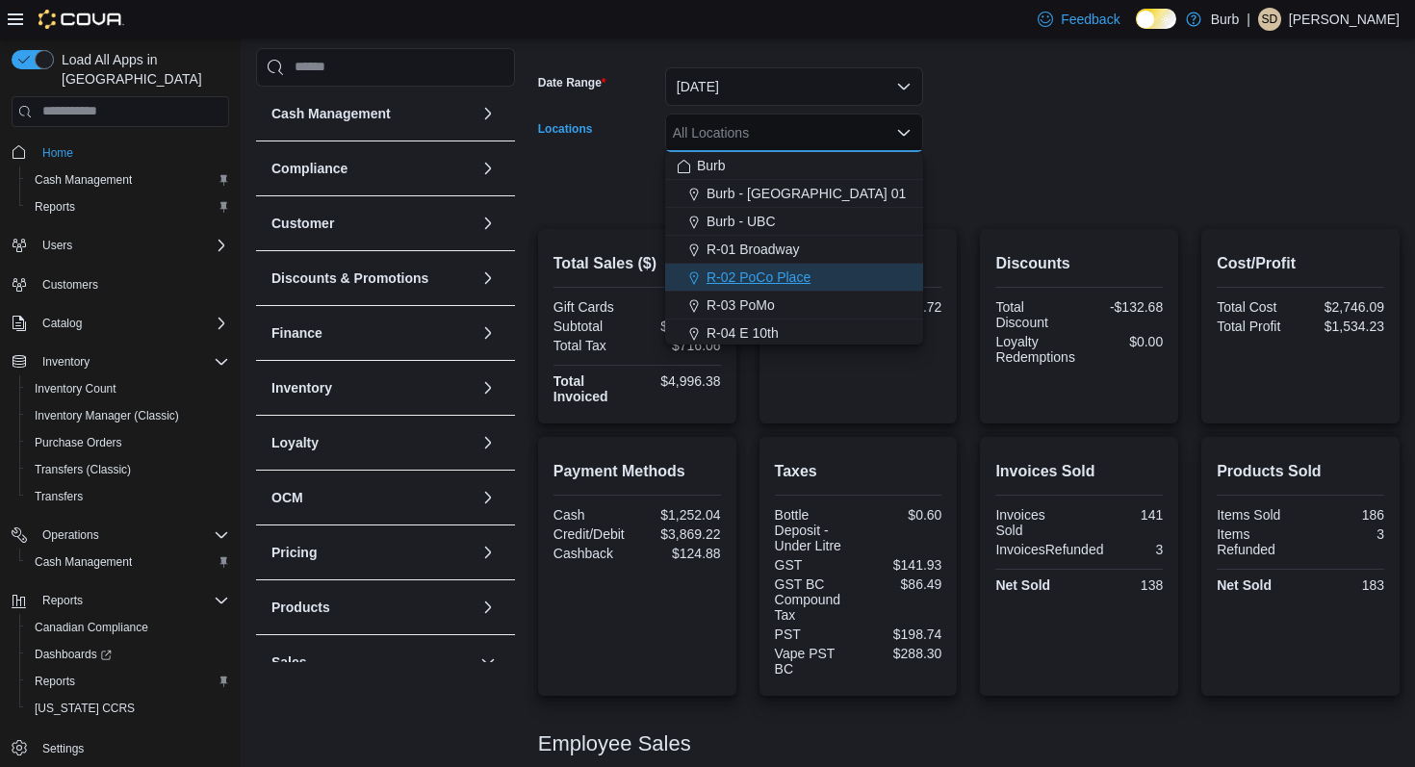
click at [837, 287] on button "R-02 PoCo Place" at bounding box center [794, 278] width 258 height 28
click at [982, 169] on form "Date Range [DATE] Locations R-02 [GEOGRAPHIC_DATA] Combo box. Selected. R-02 [G…" at bounding box center [969, 125] width 862 height 162
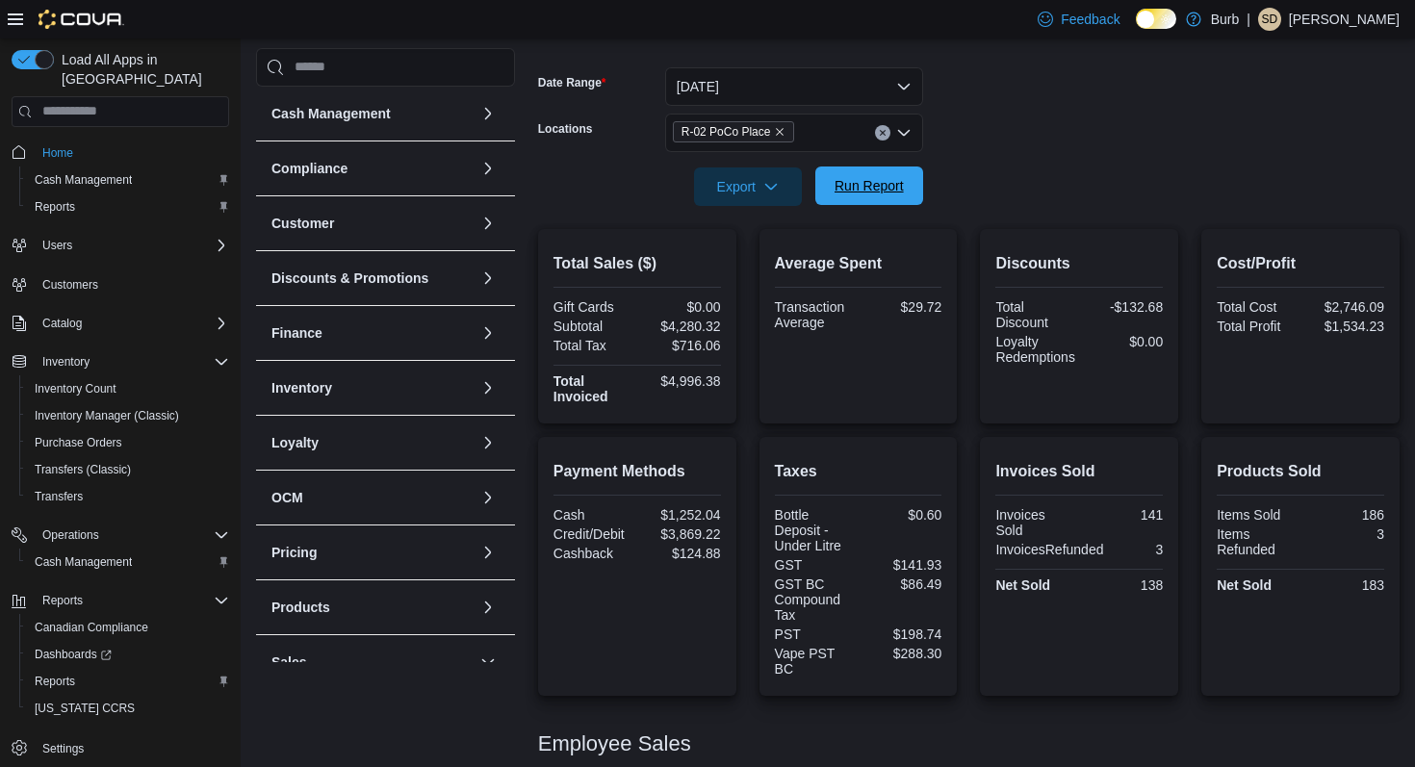
click at [903, 179] on span "Run Report" at bounding box center [869, 185] width 69 height 19
click at [852, 196] on span "Run Report" at bounding box center [869, 186] width 85 height 39
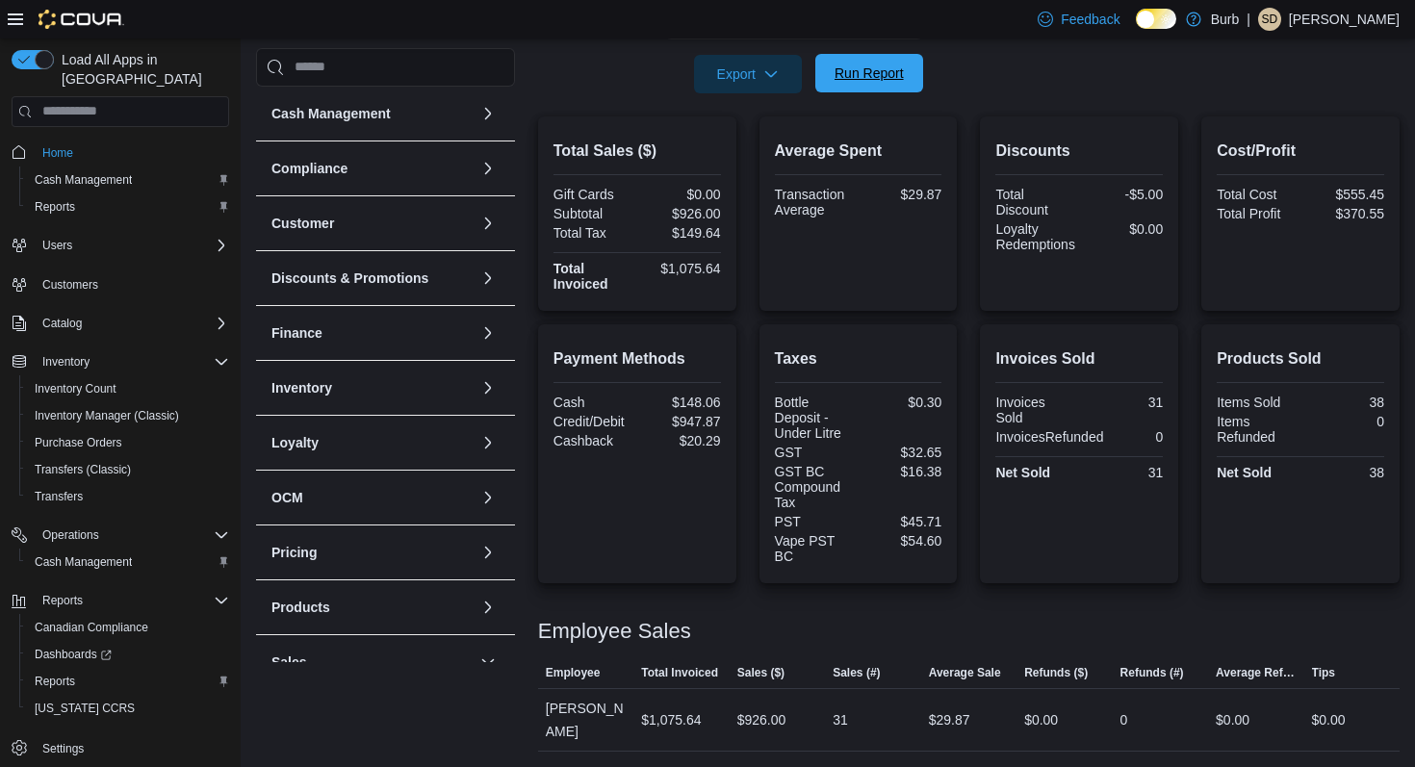
click at [887, 76] on span "Run Report" at bounding box center [869, 73] width 69 height 19
click at [898, 75] on span "Run Report" at bounding box center [869, 73] width 69 height 19
click at [913, 73] on button "Run Report" at bounding box center [870, 73] width 108 height 39
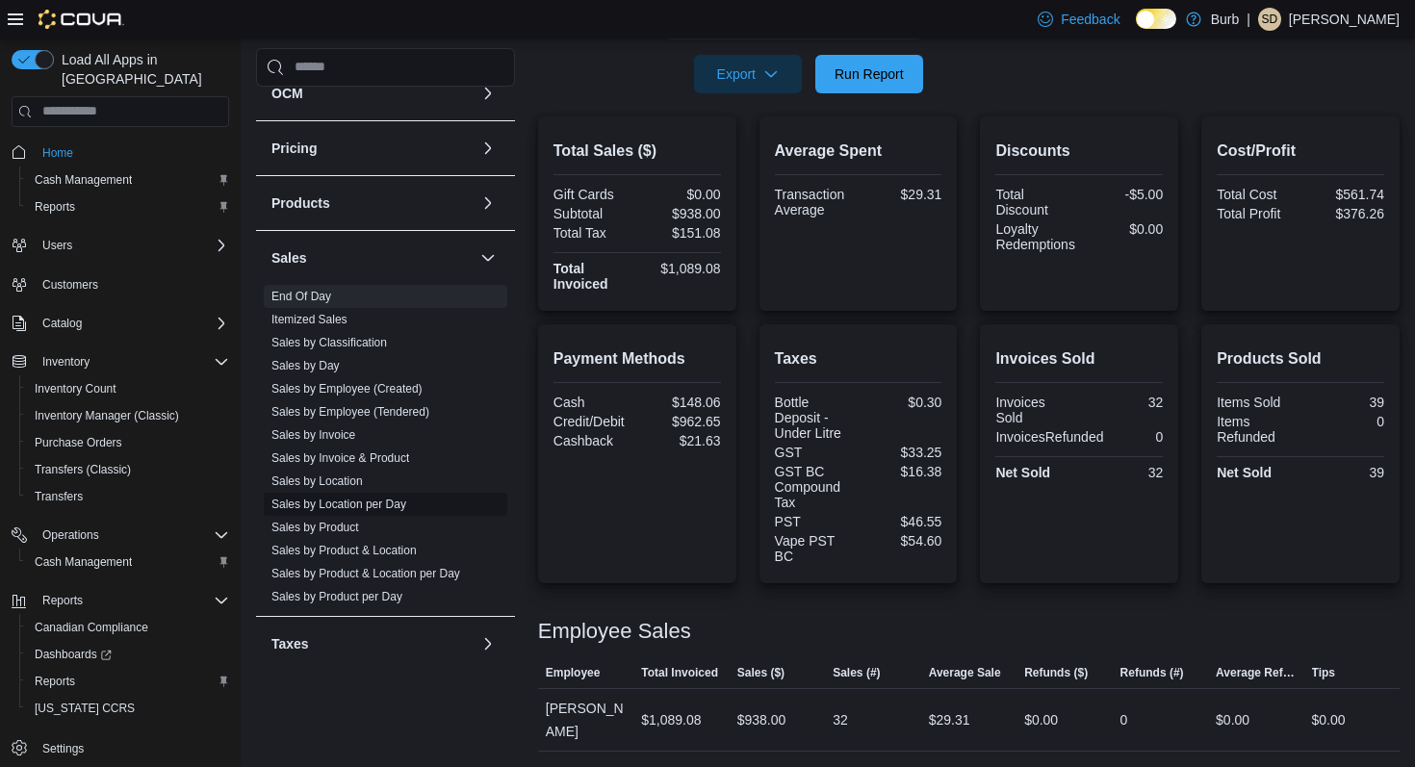
scroll to position [405, 0]
click at [419, 414] on link "Sales by Employee (Tendered)" at bounding box center [351, 410] width 158 height 13
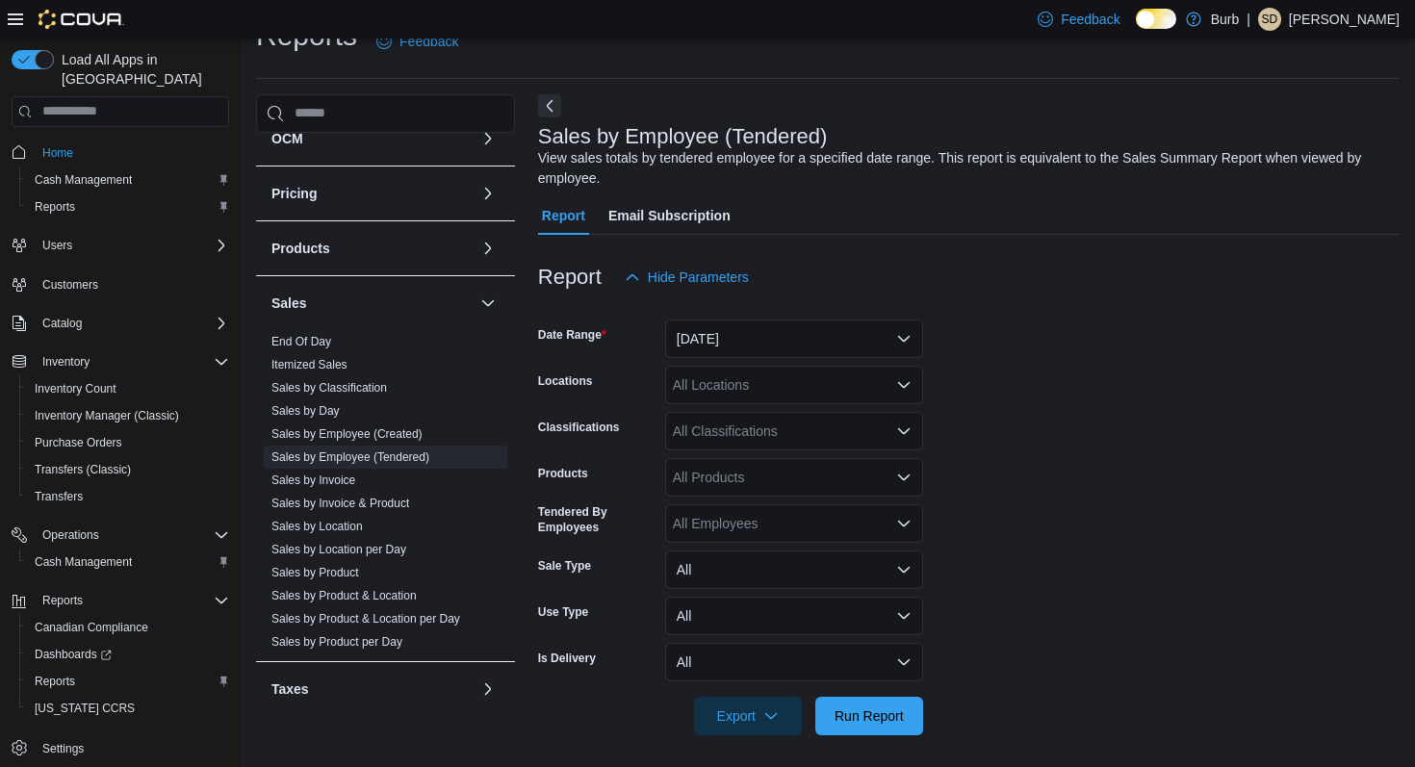
scroll to position [44, 0]
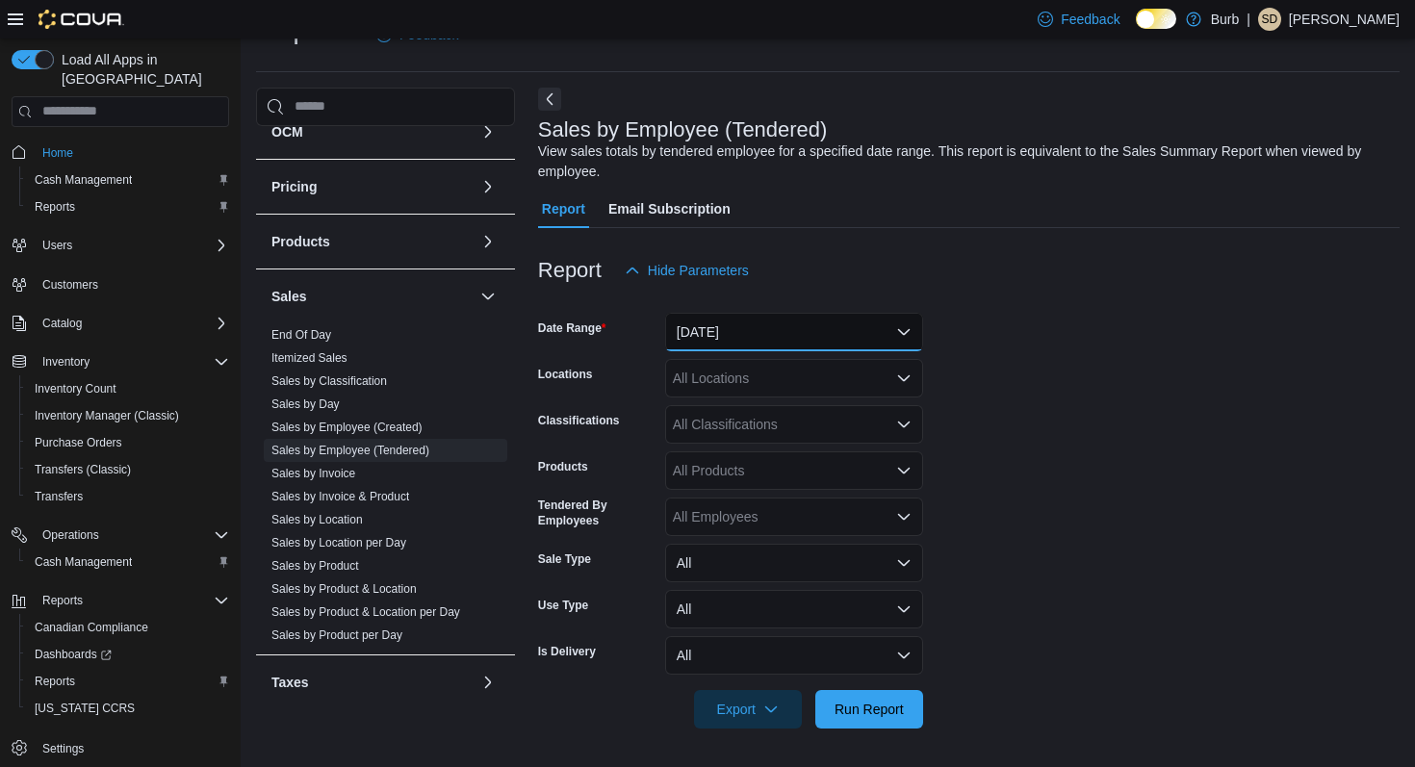
click at [777, 330] on button "[DATE]" at bounding box center [794, 332] width 258 height 39
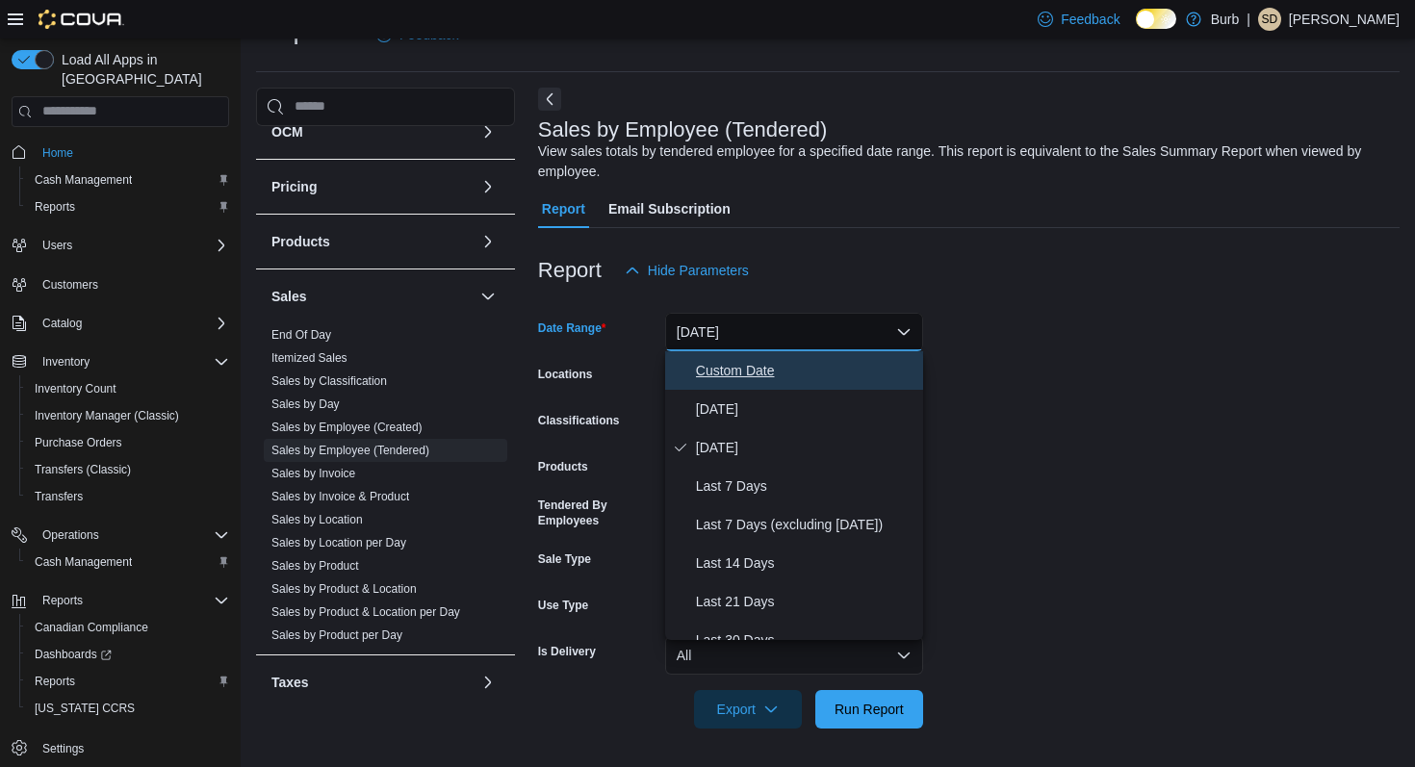
click at [735, 379] on span "Custom Date" at bounding box center [806, 370] width 220 height 23
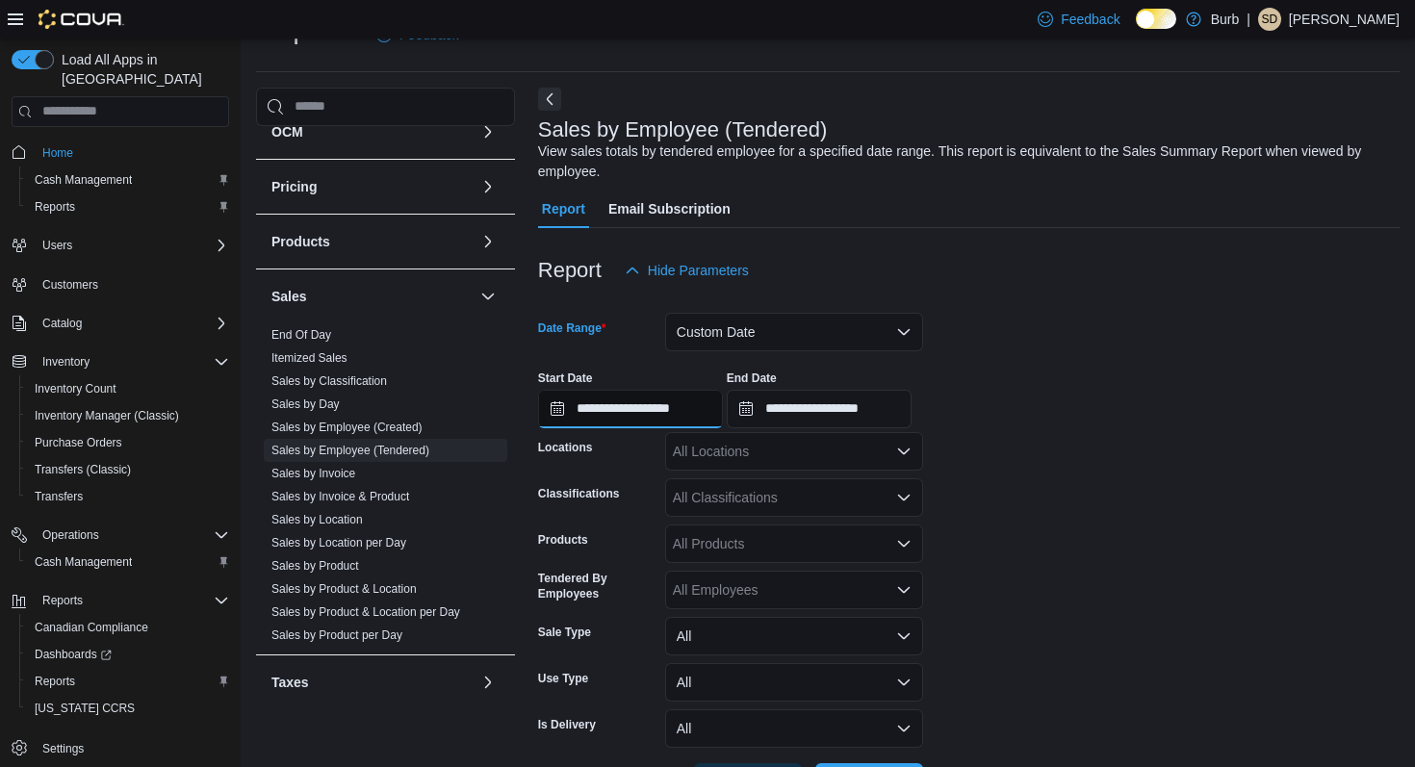
click at [556, 414] on input "**********" at bounding box center [630, 409] width 185 height 39
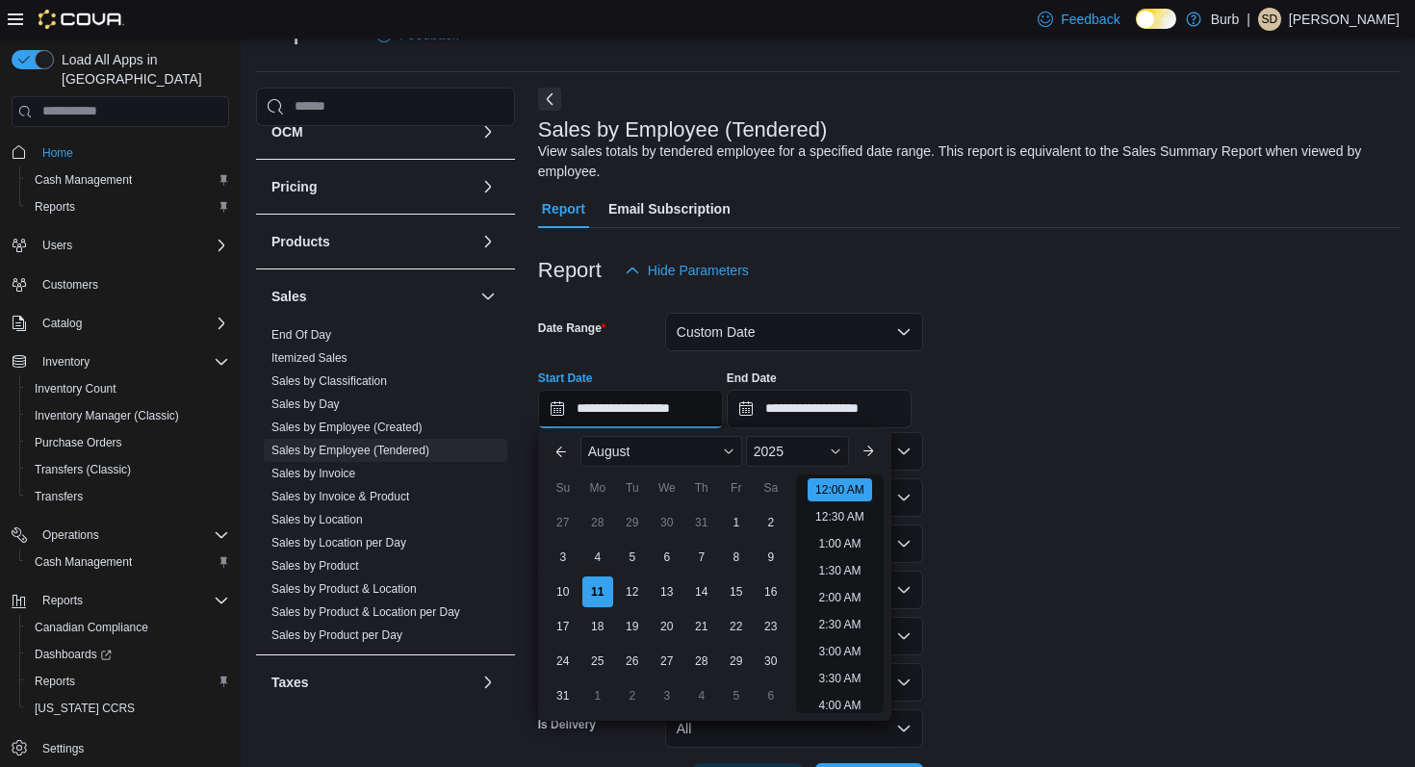
scroll to position [60, 0]
click at [736, 517] on div "1" at bounding box center [736, 522] width 34 height 34
type input "**********"
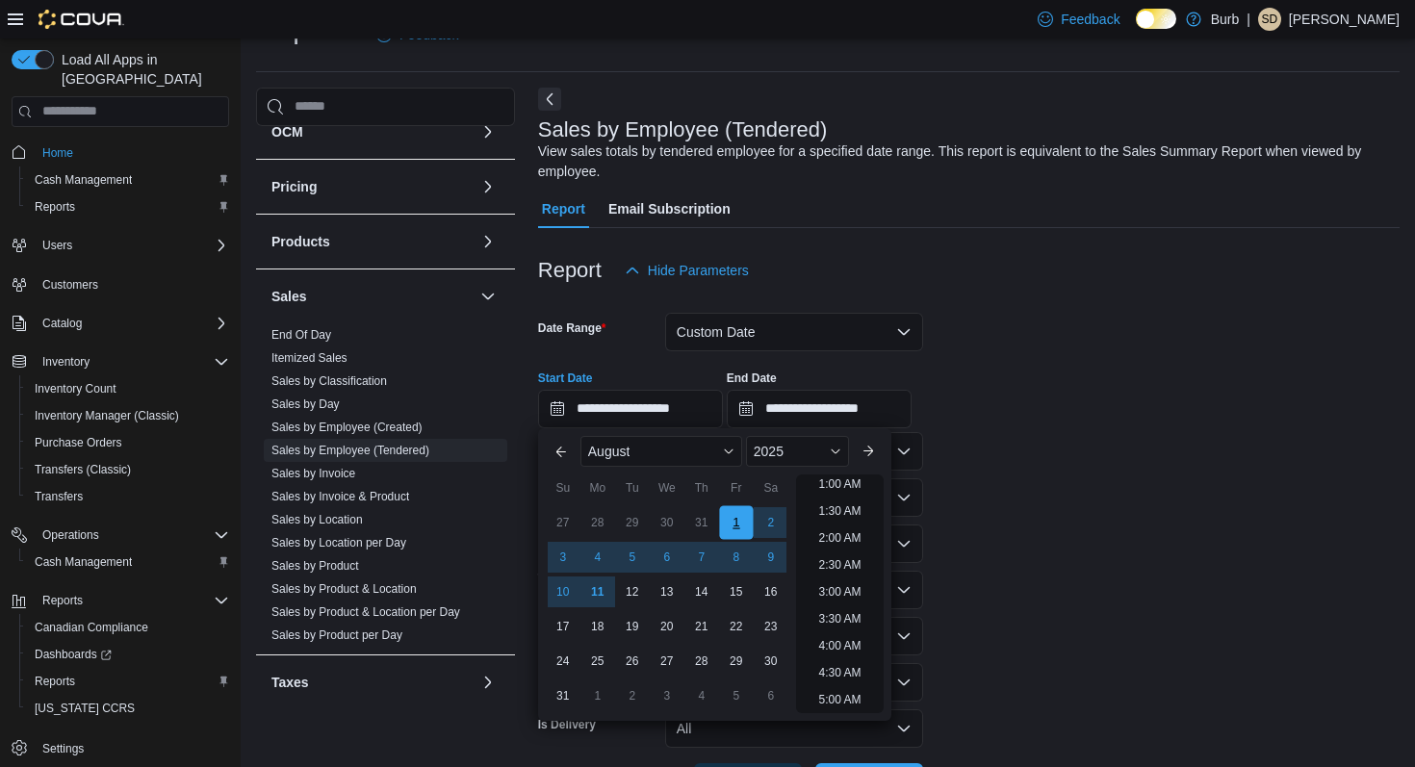
scroll to position [4, 0]
click at [963, 440] on form "**********" at bounding box center [969, 546] width 862 height 512
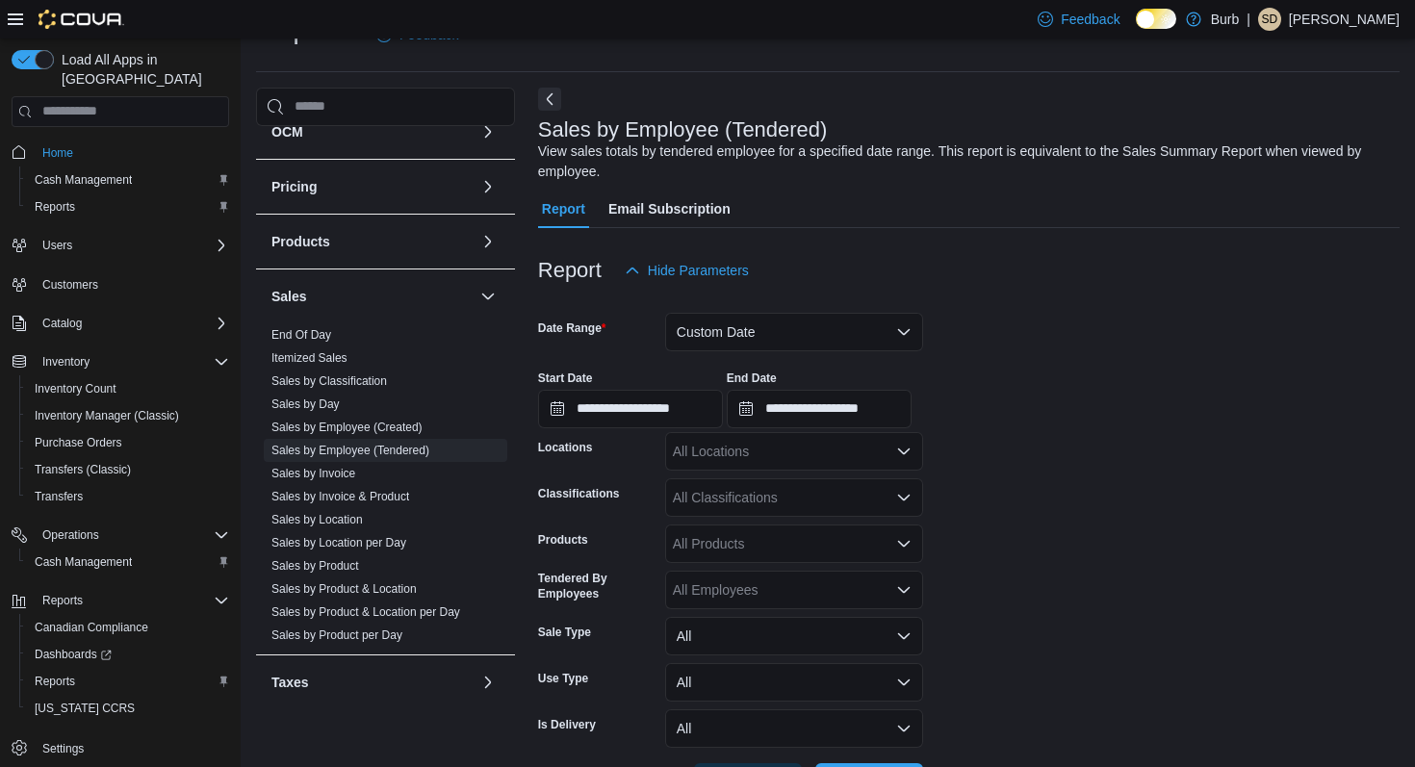
click at [899, 453] on icon "Open list of options" at bounding box center [903, 451] width 15 height 15
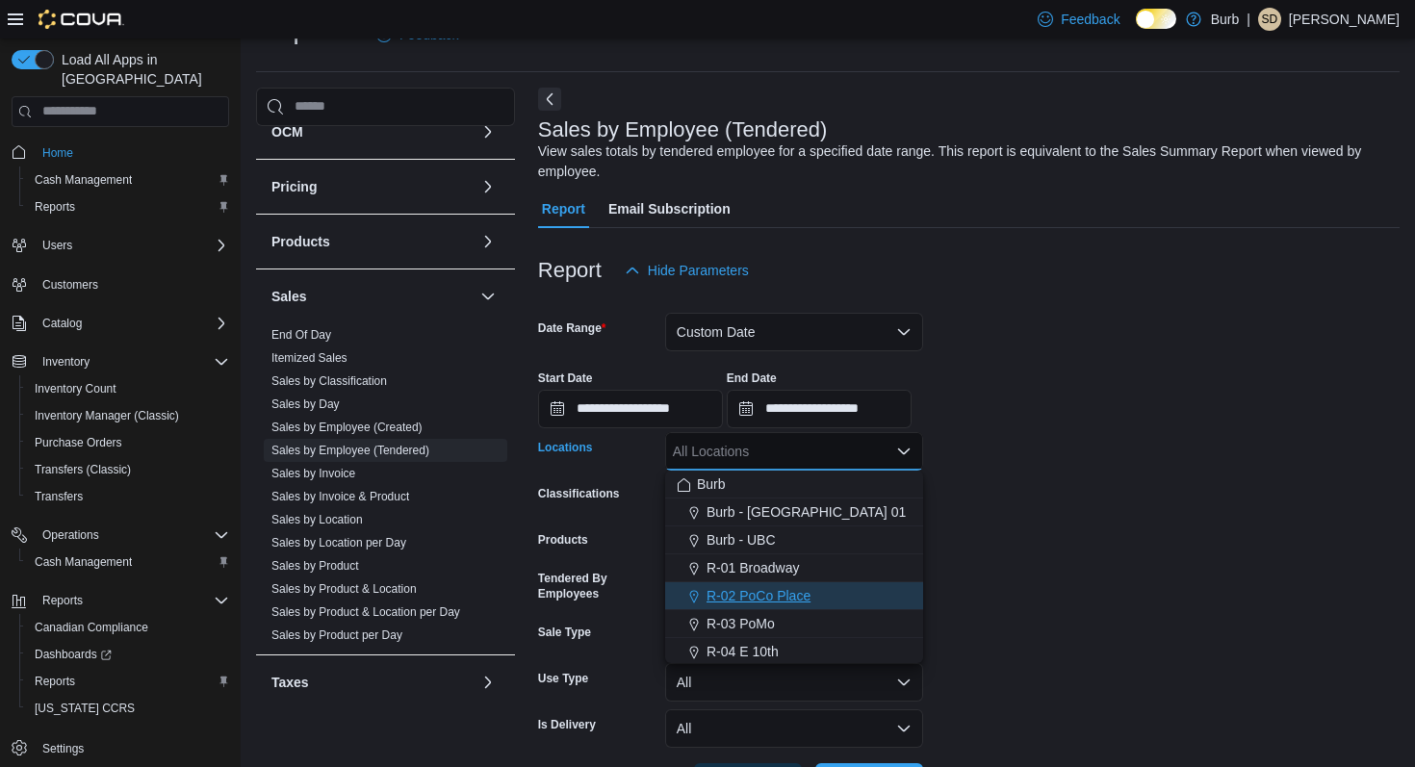
click at [866, 604] on div "R-02 PoCo Place" at bounding box center [794, 595] width 235 height 19
click at [1048, 494] on form "**********" at bounding box center [969, 546] width 862 height 512
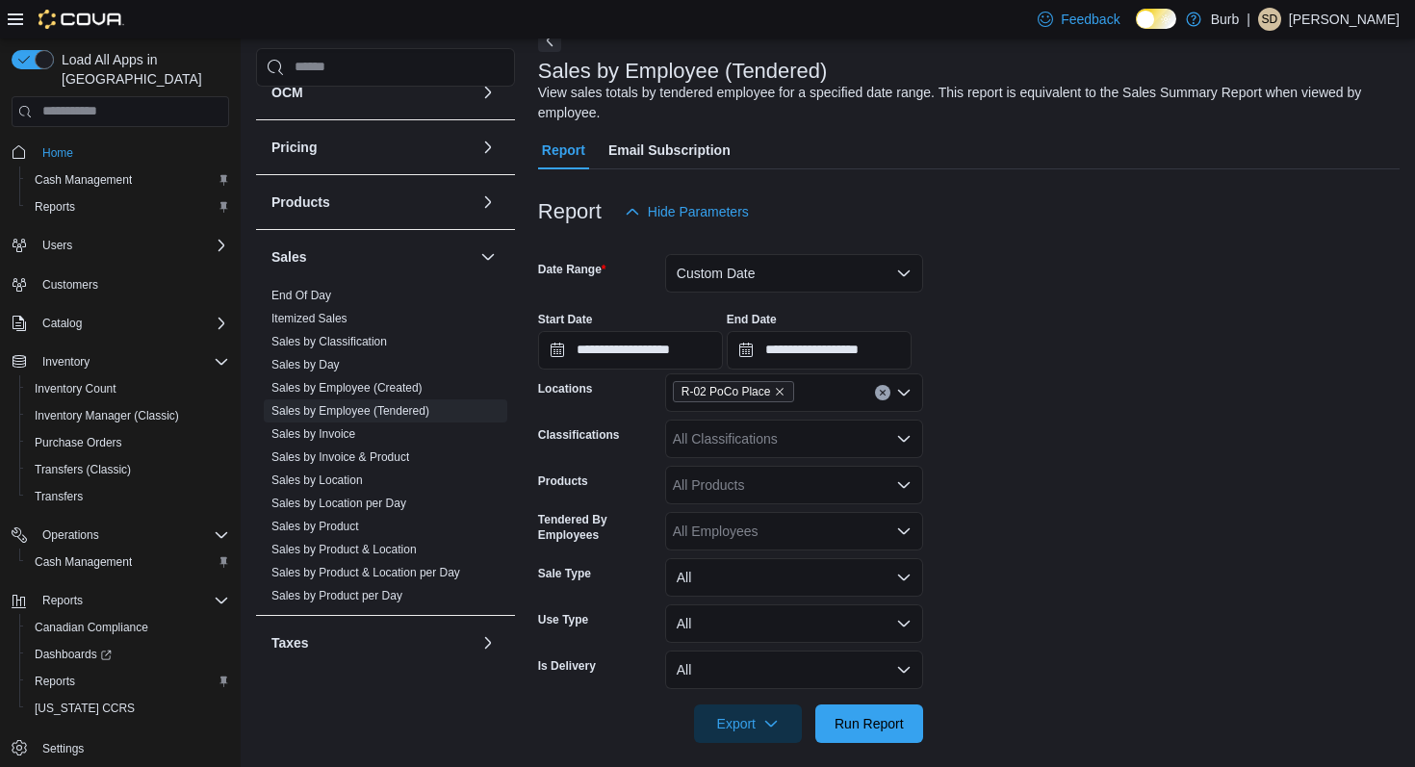
scroll to position [117, 0]
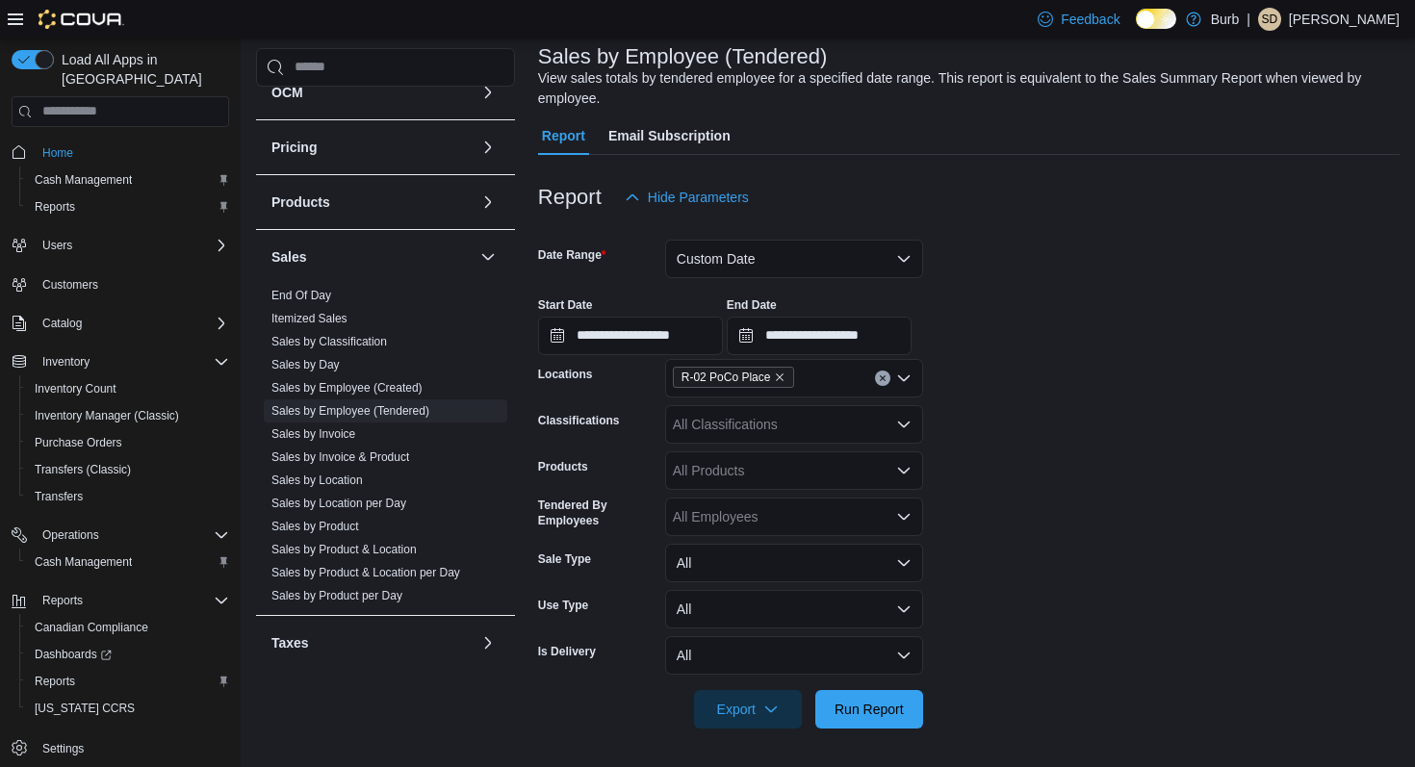
click at [891, 473] on div "All Products" at bounding box center [794, 471] width 258 height 39
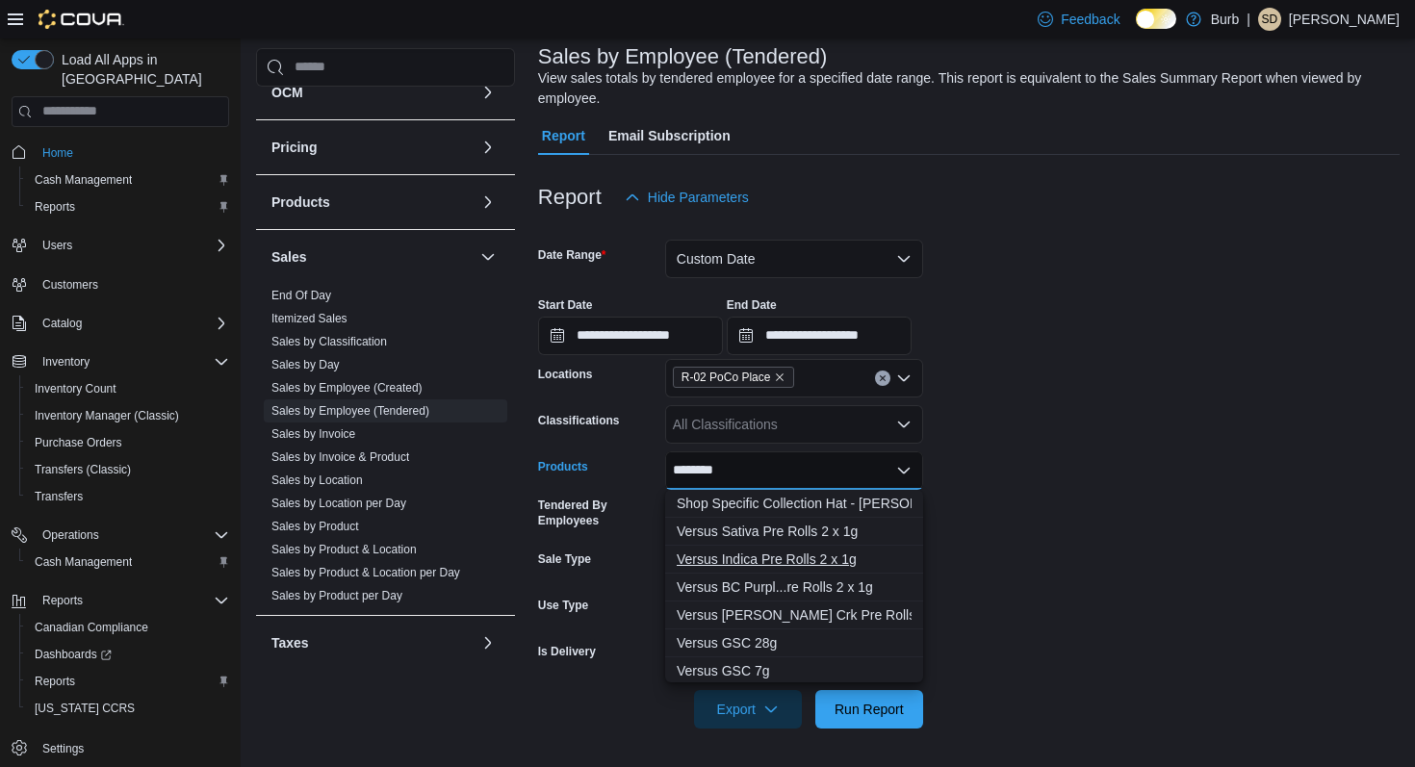
type input "********"
click at [750, 559] on div "Versus Indica Pre Rolls 2 x 1g" at bounding box center [794, 559] width 235 height 19
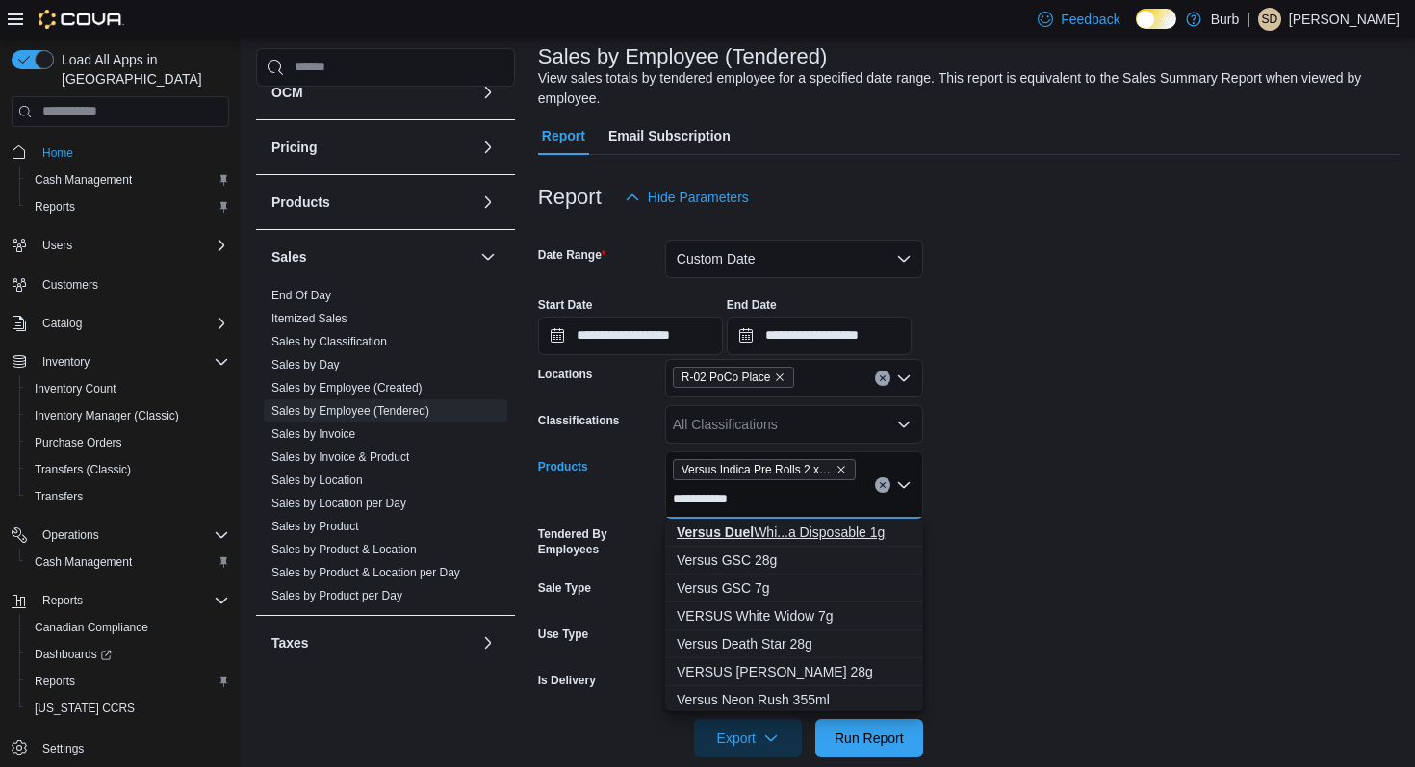
type input "**********"
click at [770, 523] on div "Versus Duel Whi...a Disposable 1g" at bounding box center [794, 532] width 235 height 19
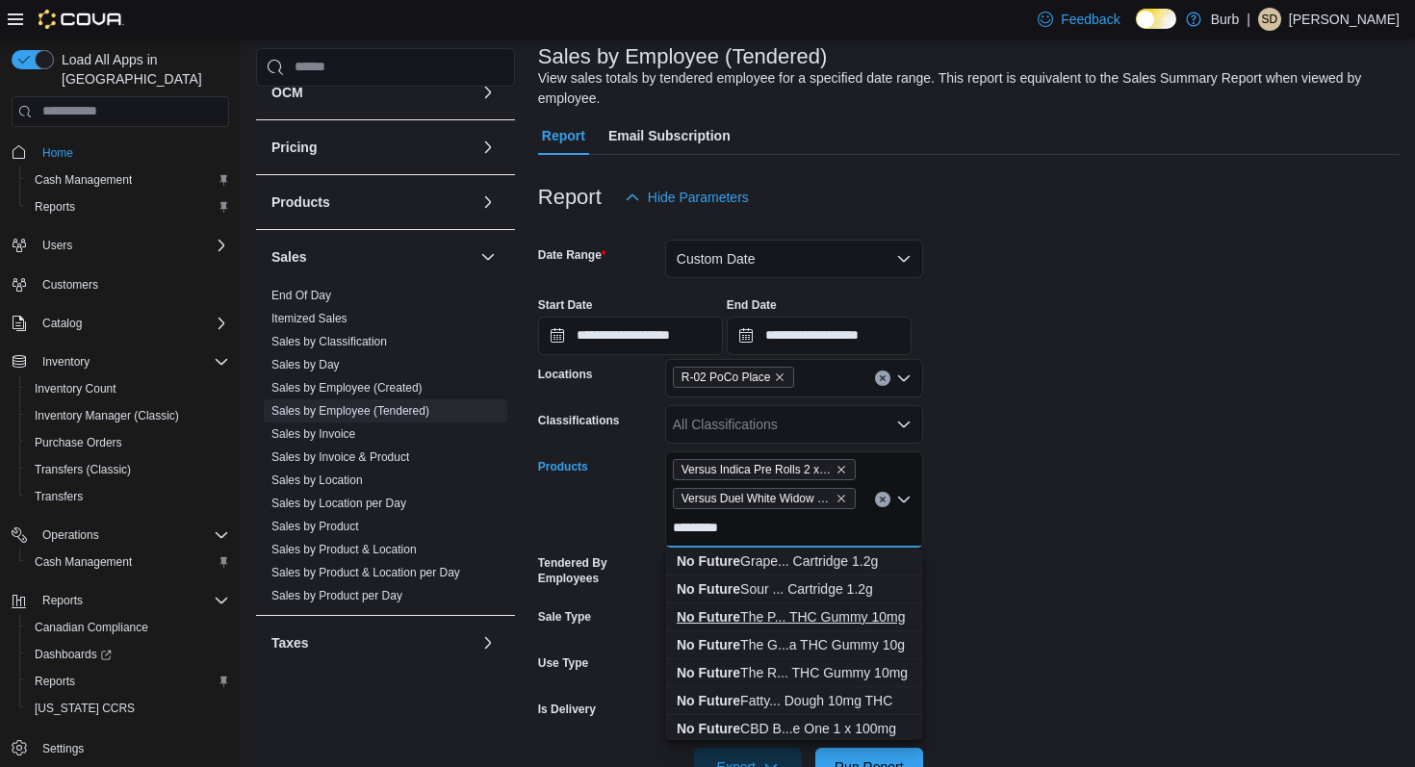
type input "*********"
click at [764, 609] on div "No Future The P... THC Gummy 10mg" at bounding box center [794, 617] width 235 height 19
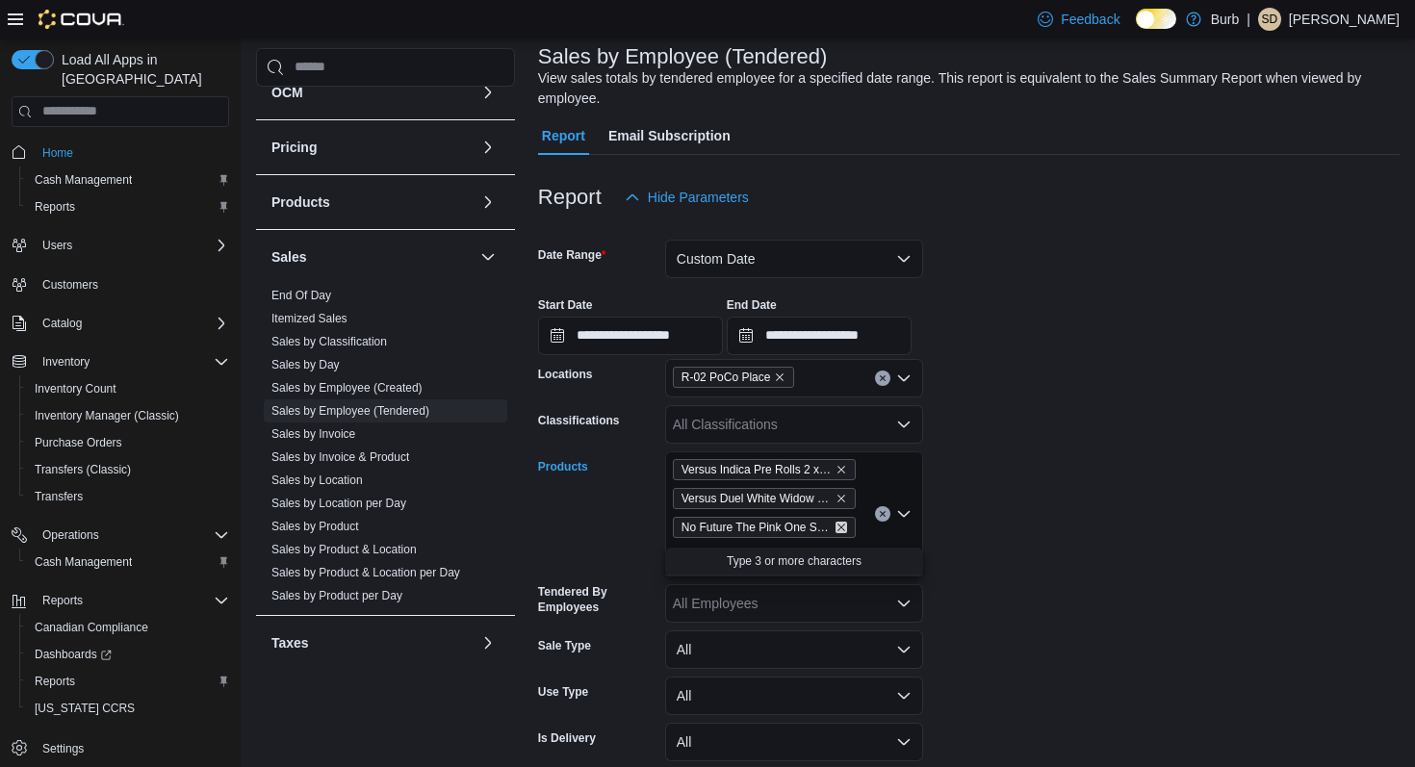
click at [840, 528] on icon "Remove No Future The Pink One Sativa THC Gummy 10mg from selection in this group" at bounding box center [842, 528] width 12 height 12
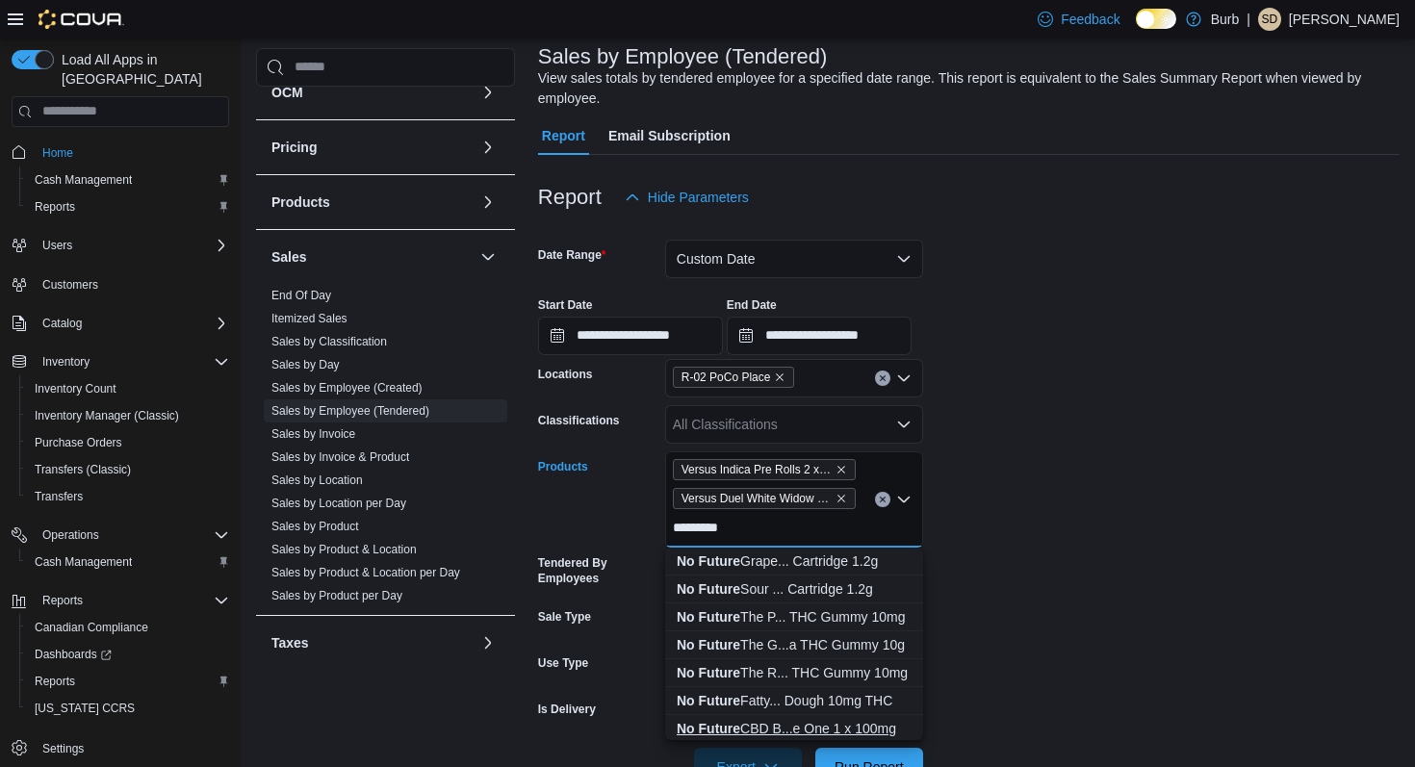
type input "*********"
click at [797, 722] on div "No Future CBD B...e One 1 x 100mg" at bounding box center [794, 728] width 235 height 19
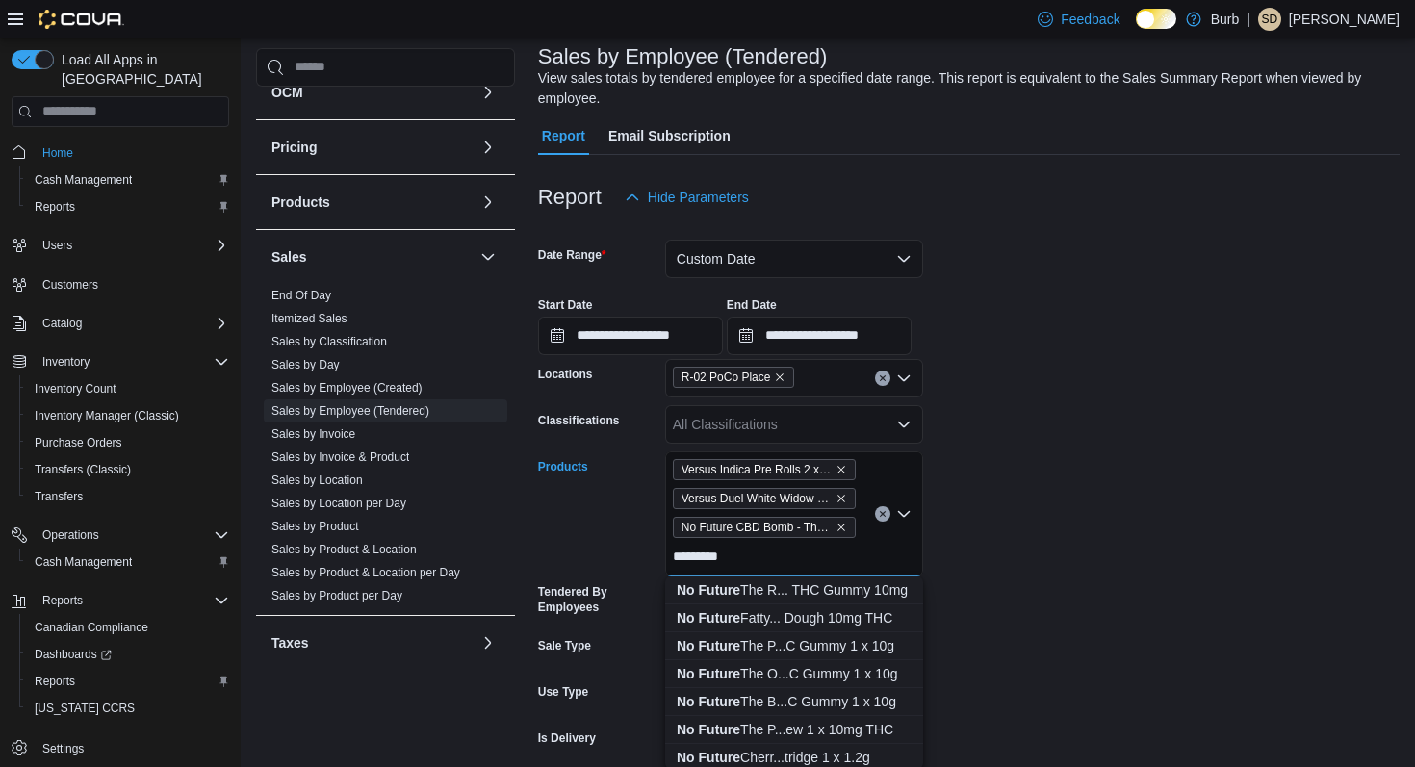
scroll to position [116, 0]
type input "*********"
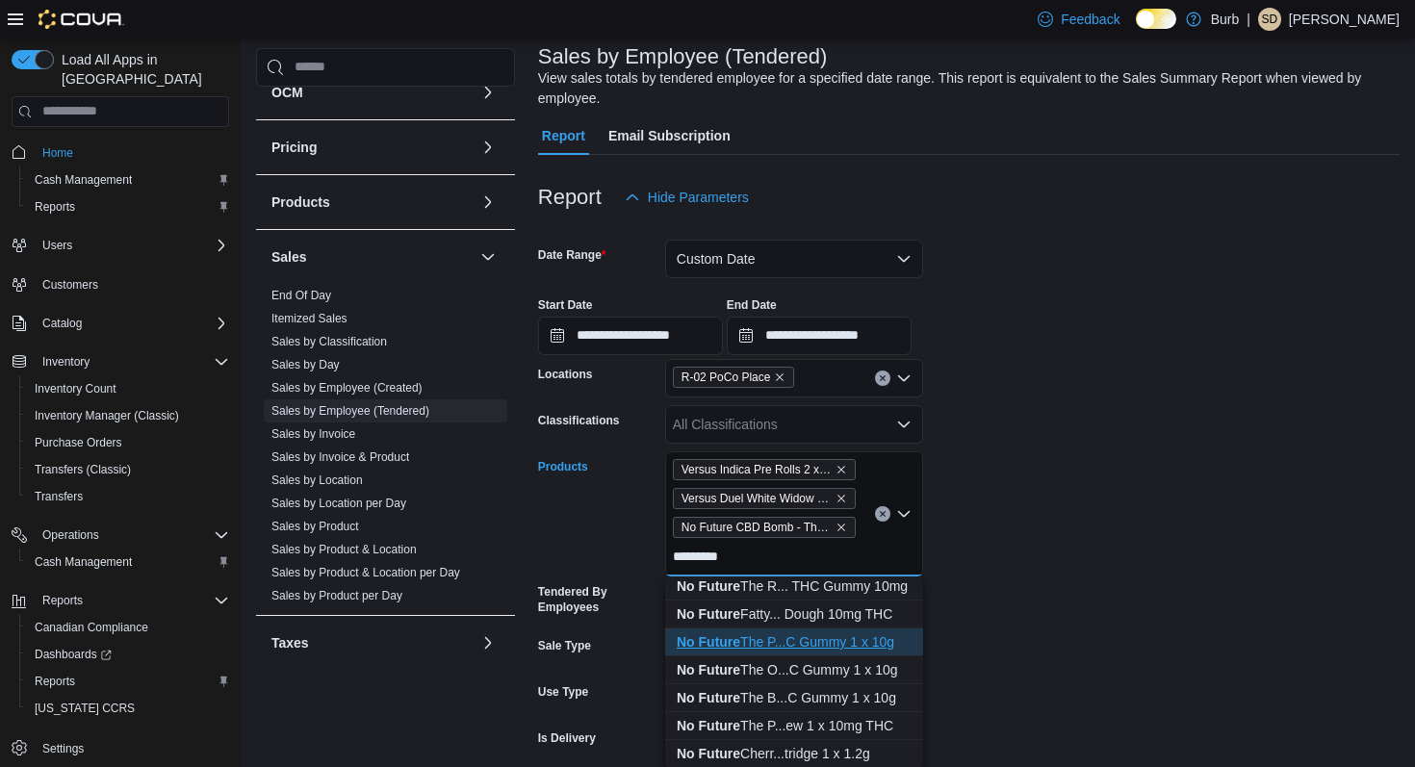
click at [837, 642] on div "No Future The P...C Gummy 1 x 10g" at bounding box center [794, 642] width 235 height 19
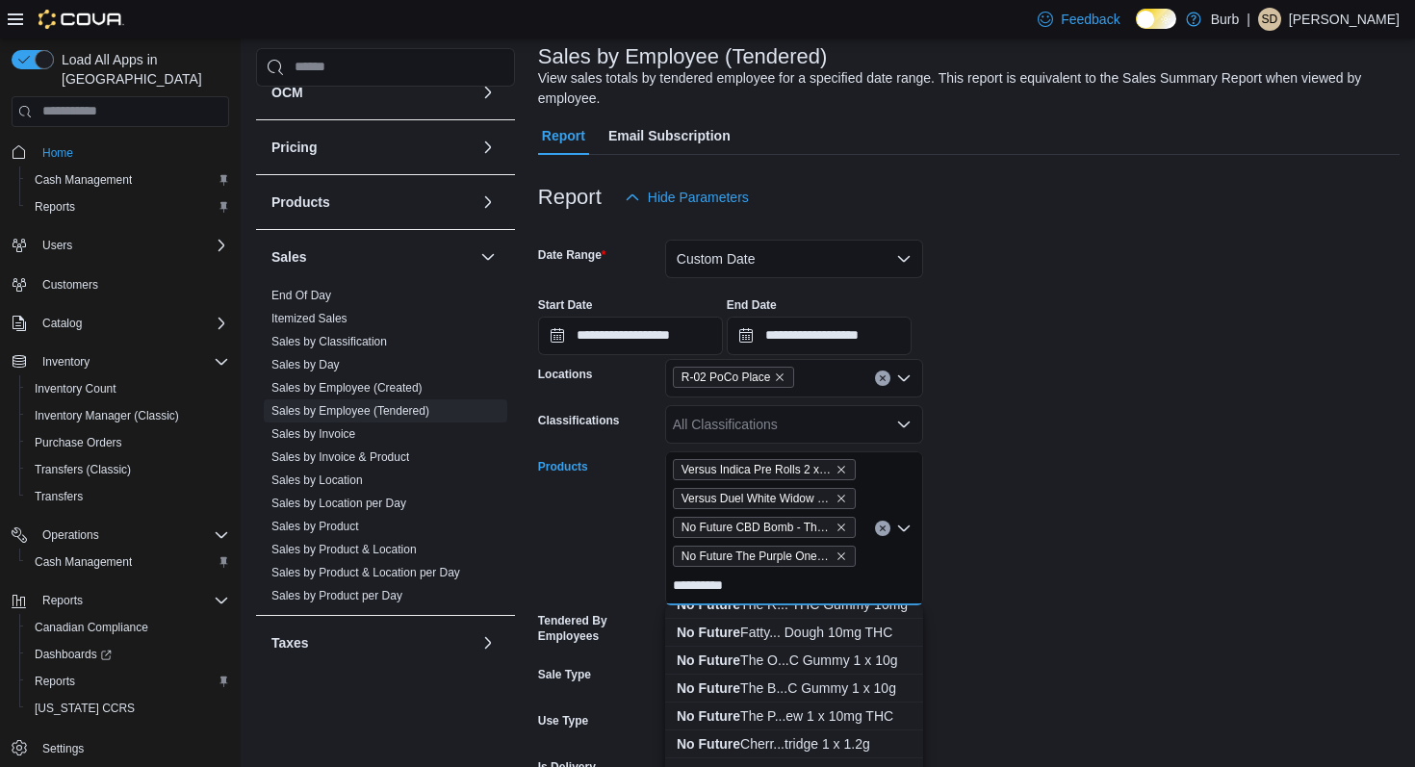
scroll to position [128, 0]
type input "*********"
click at [844, 662] on div "No Future The O...C Gummy 1 x 10g" at bounding box center [794, 658] width 235 height 19
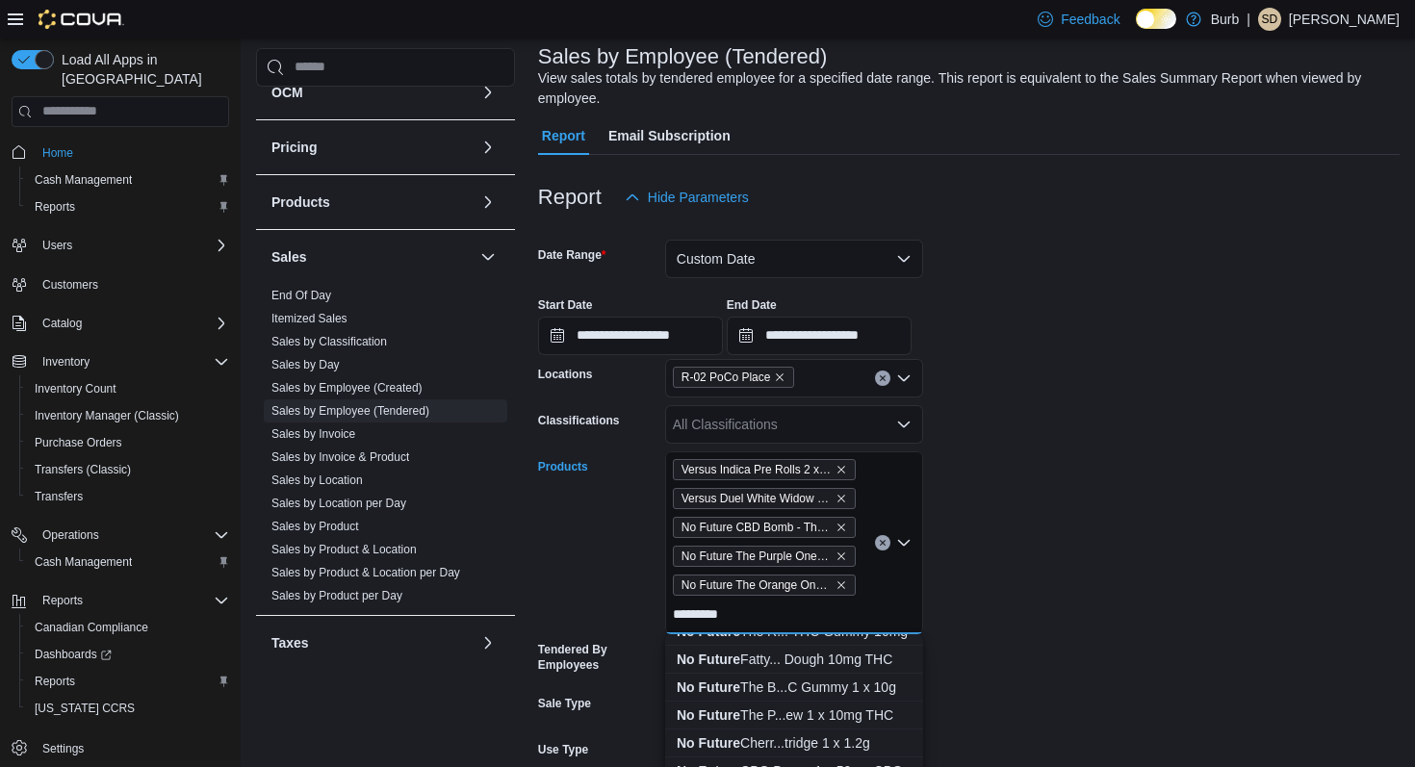
scroll to position [132, 0]
type input "*********"
click at [871, 681] on div "No Future The B...C Gummy 1 x 10g" at bounding box center [794, 683] width 235 height 19
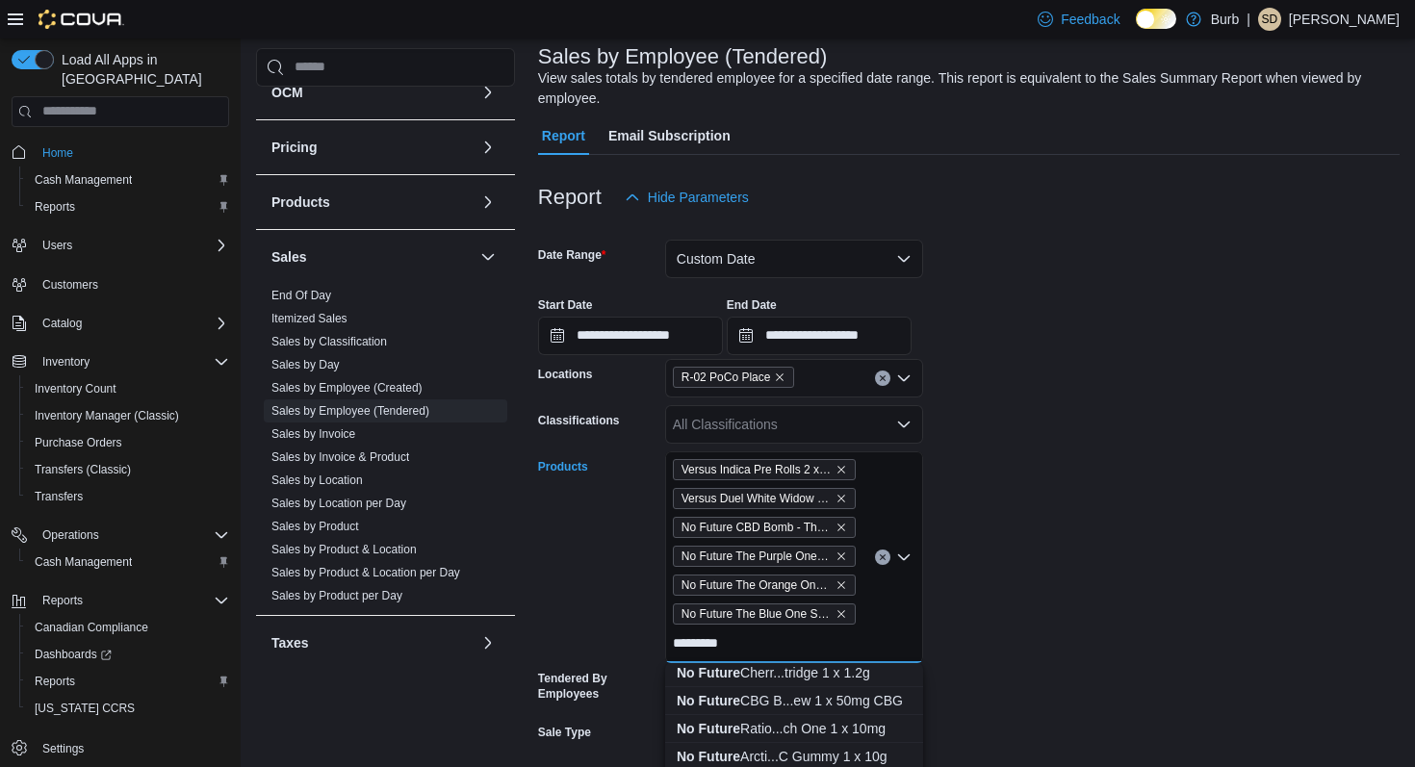
scroll to position [213, 0]
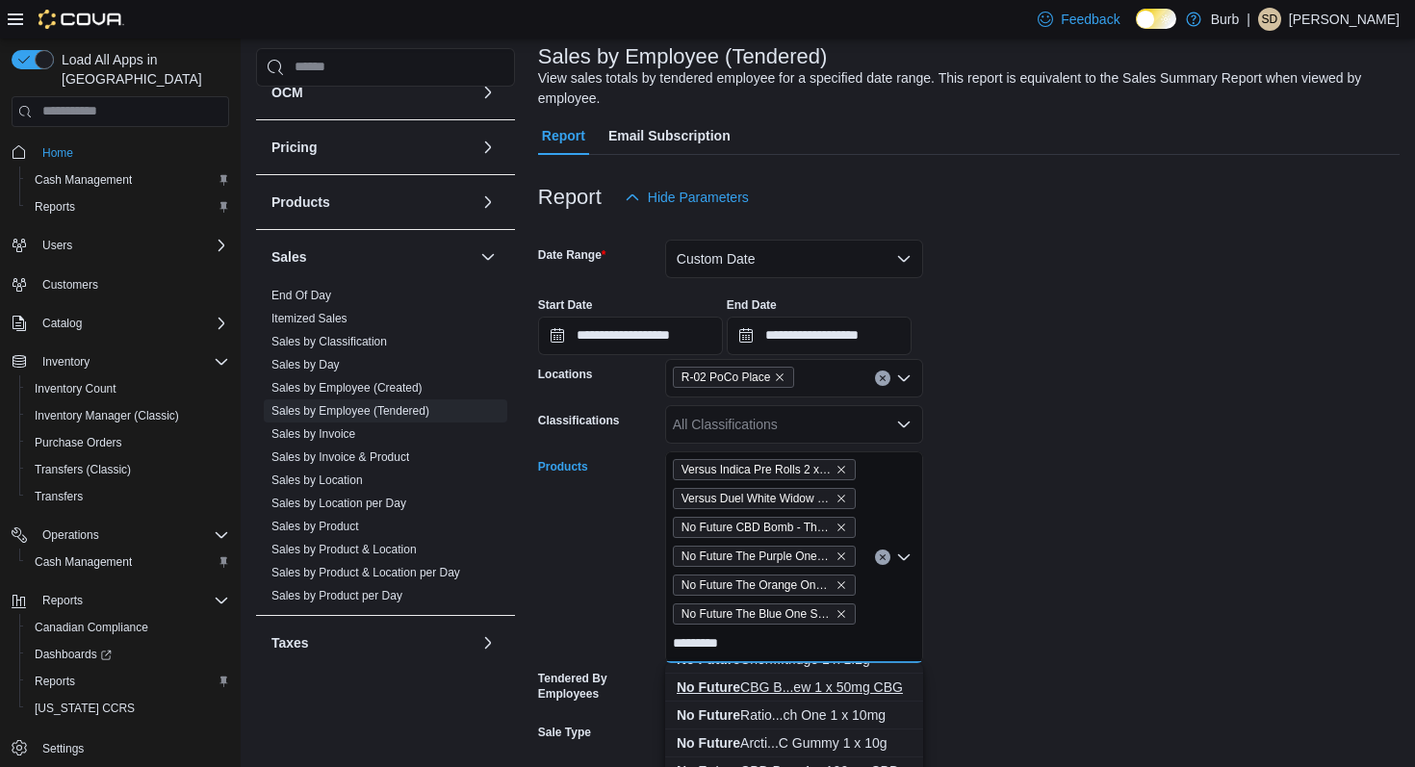
type input "*********"
click at [865, 686] on div "No Future CBG B...ew 1 x 50mg CBG" at bounding box center [794, 687] width 235 height 19
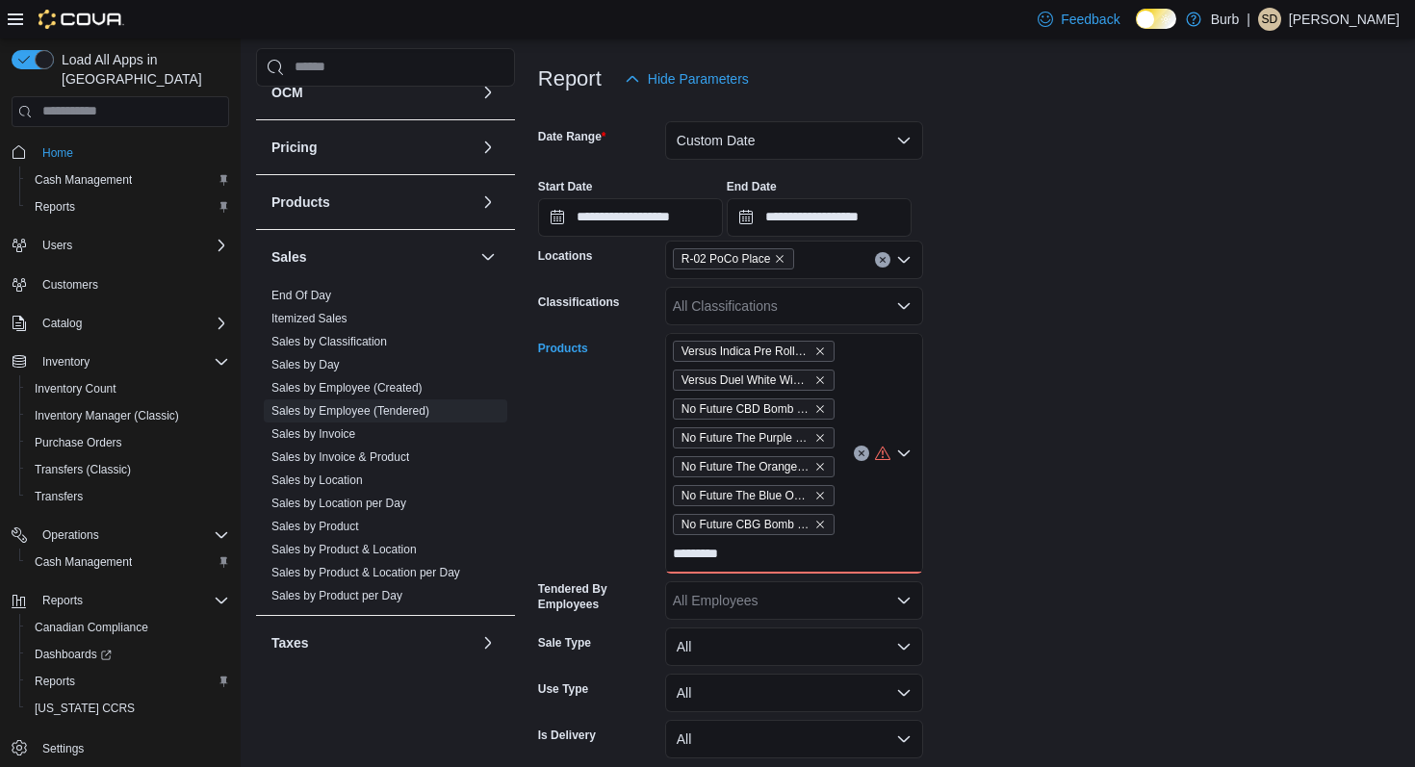
scroll to position [240, 0]
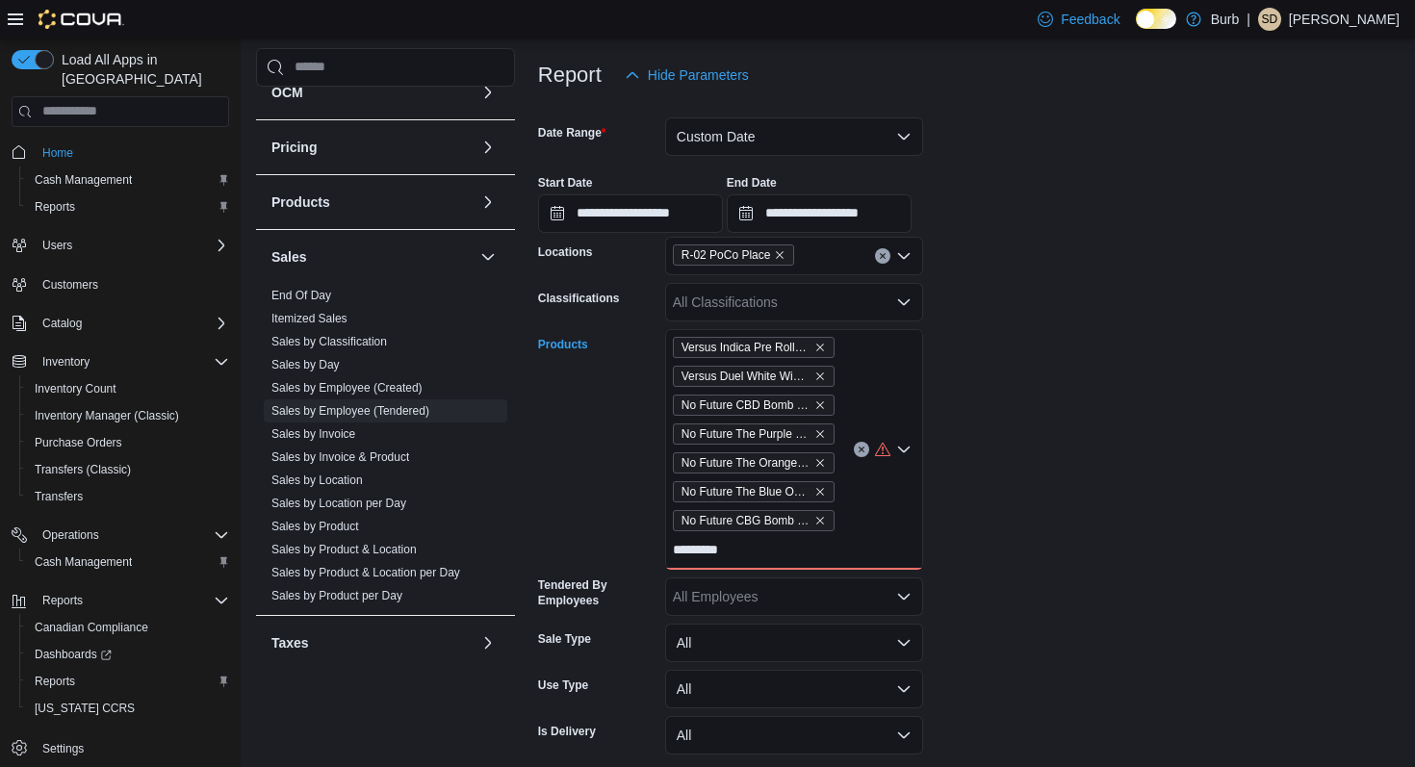
type input "*********"
click at [844, 561] on div "Versus Indica Pre Rolls 2 x 1g Versus Duel White Widow FS & Cherry Smokakola Di…" at bounding box center [794, 449] width 258 height 241
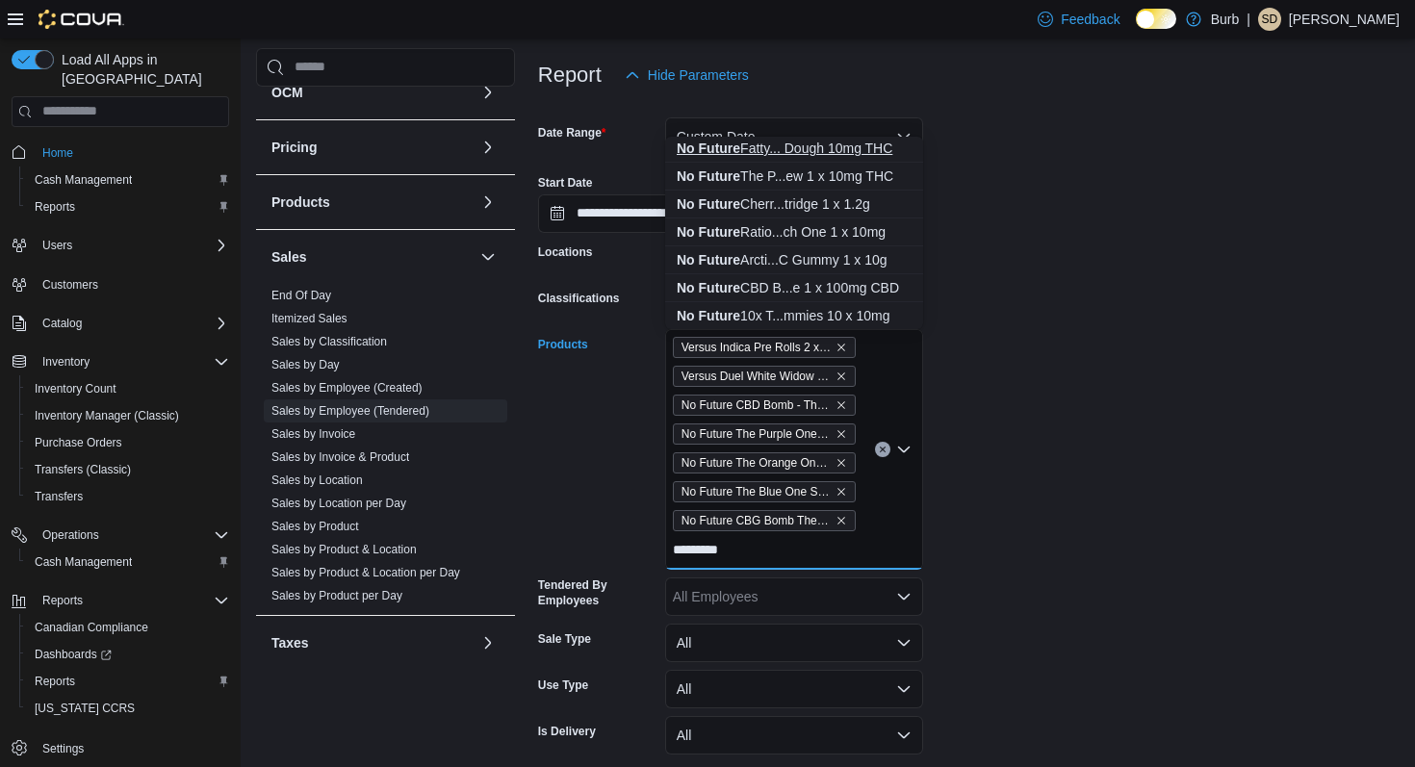
scroll to position [143, 0]
click at [835, 288] on div "No Future CBD B...e 1 x 100mg CBD" at bounding box center [794, 285] width 235 height 19
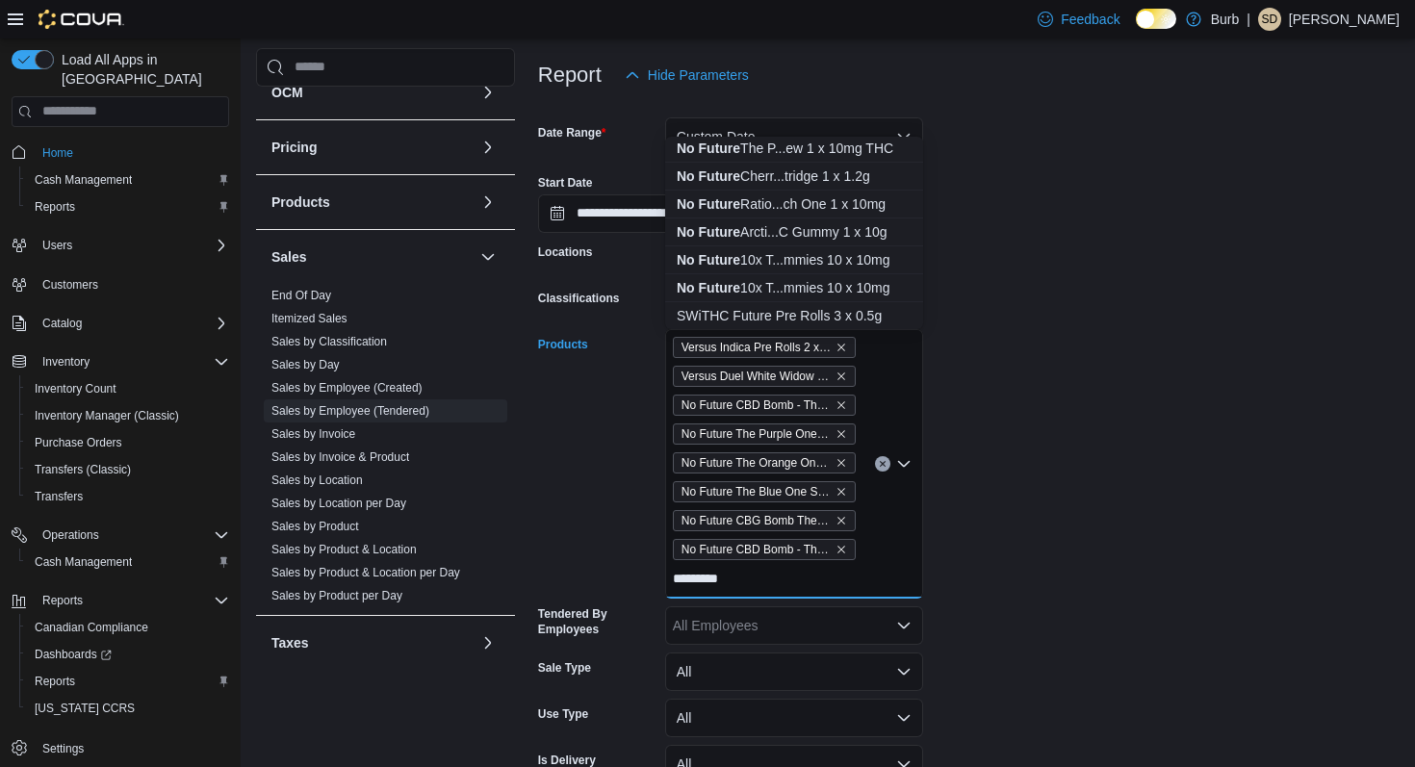
scroll to position [164, 0]
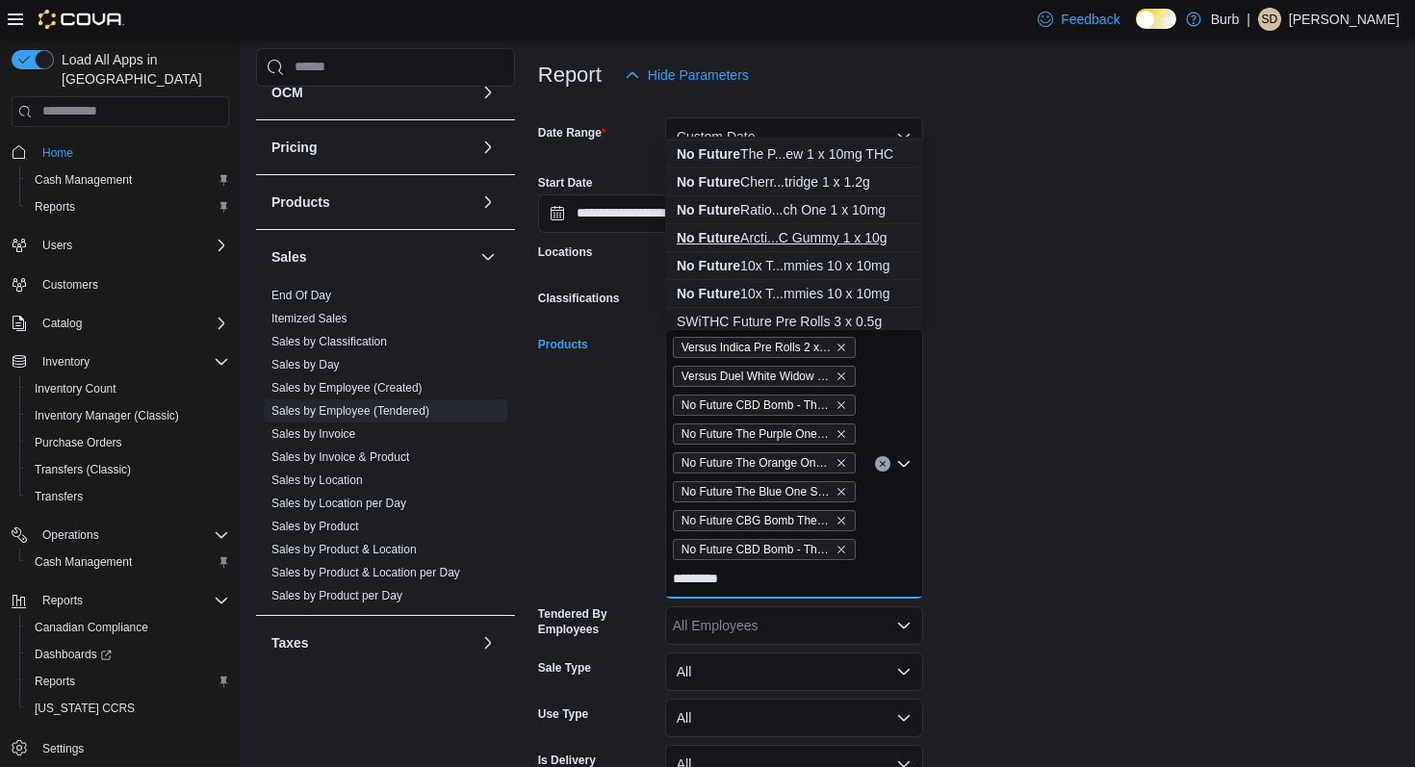
type input "*********"
click at [838, 239] on div "No Future Arcti...C Gummy 1 x 10g" at bounding box center [794, 237] width 235 height 19
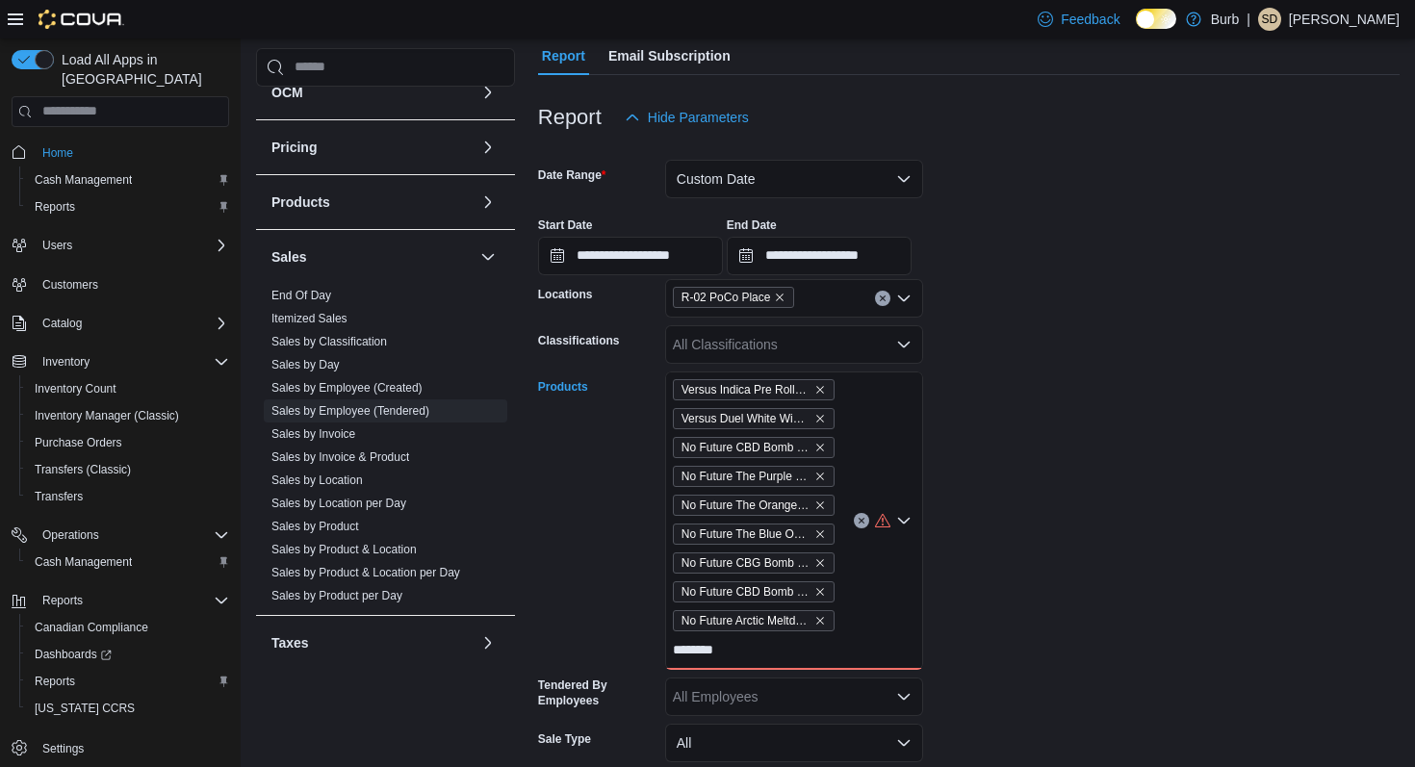
scroll to position [200, 0]
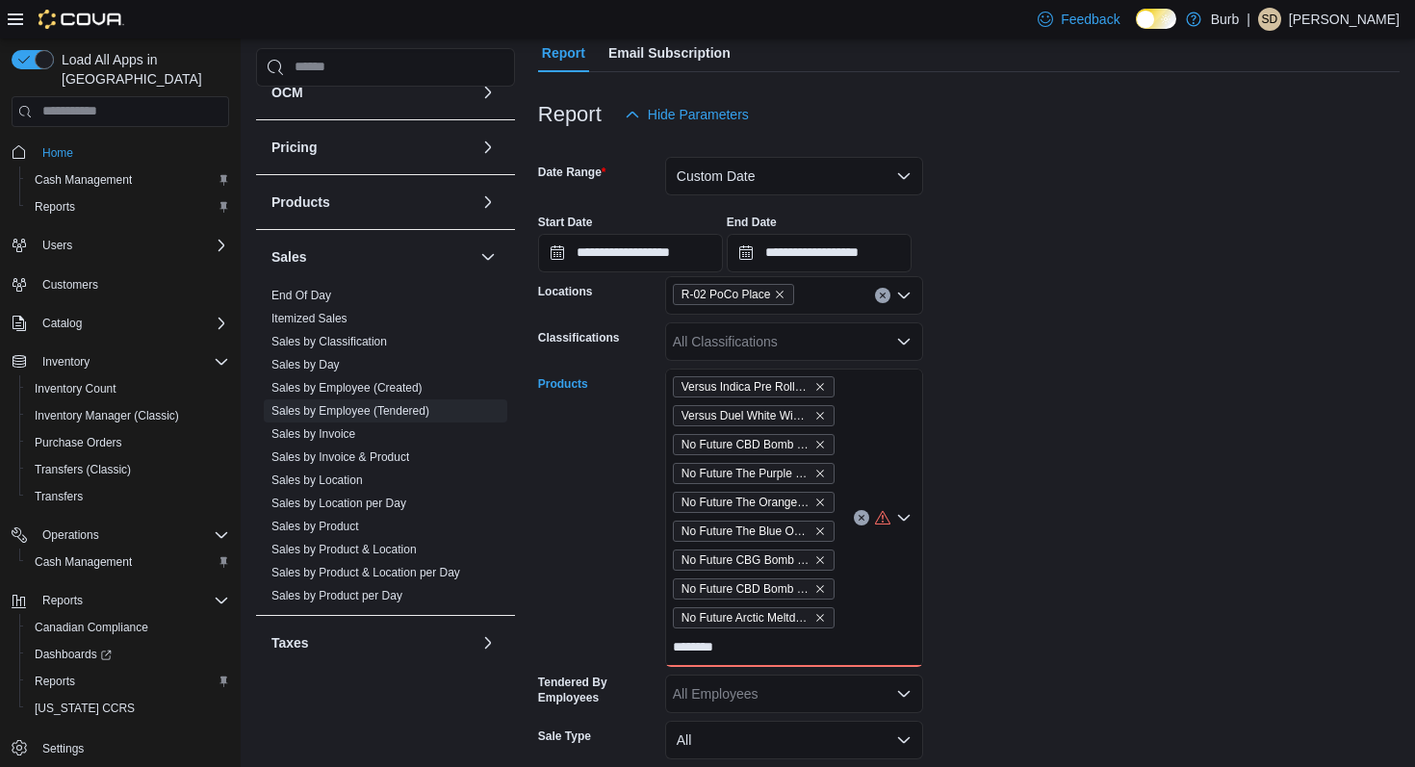
click at [745, 652] on div "Versus Indica Pre Rolls 2 x 1g Versus Duel White Widow FS & Cherry Smokakola Di…" at bounding box center [794, 518] width 258 height 298
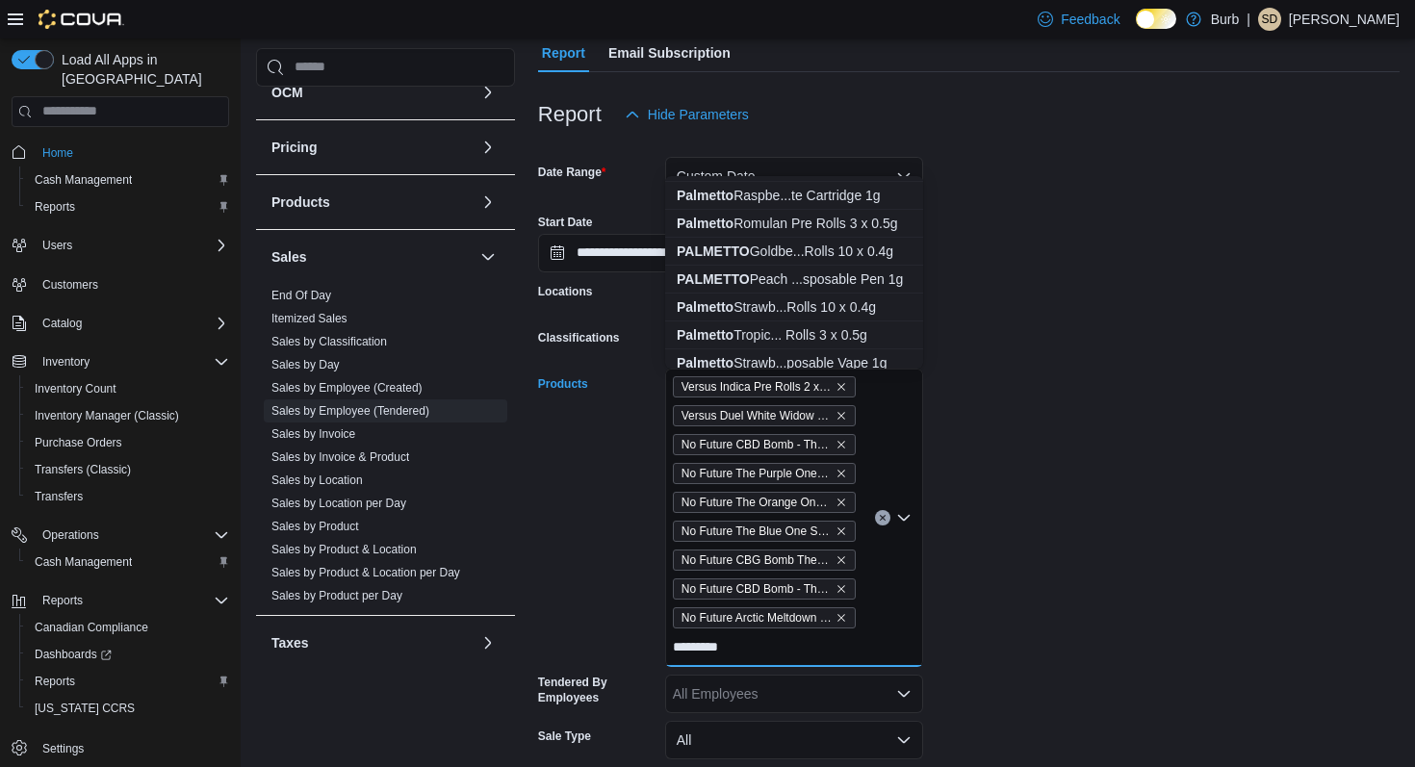
scroll to position [312, 0]
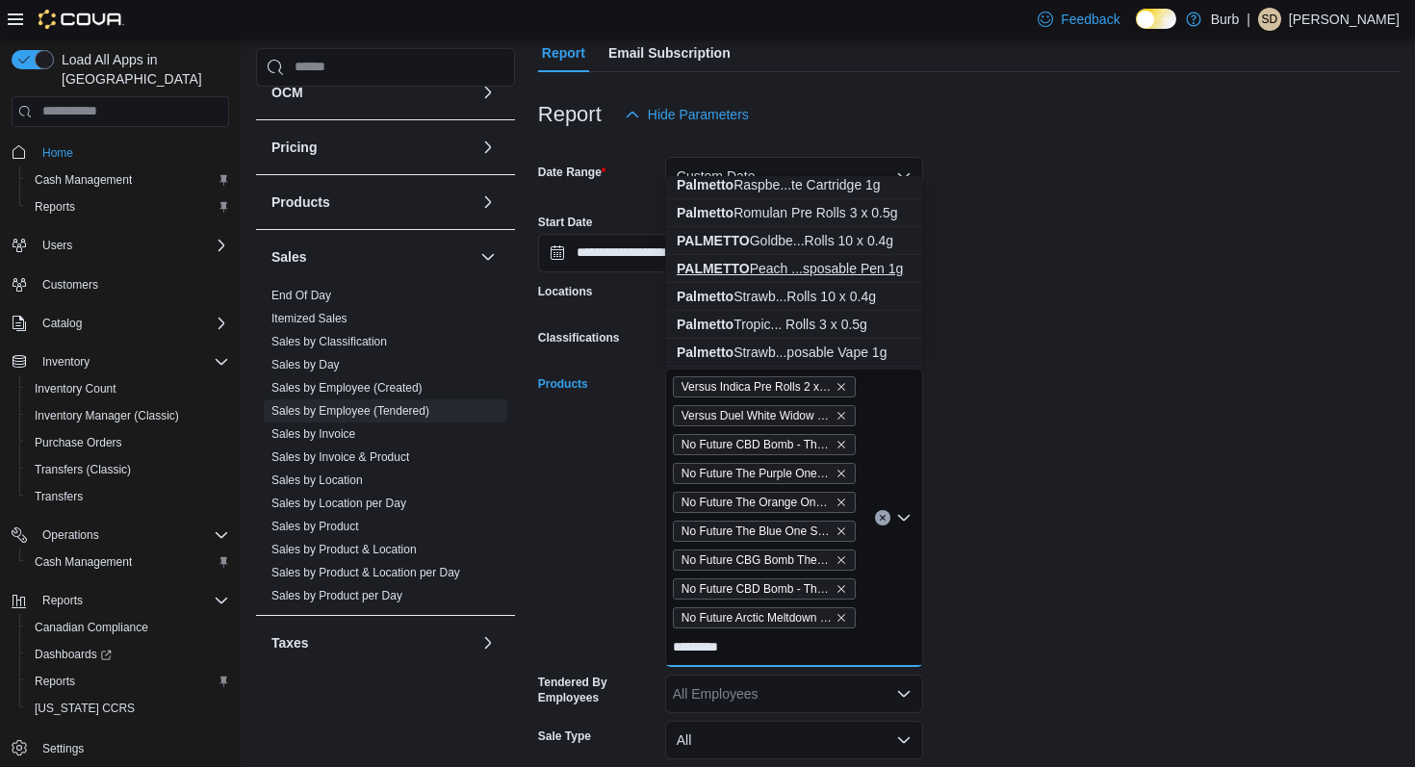
type input "********"
click at [851, 268] on div "PALMETTO Peach ...sposable Pen 1g" at bounding box center [794, 268] width 235 height 19
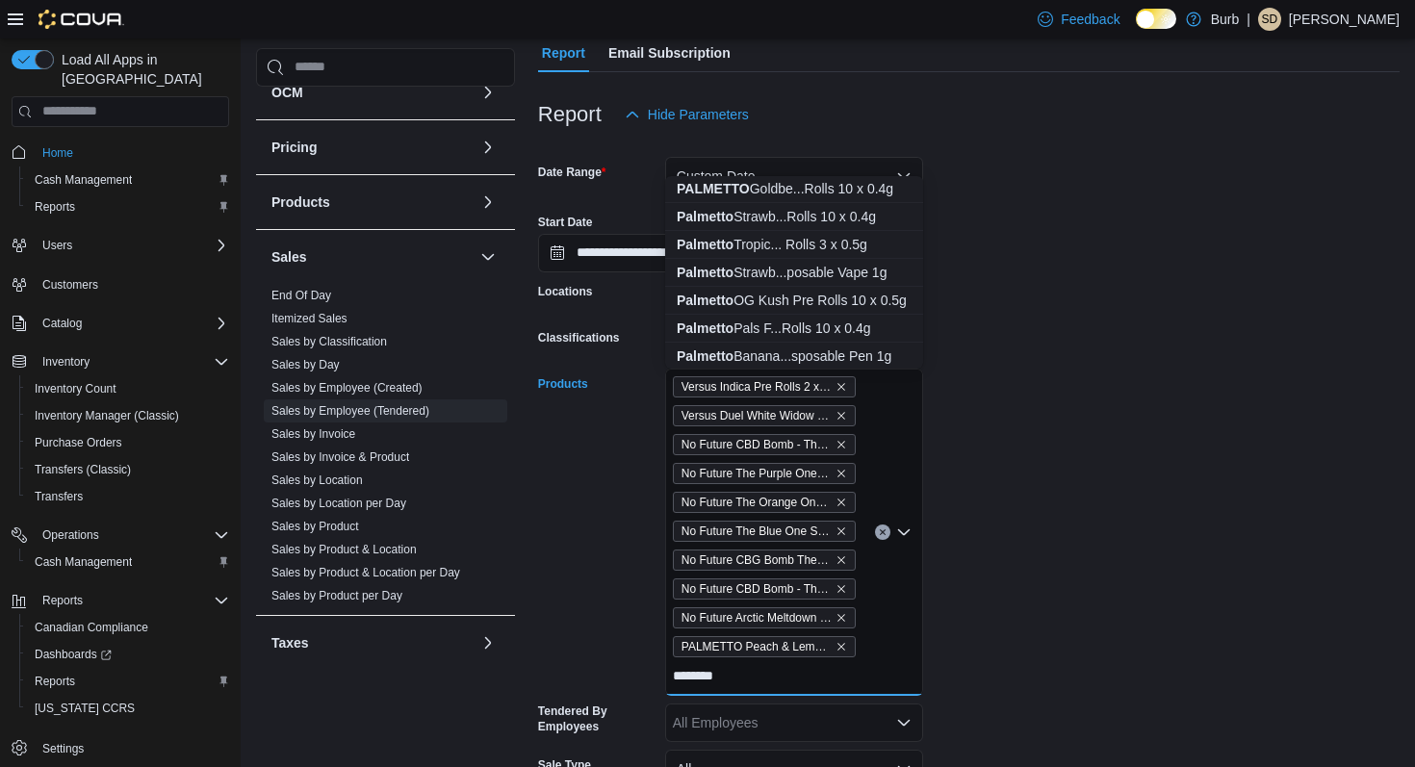
scroll to position [367, 0]
type input "********"
click at [851, 263] on div "Palmetto Strawb...posable Vape 1g" at bounding box center [794, 269] width 235 height 19
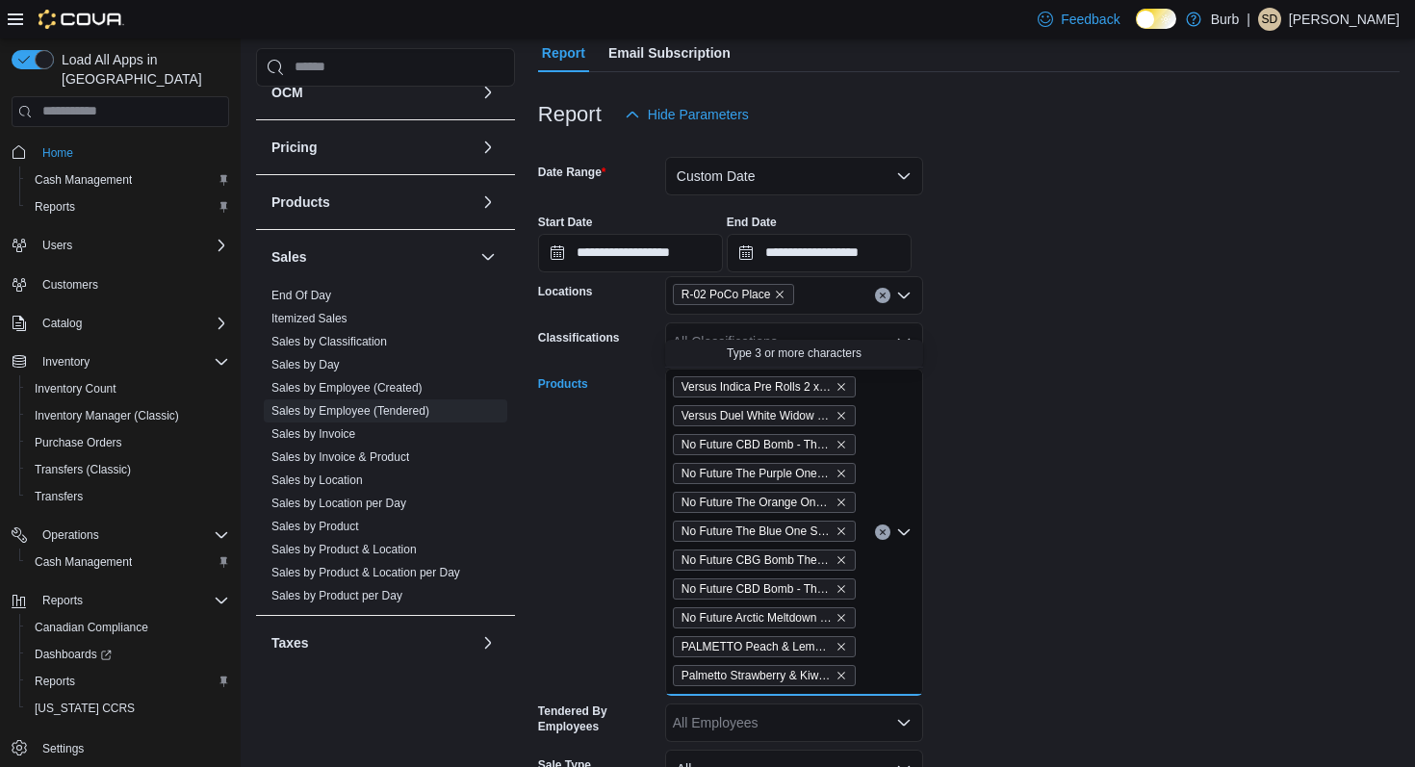
scroll to position [0, 0]
click at [1024, 290] on form "**********" at bounding box center [969, 534] width 862 height 801
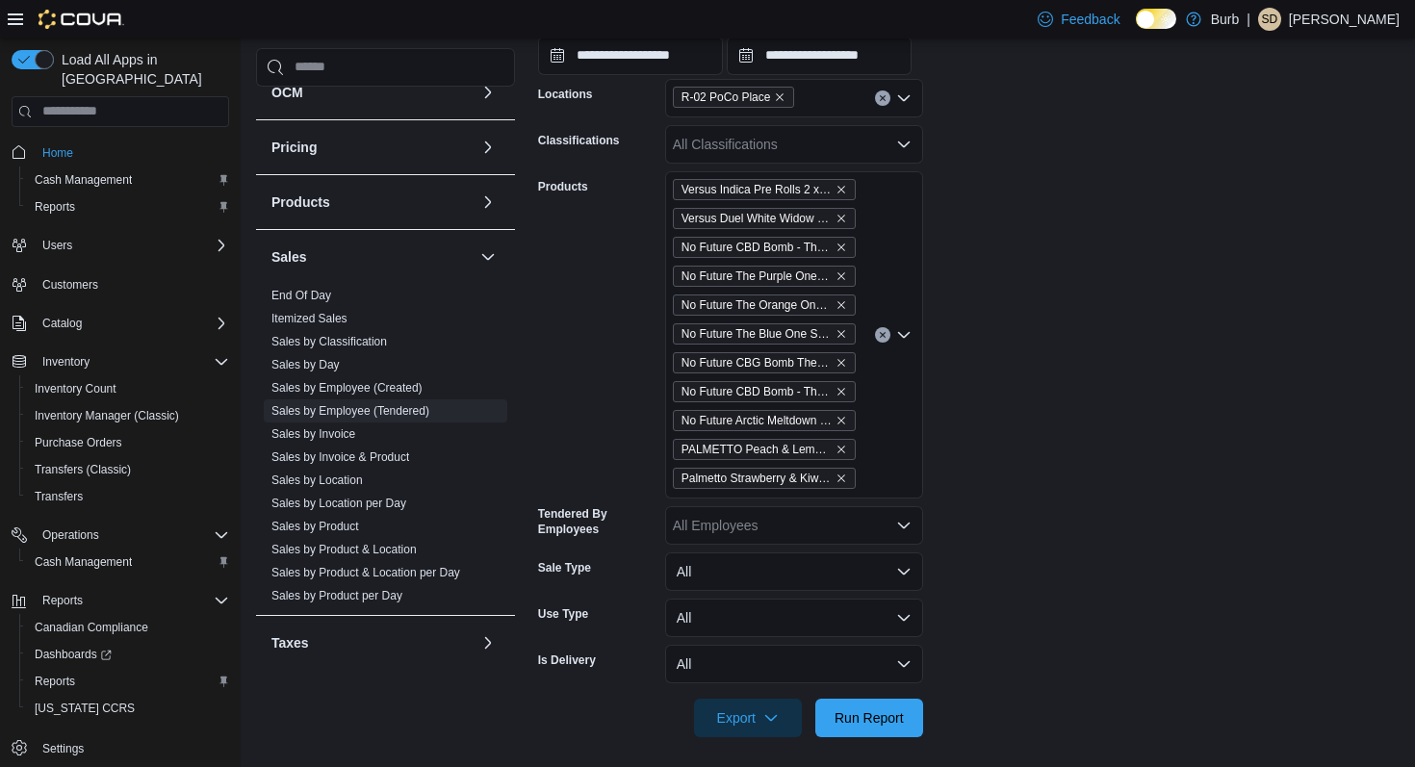
scroll to position [406, 0]
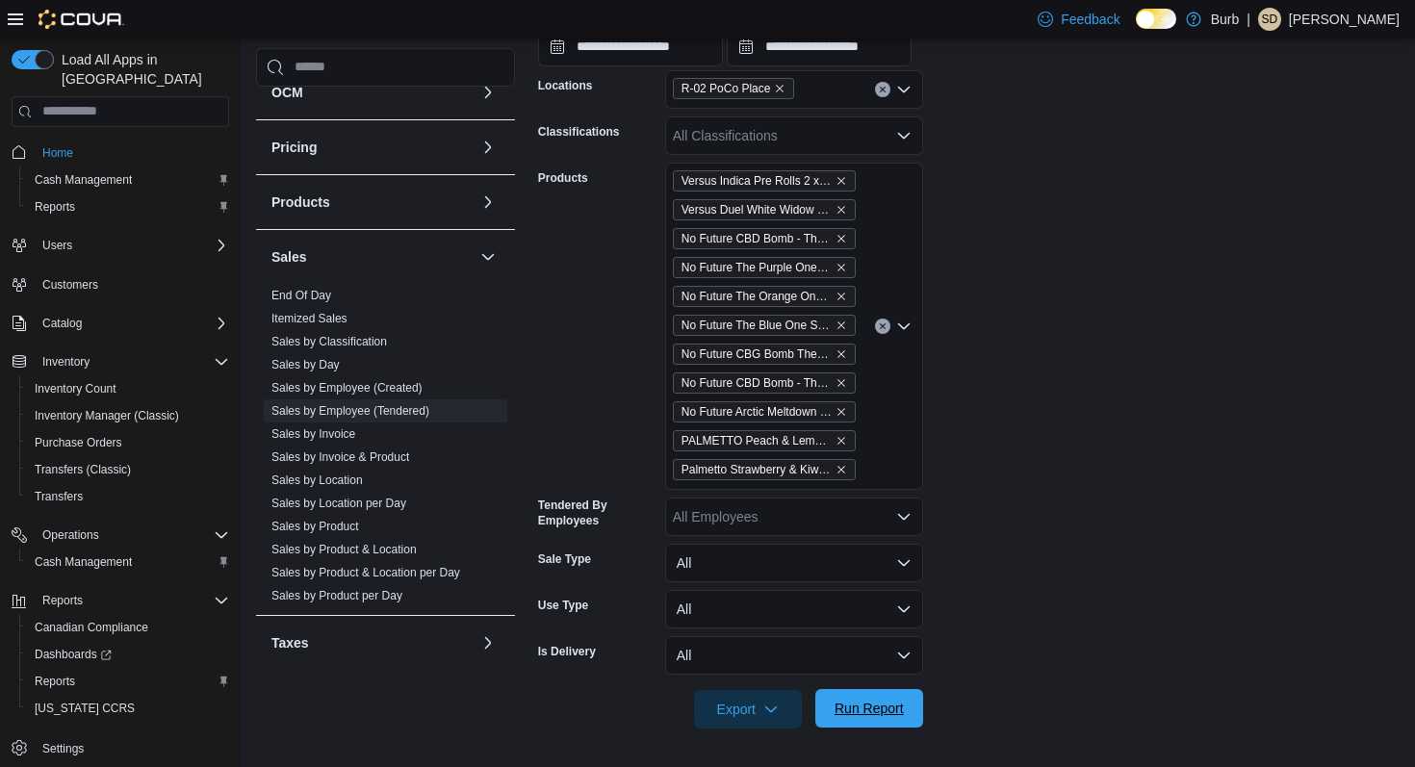
click at [889, 709] on span "Run Report" at bounding box center [869, 708] width 69 height 19
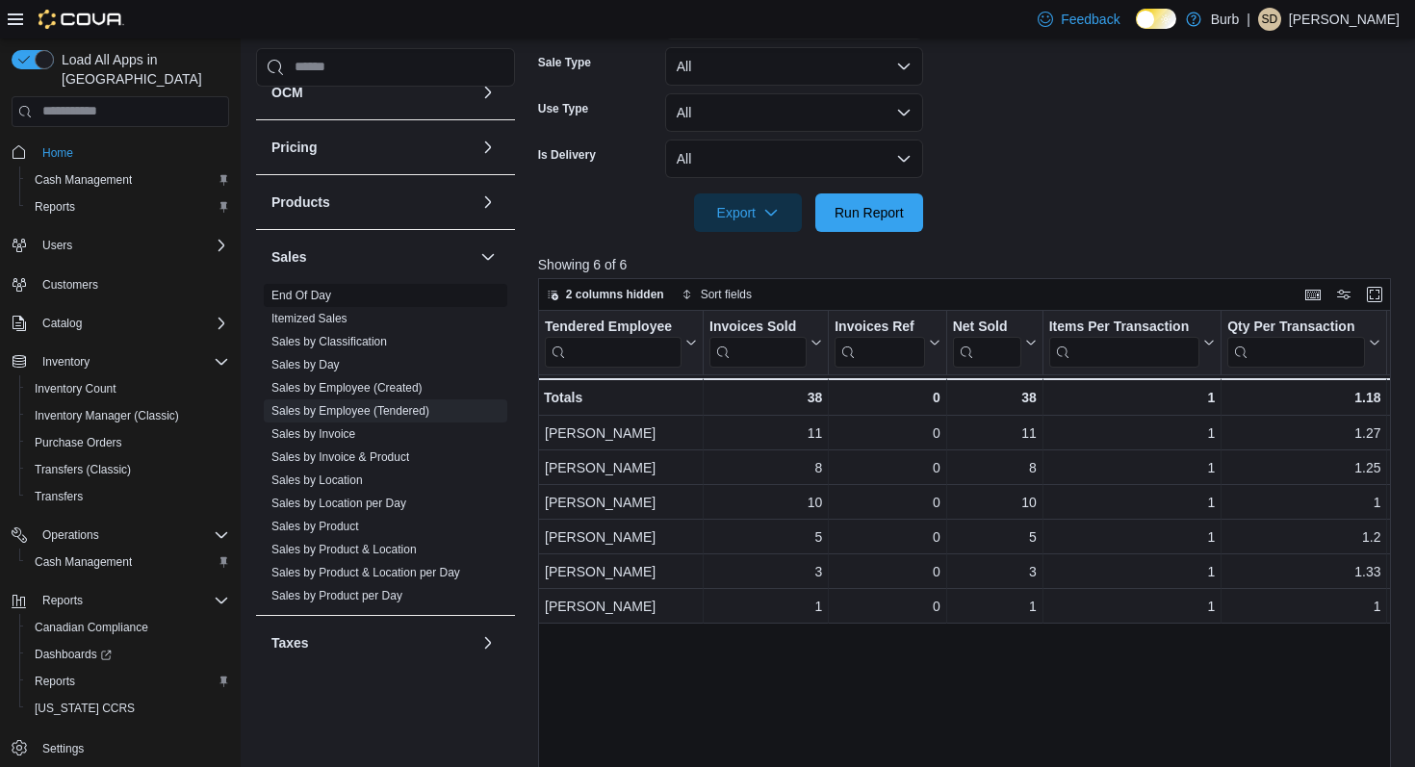
click at [309, 289] on link "End Of Day" at bounding box center [302, 295] width 60 height 13
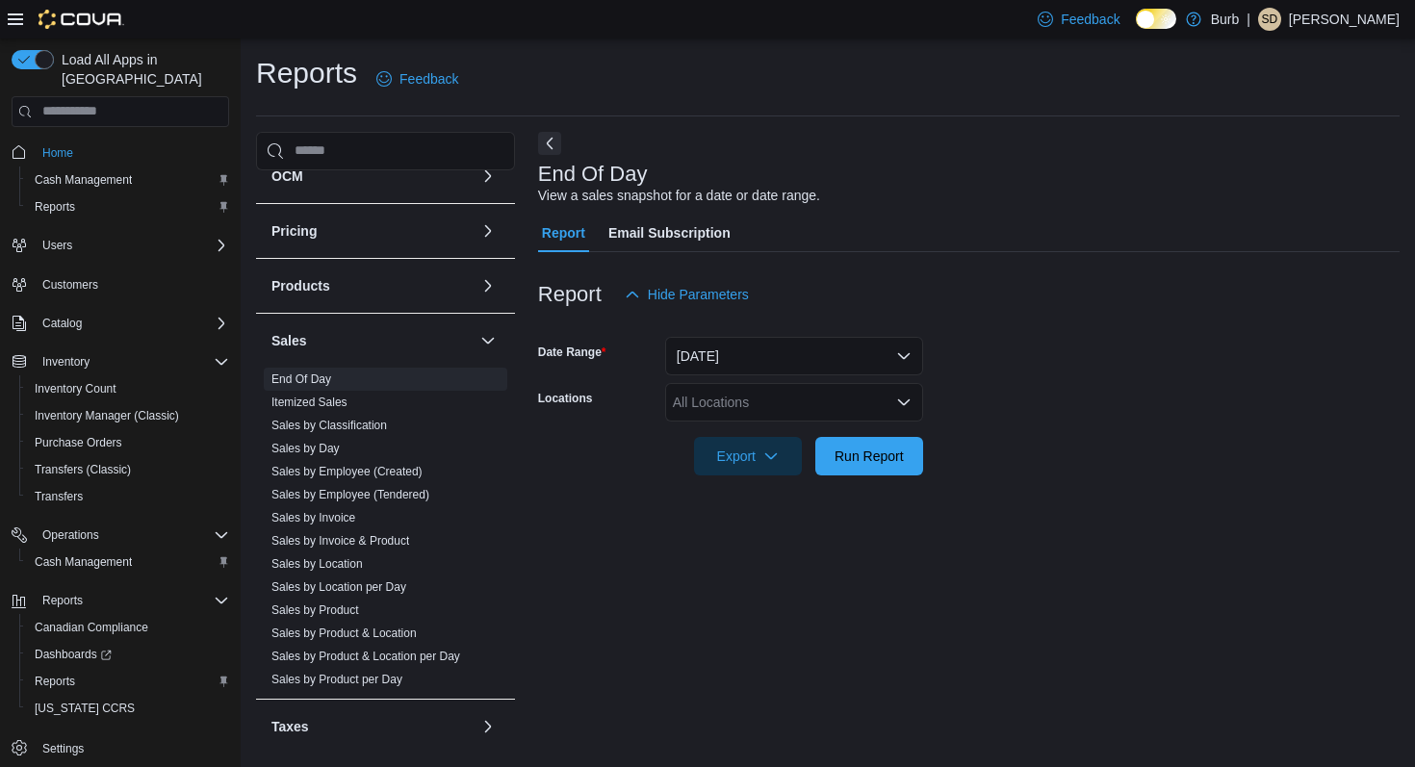
click at [861, 389] on div "All Locations" at bounding box center [794, 402] width 258 height 39
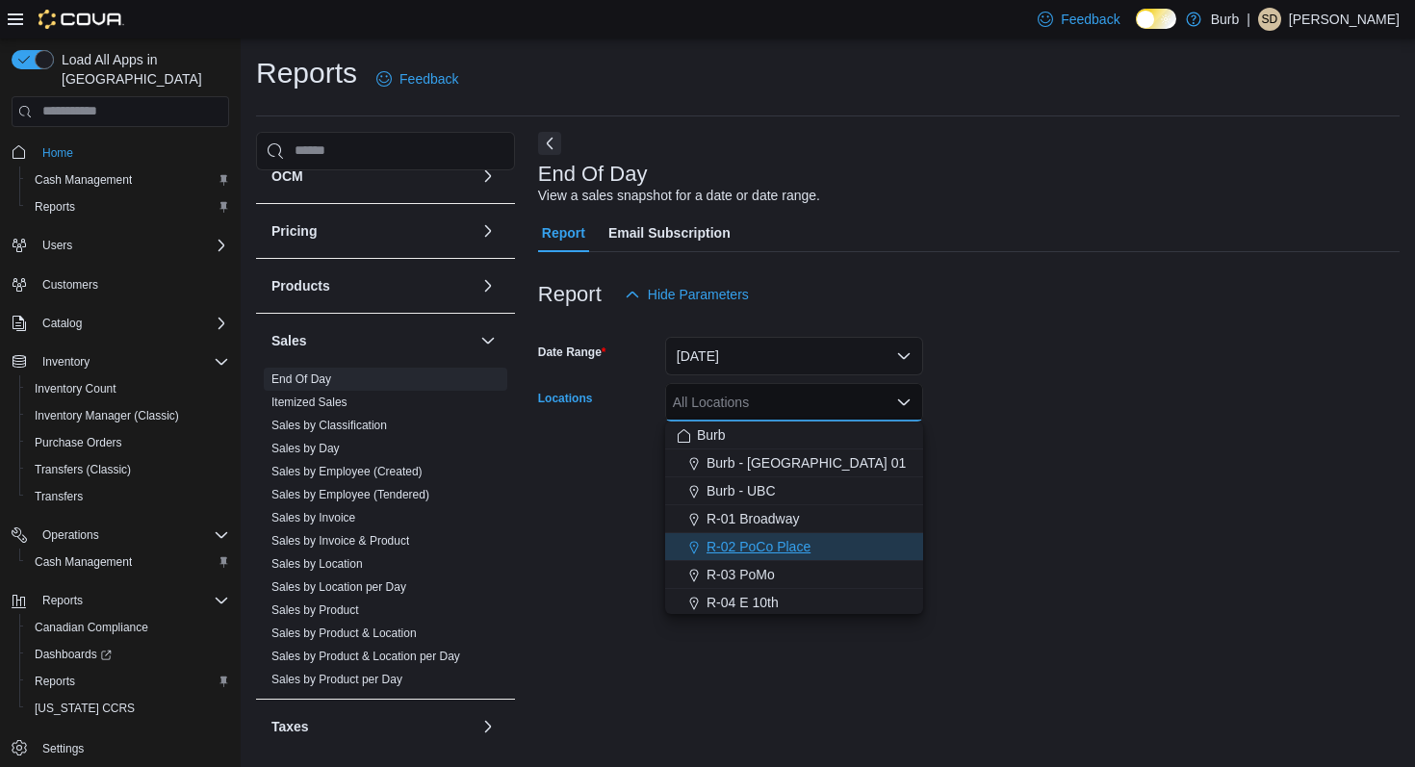
click at [834, 551] on div "R-02 PoCo Place" at bounding box center [794, 546] width 235 height 19
click at [1031, 437] on form "Date Range [DATE] Locations R-02 [GEOGRAPHIC_DATA] Combo box. Selected. R-02 [G…" at bounding box center [969, 395] width 862 height 162
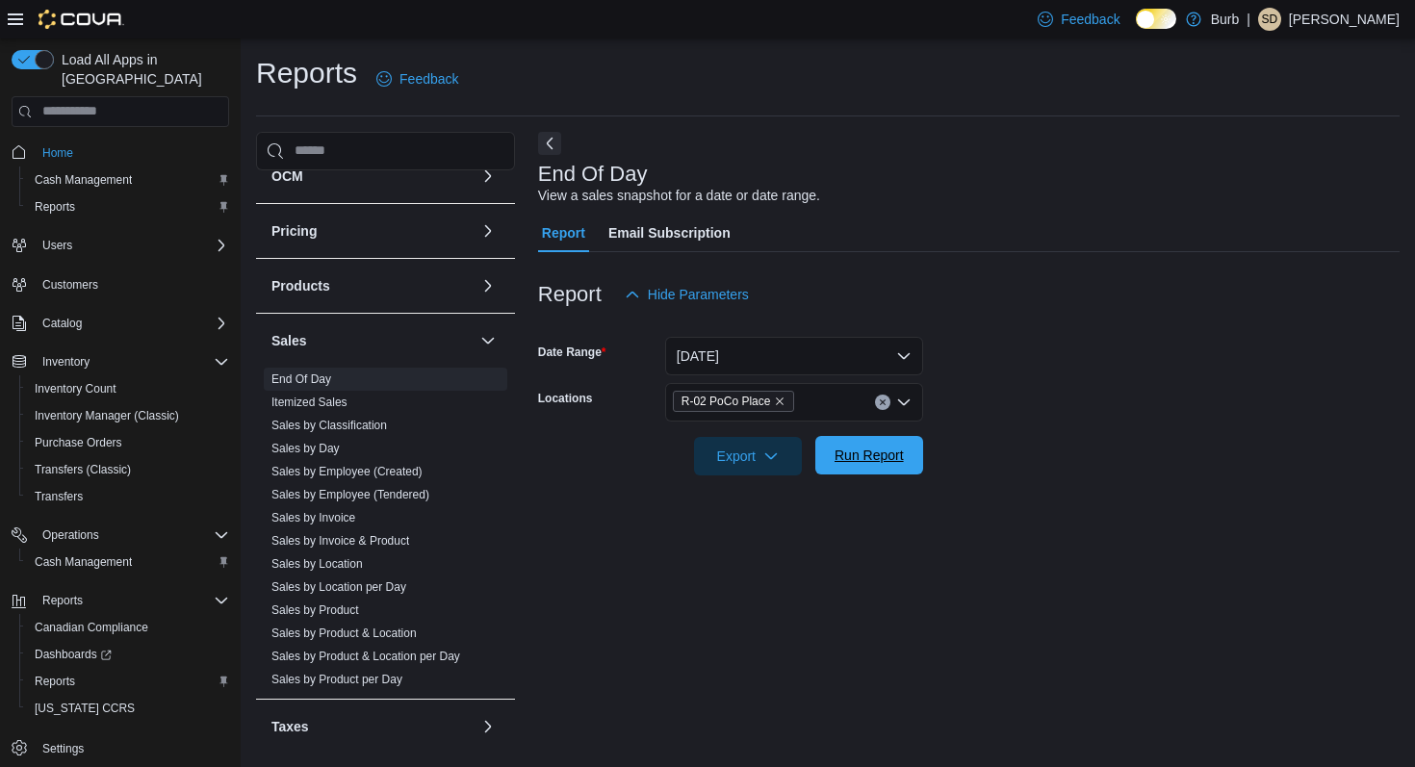
click at [889, 456] on span "Run Report" at bounding box center [869, 455] width 69 height 19
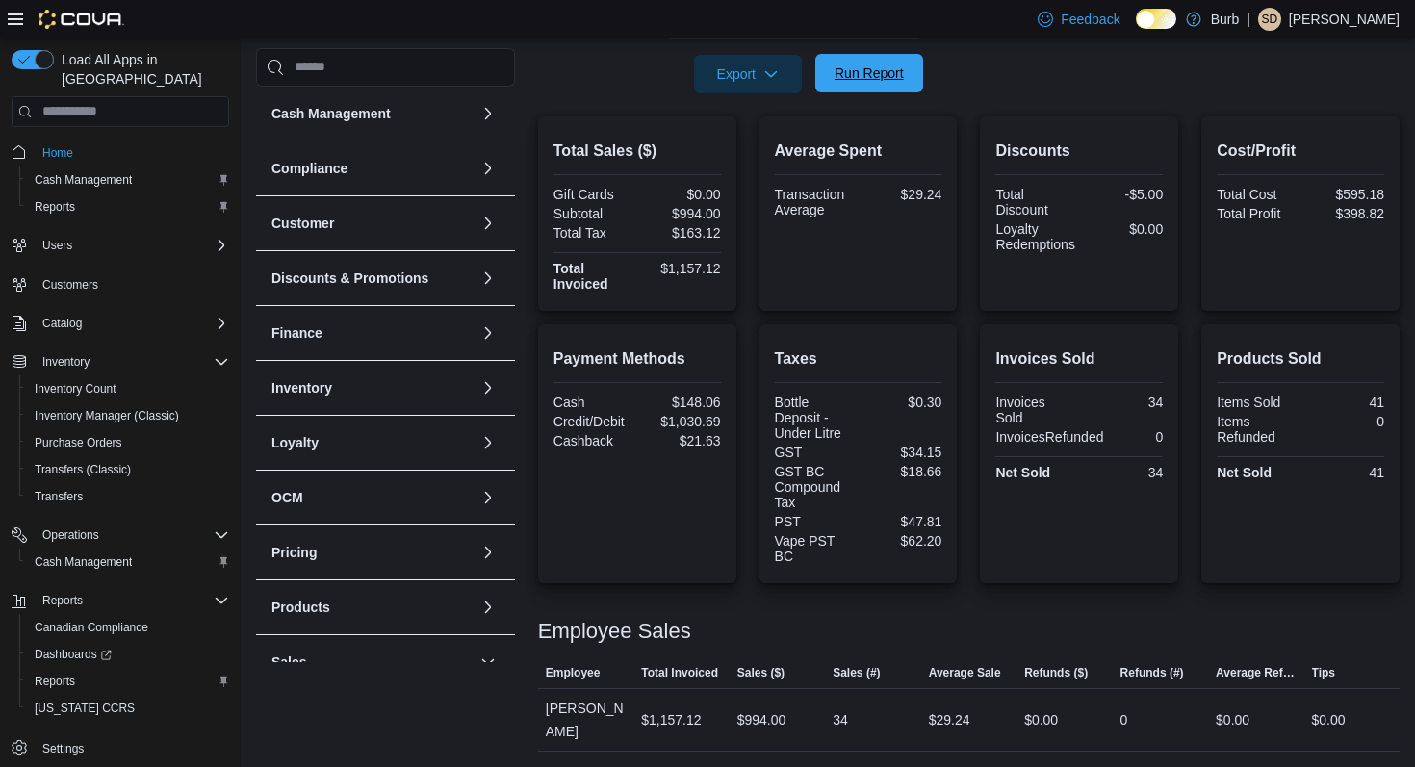
click at [903, 70] on span "Run Report" at bounding box center [869, 73] width 69 height 19
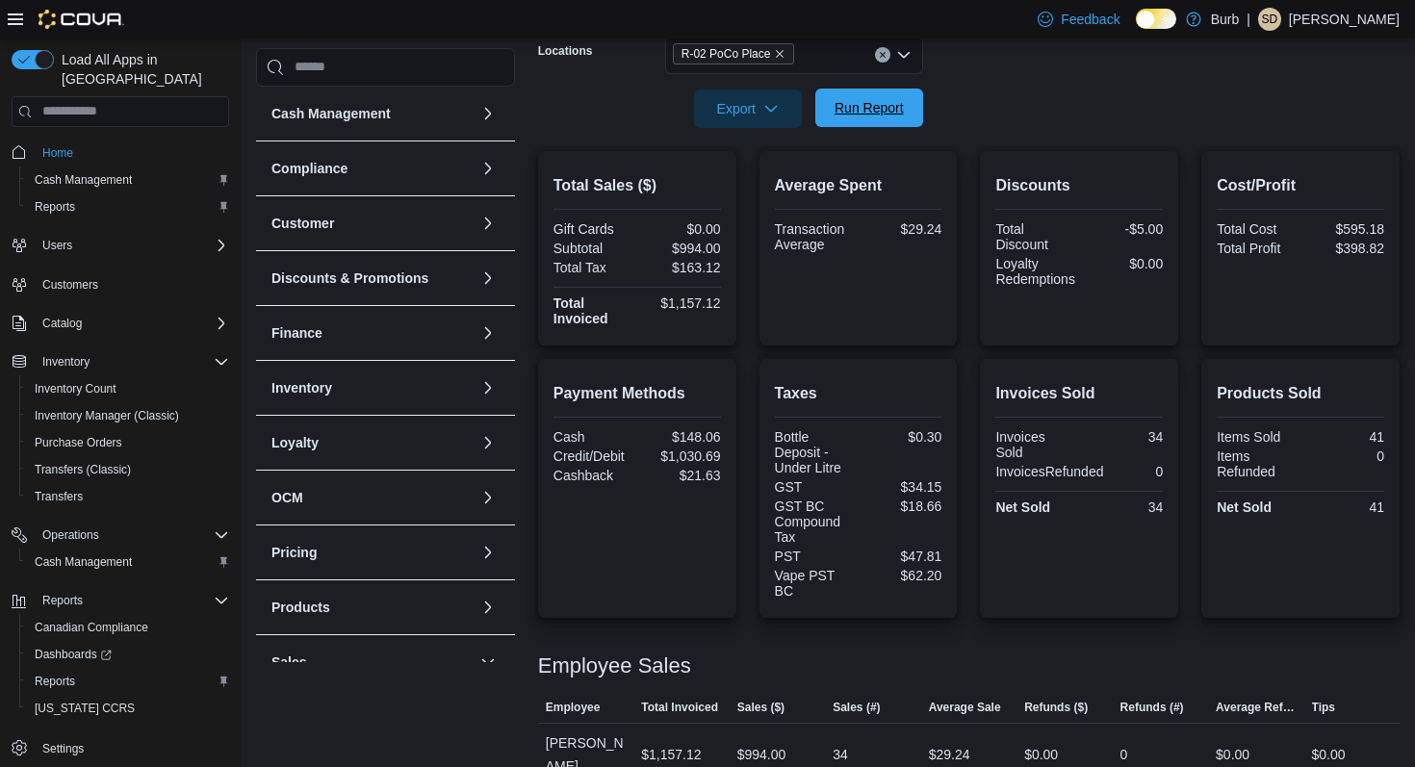
scroll to position [334, 0]
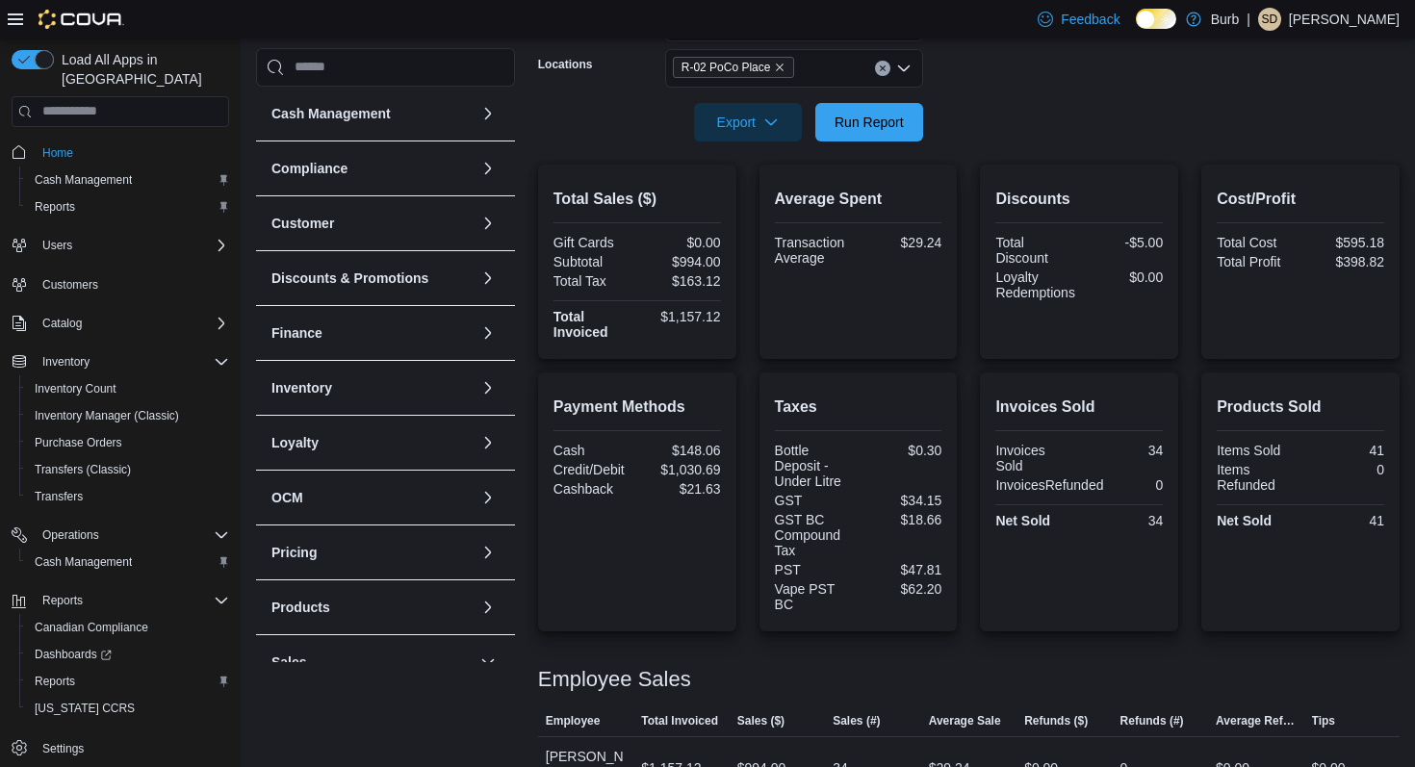
click at [887, 70] on button "Clear input" at bounding box center [882, 68] width 15 height 15
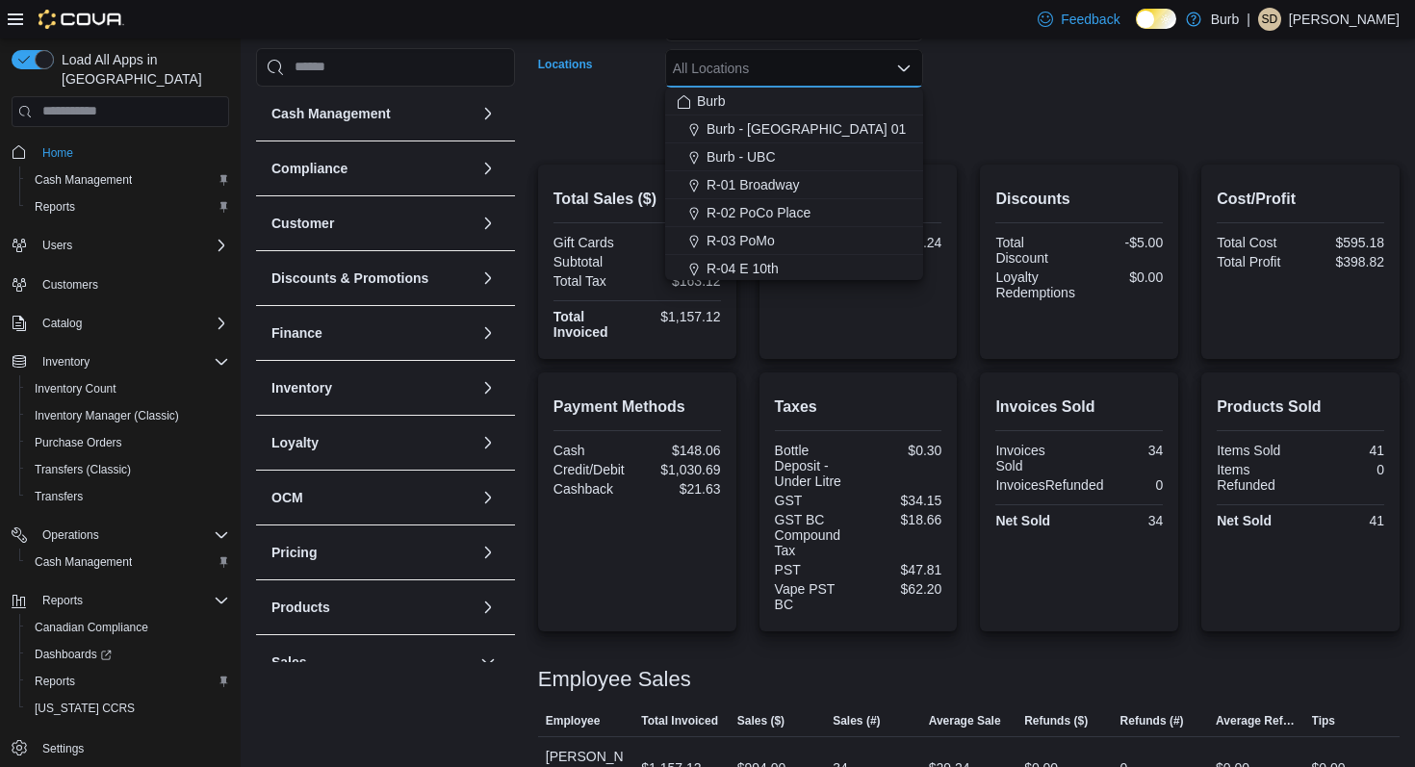
click at [977, 49] on form "Date Range [DATE] Locations All Locations Combo box. Selected. Combo box input.…" at bounding box center [969, 61] width 862 height 162
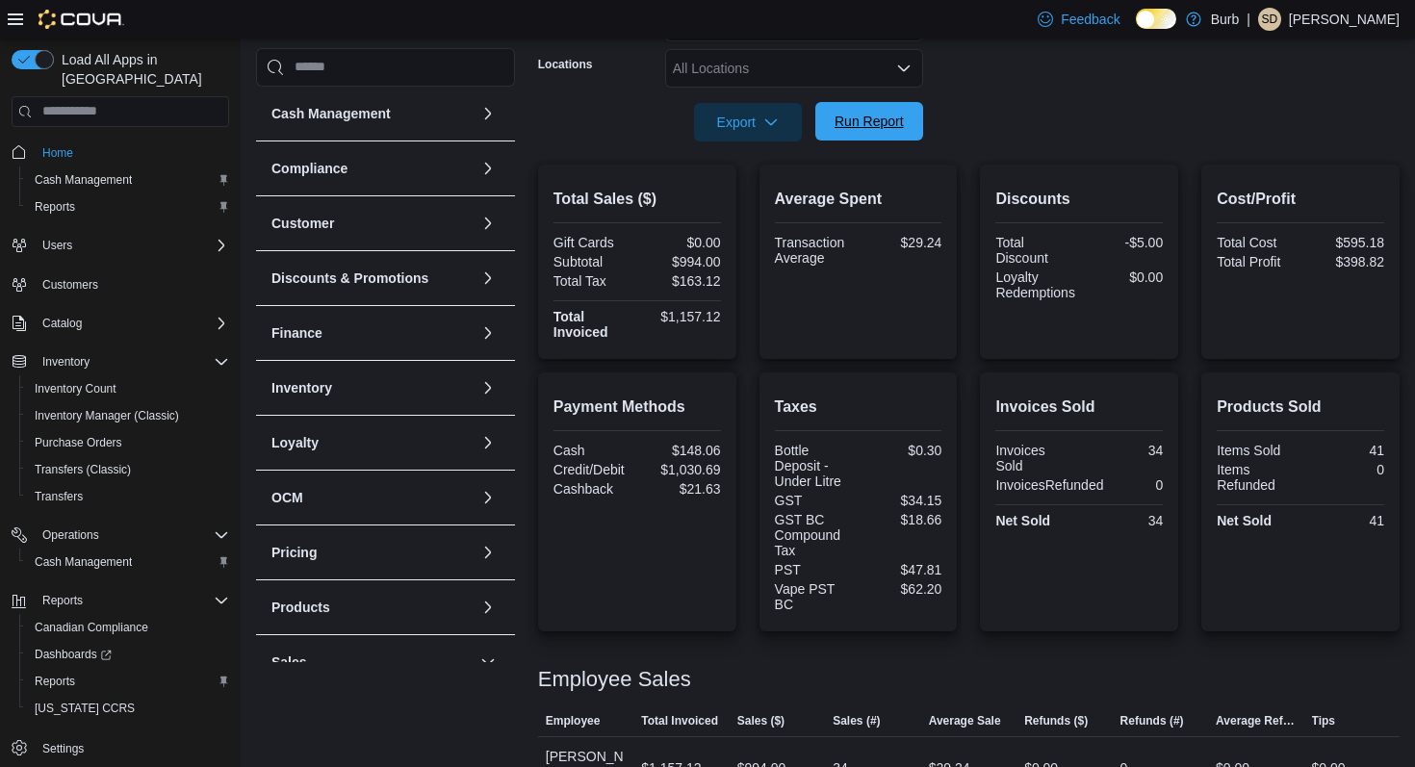
click at [893, 116] on span "Run Report" at bounding box center [869, 121] width 69 height 19
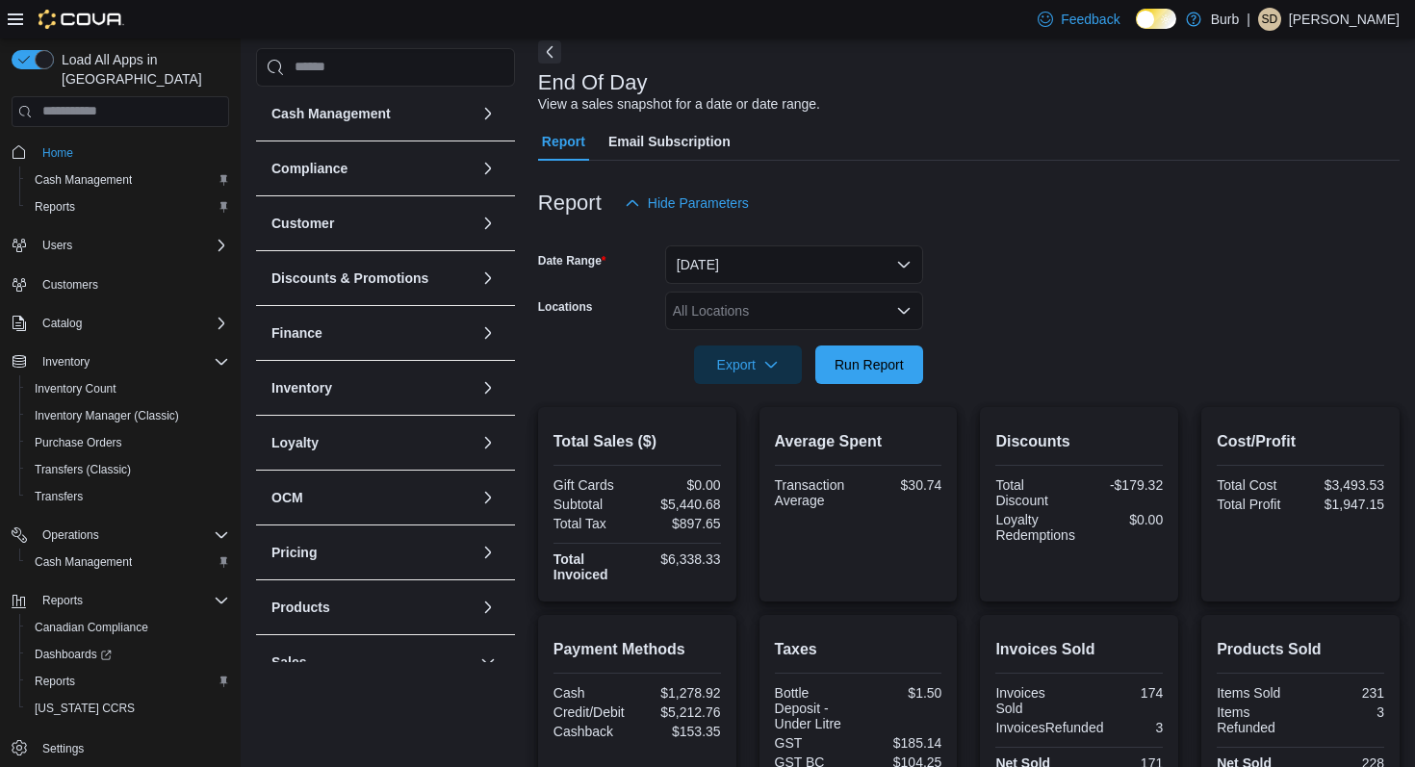
scroll to position [43, 0]
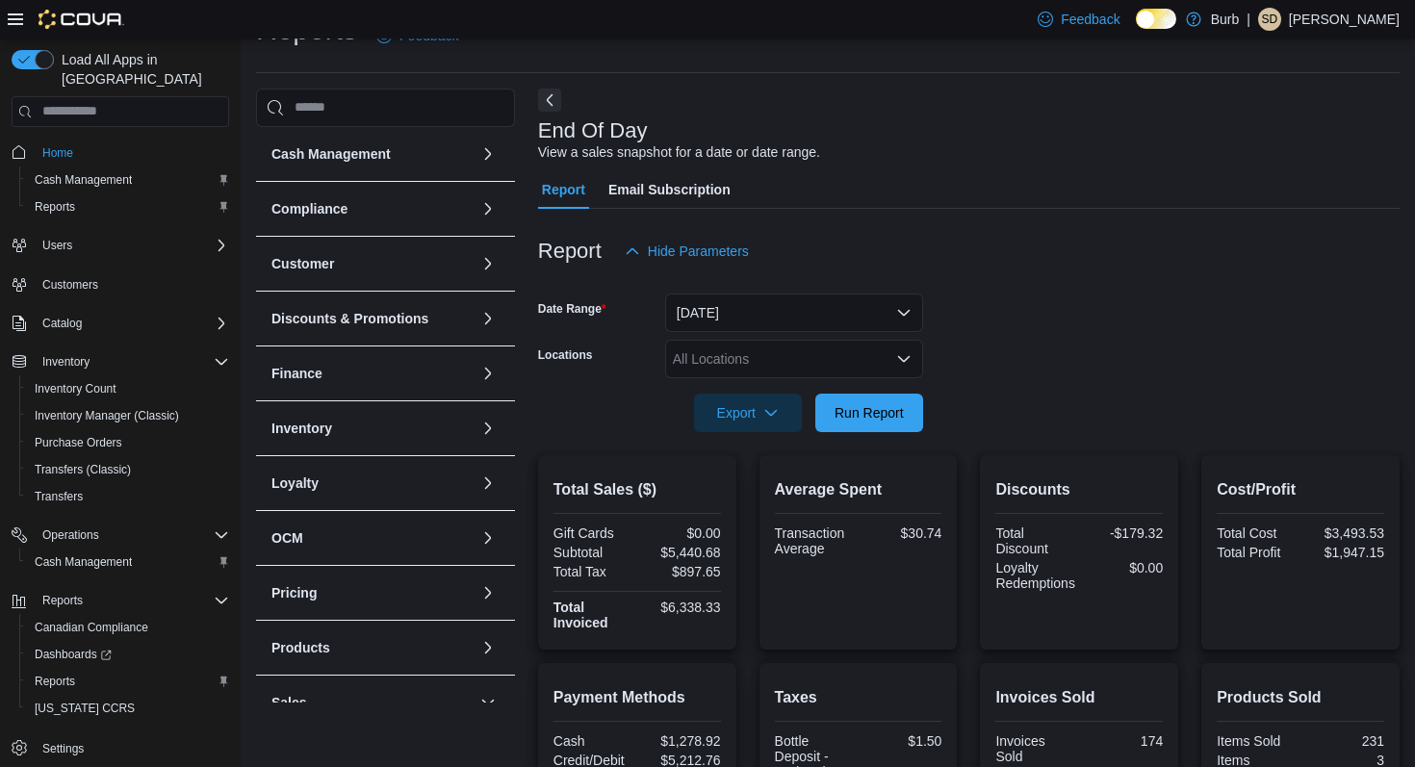
click at [730, 367] on div "All Locations" at bounding box center [794, 359] width 258 height 39
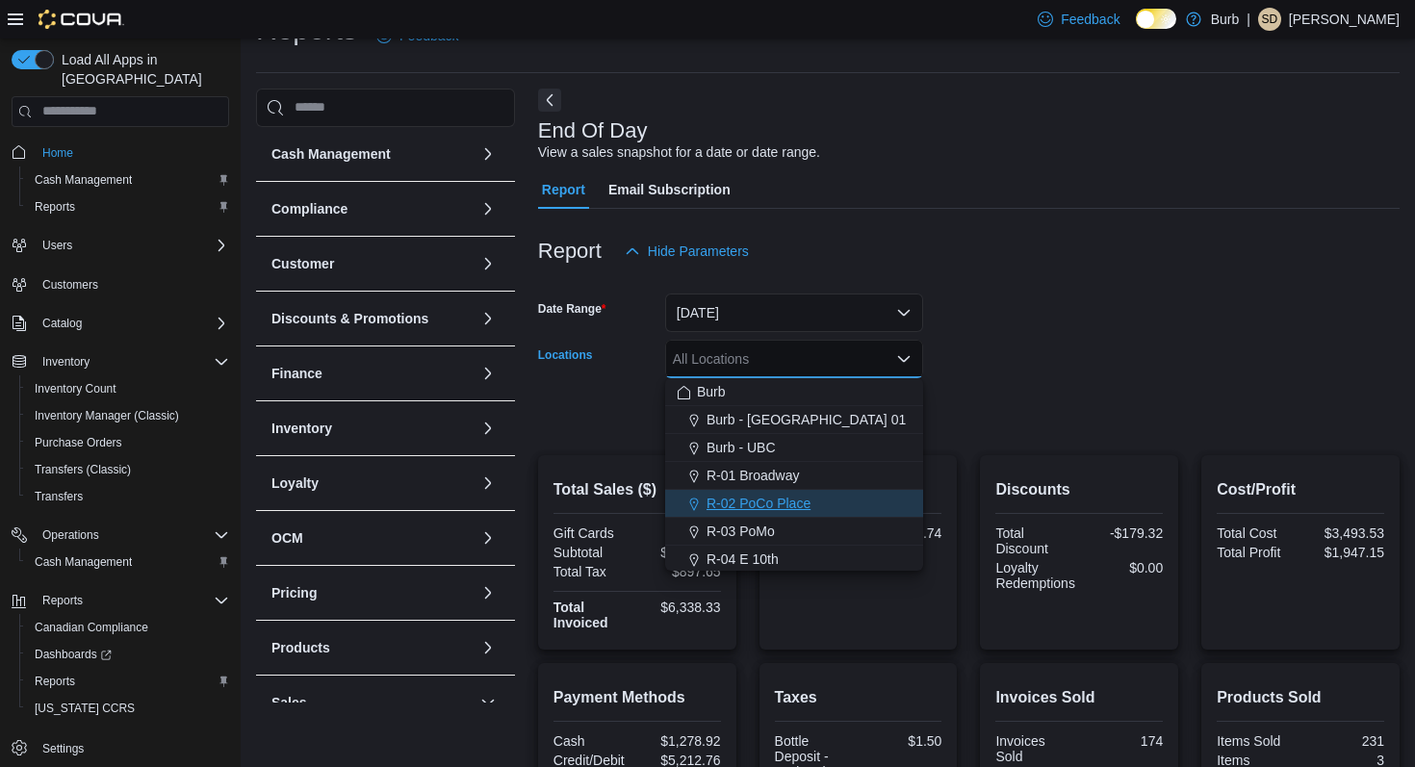
click at [742, 496] on span "R-02 PoCo Place" at bounding box center [759, 503] width 104 height 19
click at [1059, 361] on form "Date Range [DATE] Locations R-02 [GEOGRAPHIC_DATA] Combo box. Selected. R-02 [G…" at bounding box center [969, 352] width 862 height 162
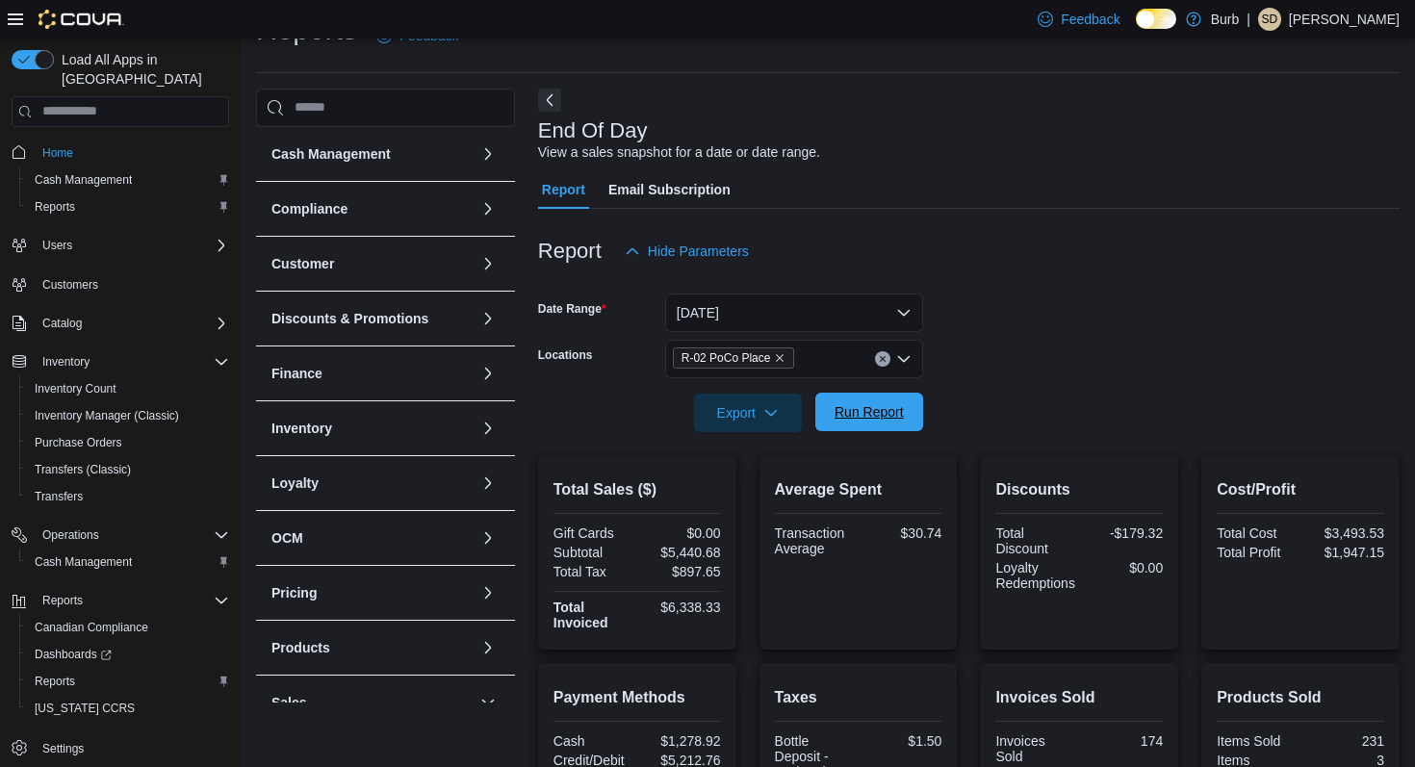
click at [836, 405] on span "Run Report" at bounding box center [869, 411] width 69 height 19
click at [889, 415] on span "Run Report" at bounding box center [869, 411] width 69 height 19
click at [896, 406] on span "Run Report" at bounding box center [869, 411] width 69 height 19
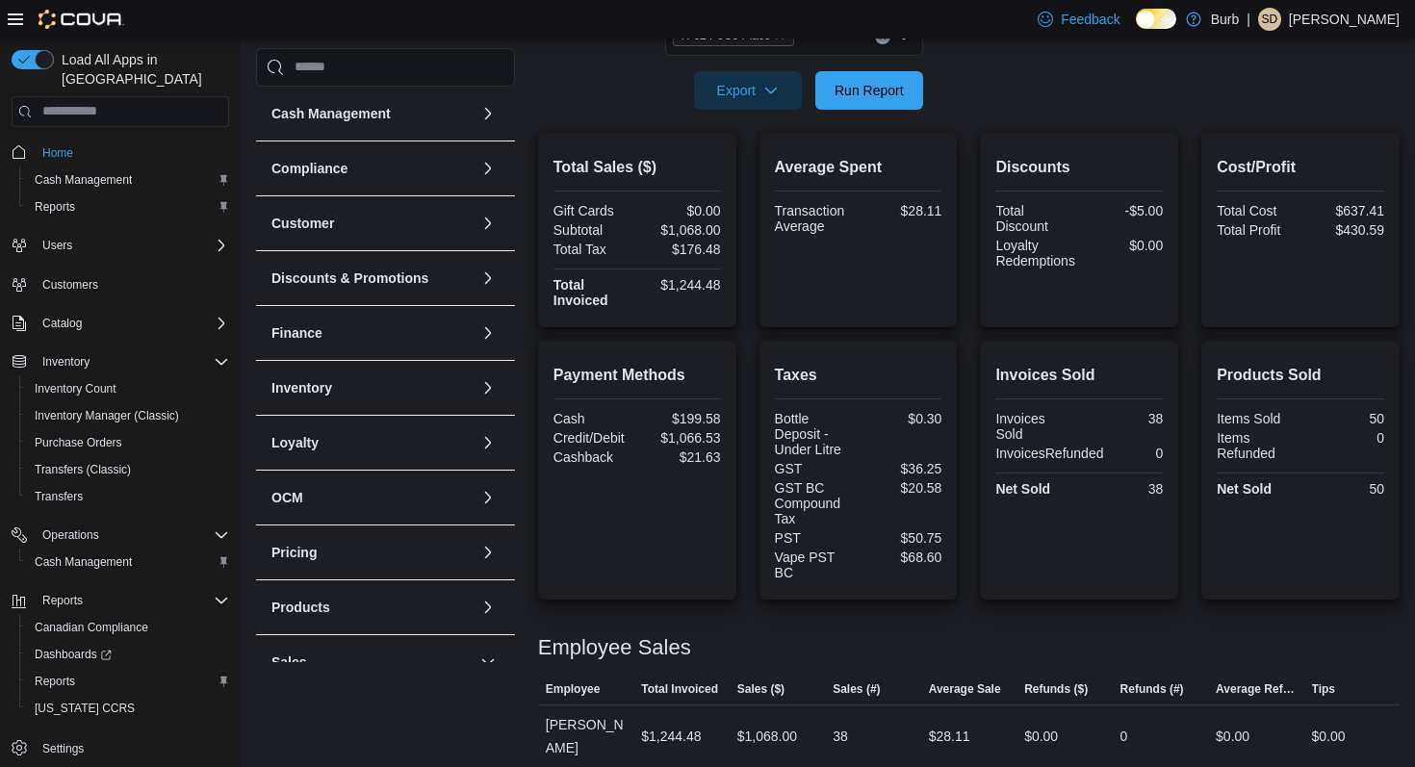
scroll to position [382, 0]
